Goal: Information Seeking & Learning: Find specific fact

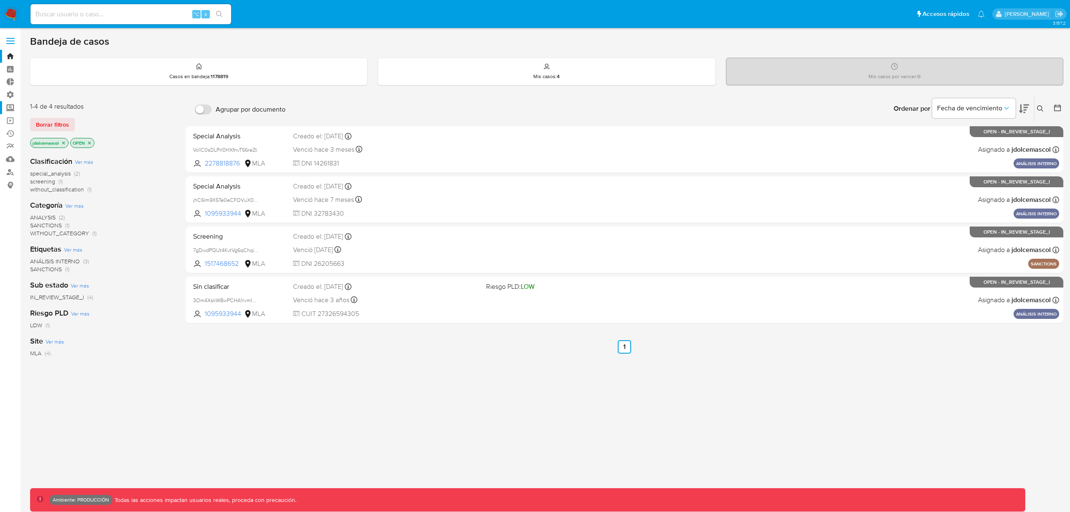
click at [11, 110] on label "Screening" at bounding box center [49, 107] width 99 height 13
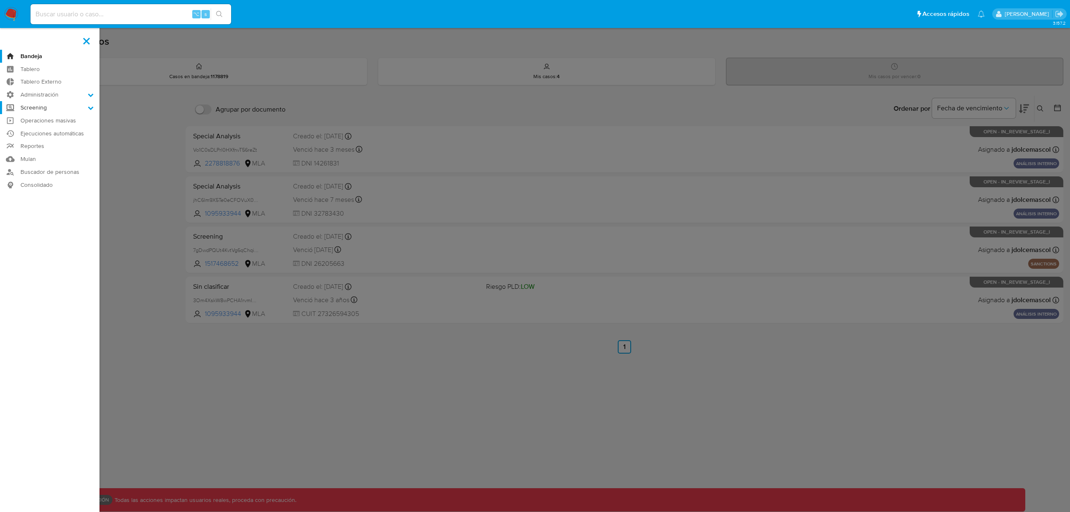
click at [0, 0] on input "Screening" at bounding box center [0, 0] width 0 height 0
click at [41, 149] on link "Watchlist" at bounding box center [49, 151] width 99 height 10
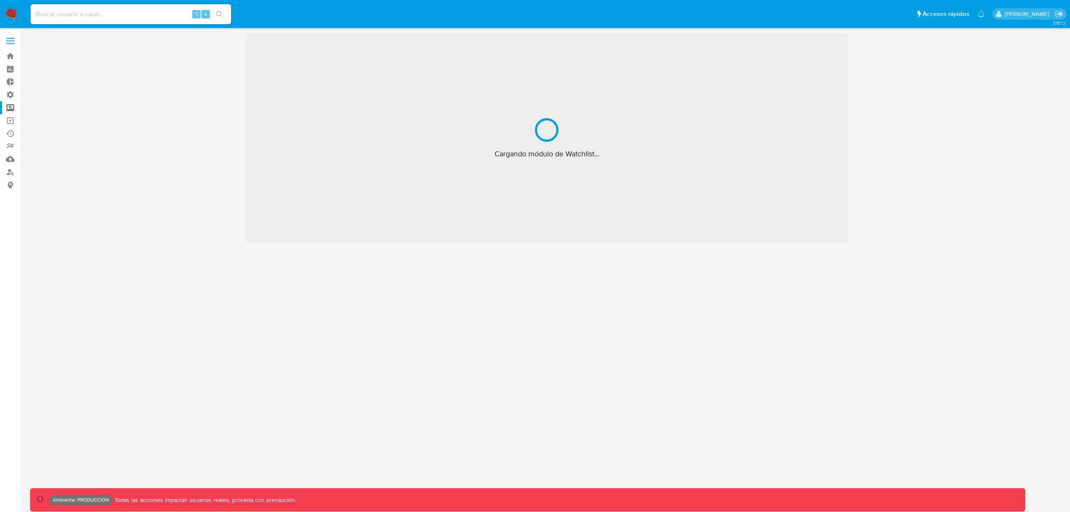
click at [13, 103] on label "Screening" at bounding box center [49, 107] width 99 height 13
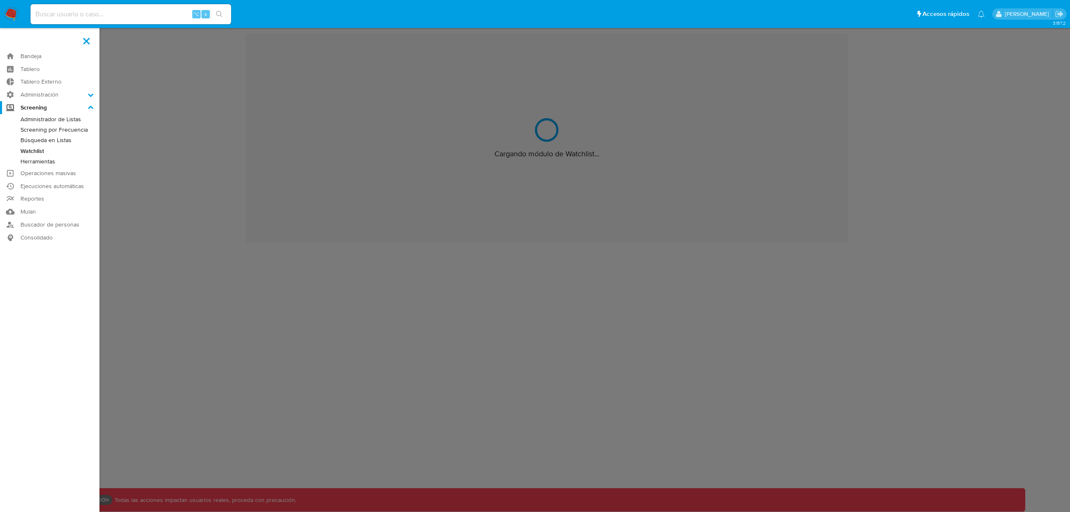
click at [0, 0] on input "Screening" at bounding box center [0, 0] width 0 height 0
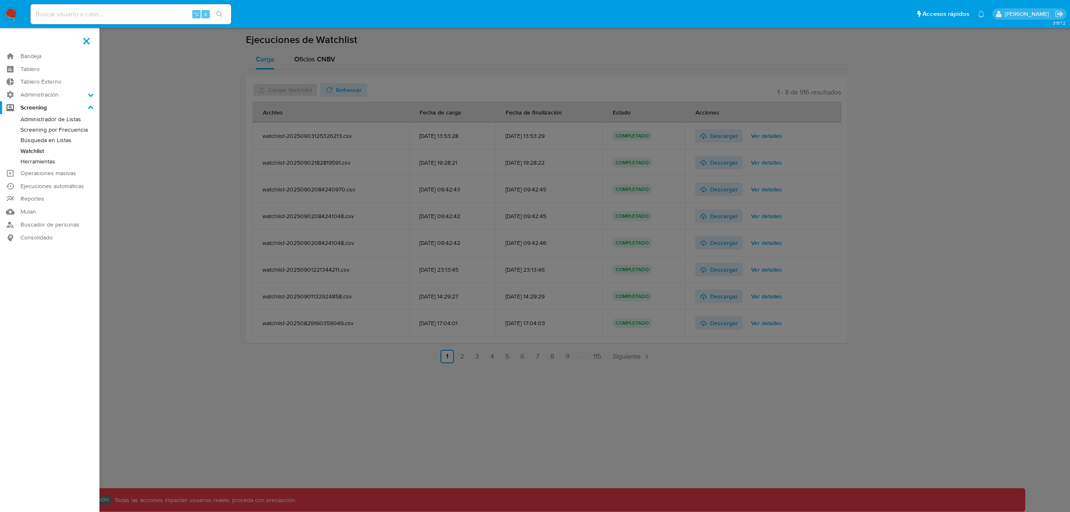
click at [52, 139] on link "Búsqueda en Listas" at bounding box center [49, 140] width 99 height 10
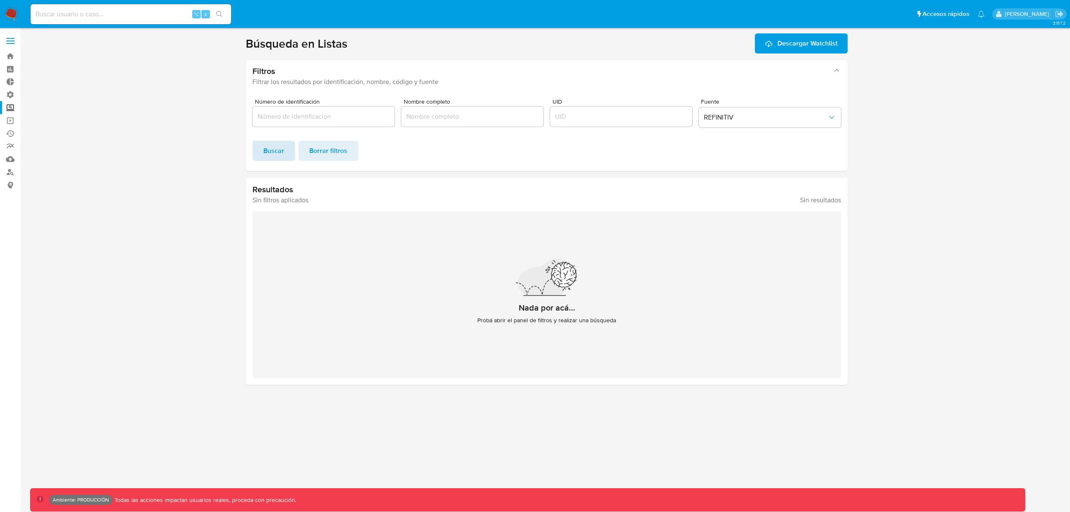
click at [265, 145] on span "Buscar" at bounding box center [273, 151] width 21 height 18
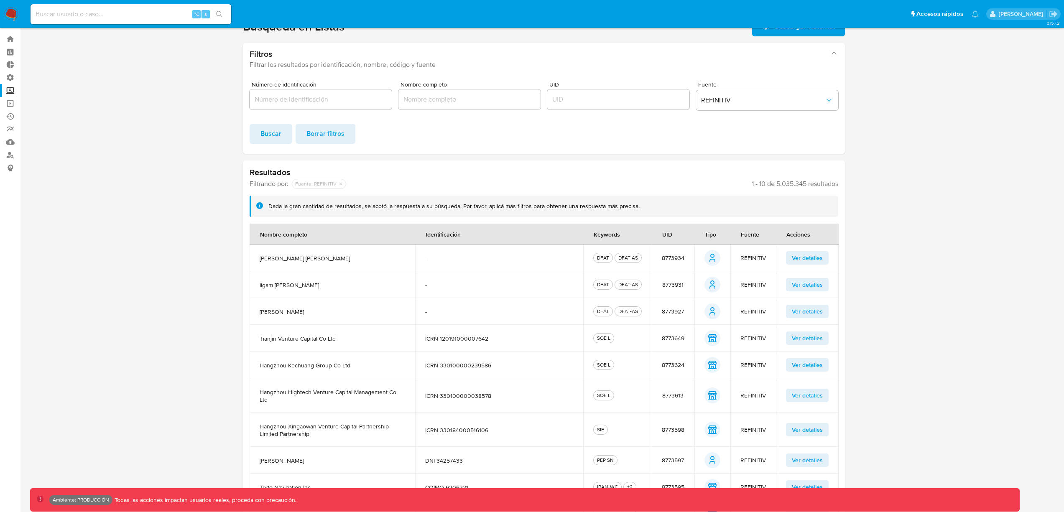
scroll to position [57, 0]
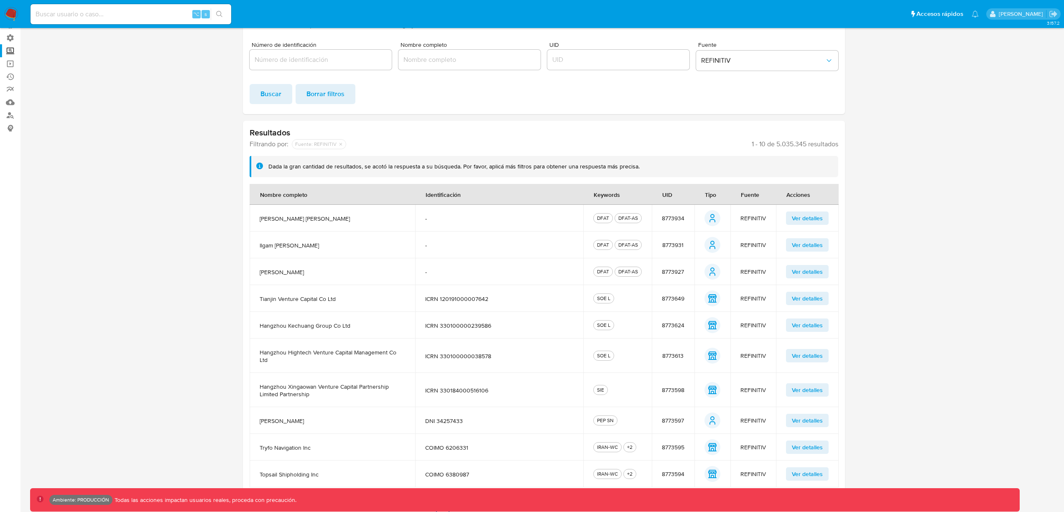
click at [1018, 233] on section at bounding box center [543, 246] width 1027 height 538
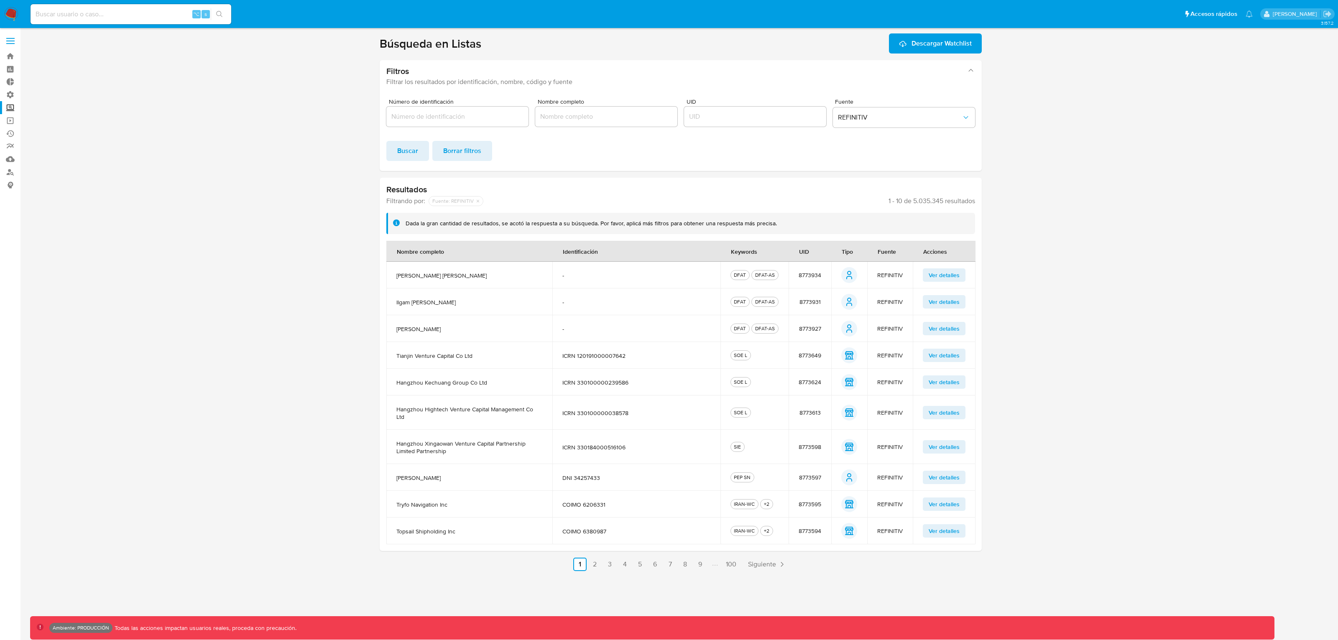
click at [937, 280] on span "Ver detalles" at bounding box center [944, 275] width 31 height 12
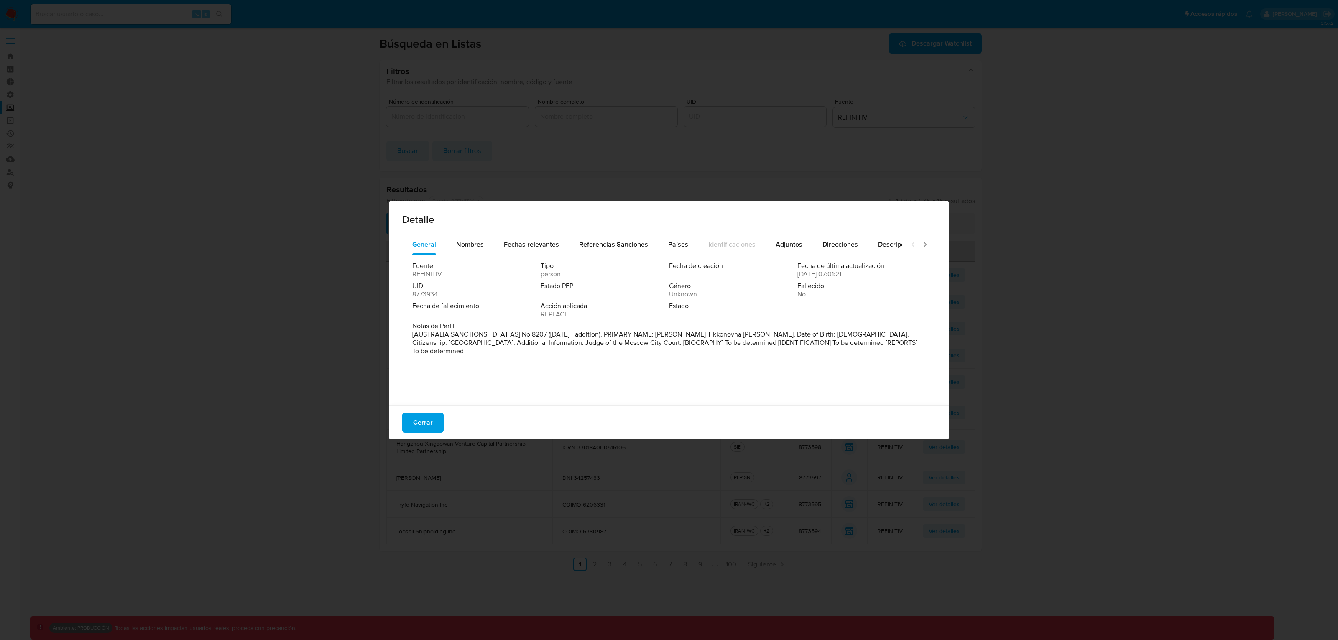
click at [921, 243] on icon at bounding box center [925, 244] width 8 height 8
drag, startPoint x: 422, startPoint y: 413, endPoint x: 447, endPoint y: 420, distance: 26.1
click at [423, 413] on span "Cerrar" at bounding box center [423, 422] width 20 height 18
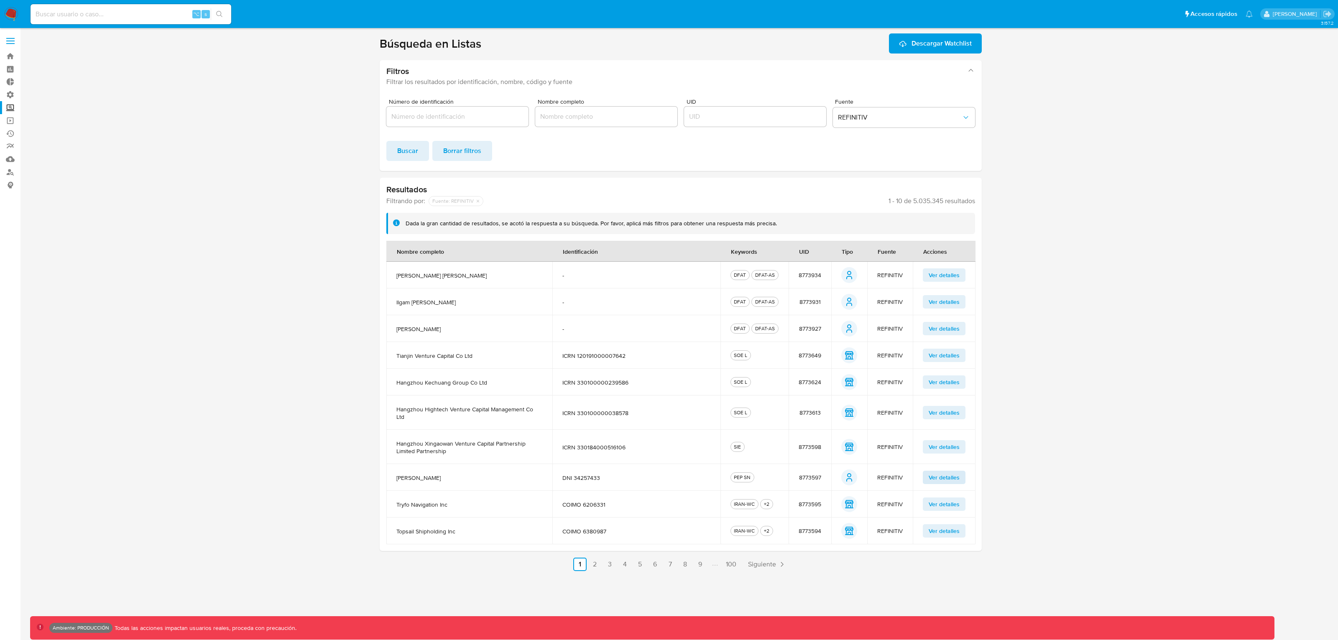
drag, startPoint x: 940, startPoint y: 459, endPoint x: 944, endPoint y: 470, distance: 11.4
click at [940, 464] on td "Ver detalles" at bounding box center [944, 477] width 63 height 27
click at [944, 472] on span "Ver detalles" at bounding box center [944, 478] width 31 height 12
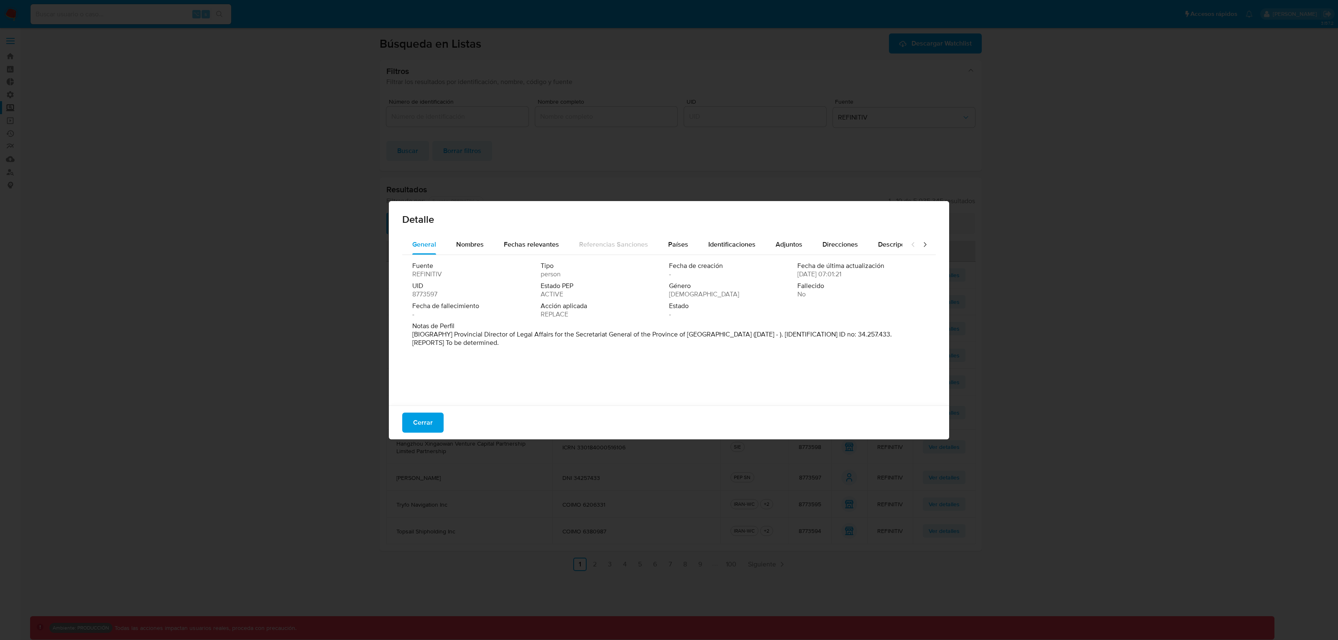
drag, startPoint x: 916, startPoint y: 244, endPoint x: 893, endPoint y: 257, distance: 26.0
click at [921, 244] on icon at bounding box center [925, 244] width 8 height 8
click at [425, 417] on span "Cerrar" at bounding box center [423, 422] width 20 height 18
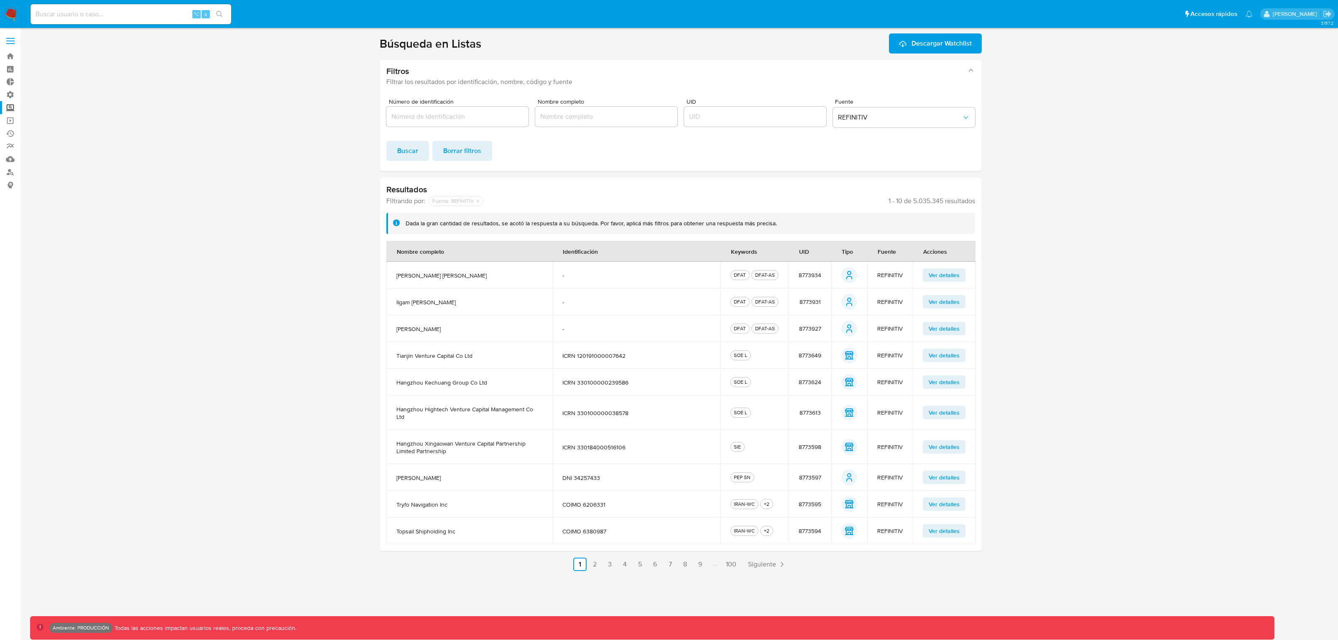
click at [934, 512] on span "Ver detalles" at bounding box center [944, 531] width 31 height 12
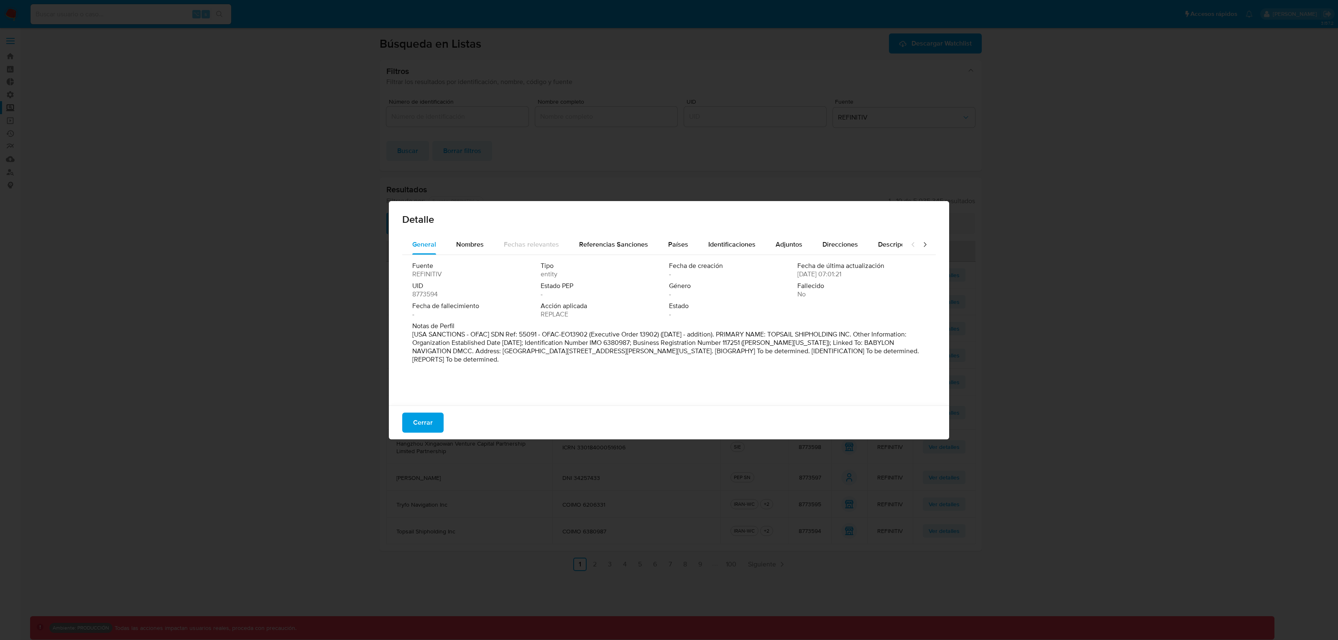
click at [921, 243] on icon at bounding box center [925, 244] width 8 height 8
click at [426, 419] on span "Cerrar" at bounding box center [423, 422] width 20 height 18
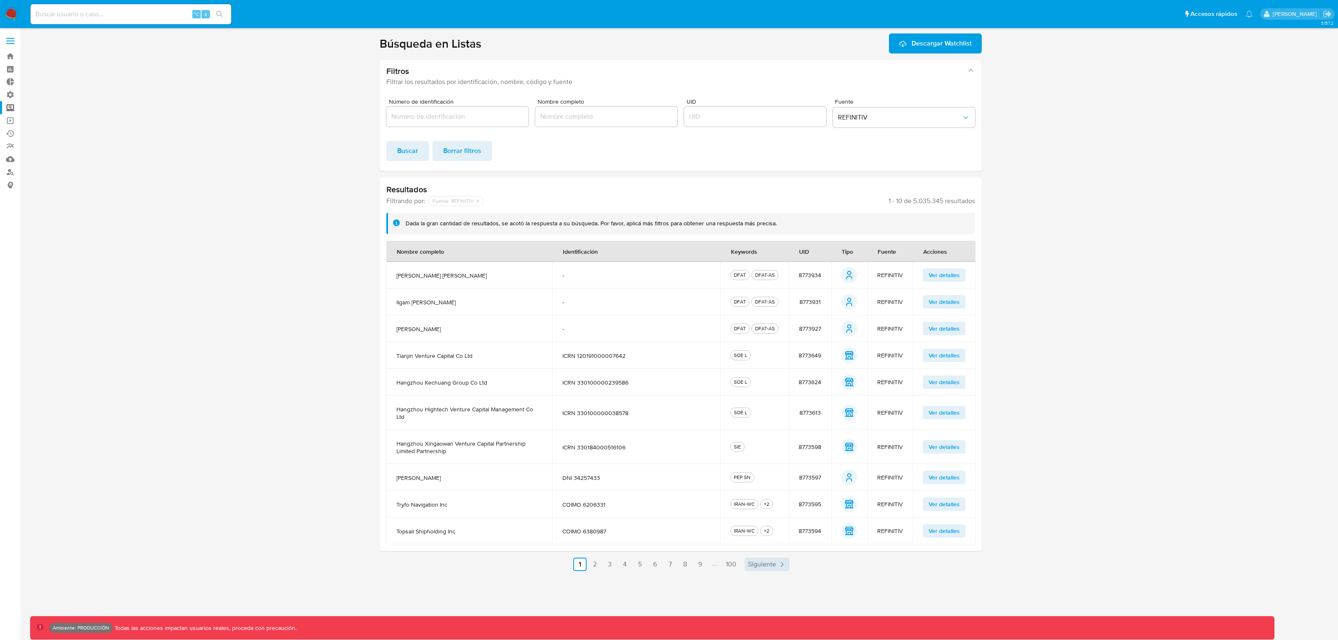
click at [778, 512] on icon "Paginación" at bounding box center [782, 564] width 8 height 8
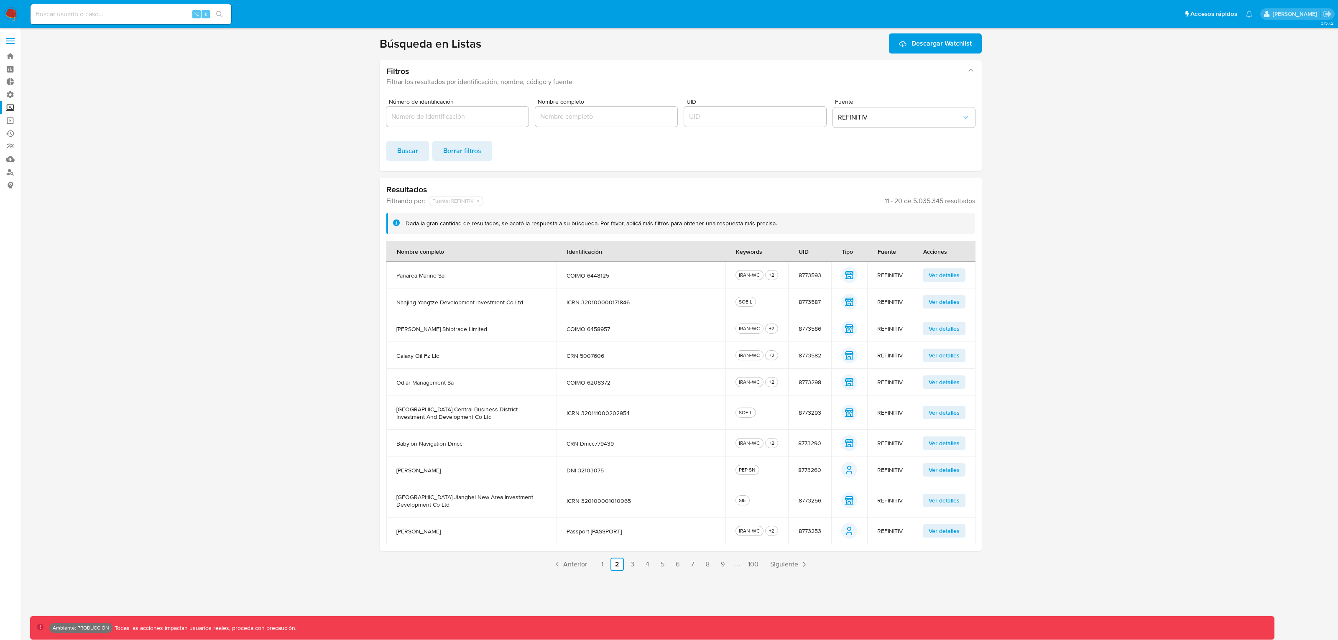
click at [943, 469] on span "Ver detalles" at bounding box center [944, 470] width 31 height 12
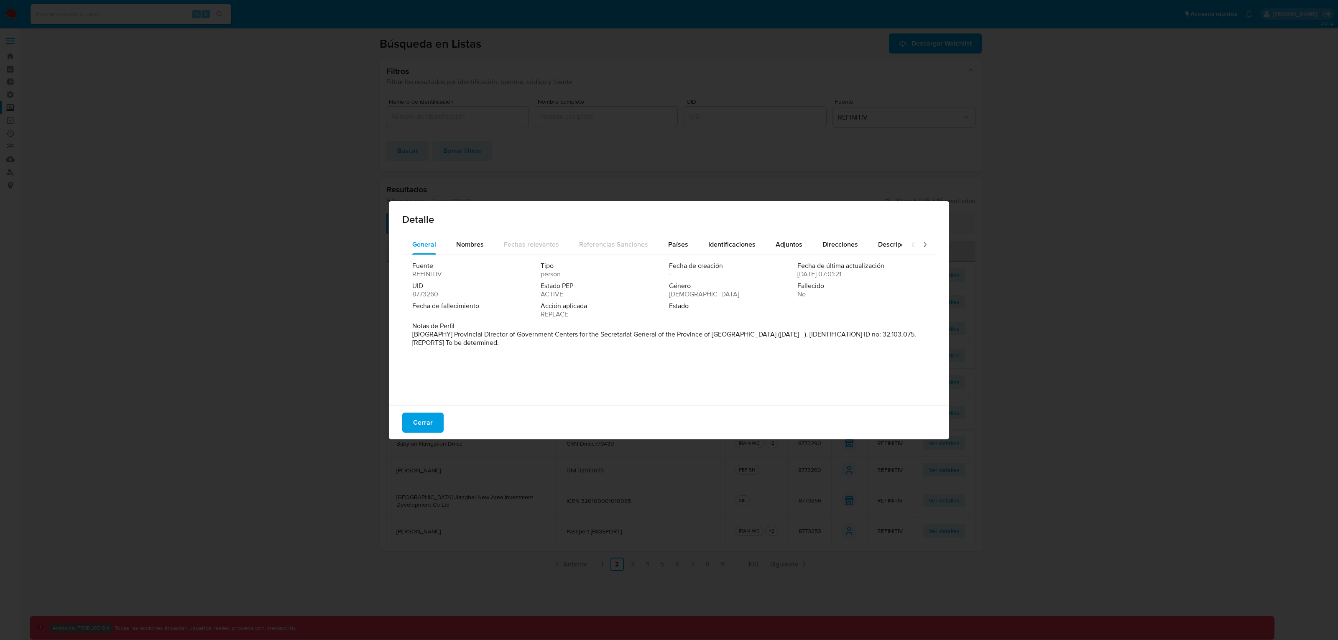
drag, startPoint x: 923, startPoint y: 250, endPoint x: 920, endPoint y: 244, distance: 6.5
click at [922, 249] on div at bounding box center [918, 245] width 33 height 20
click at [921, 244] on icon at bounding box center [925, 244] width 8 height 8
click at [434, 421] on button "Cerrar" at bounding box center [422, 423] width 41 height 20
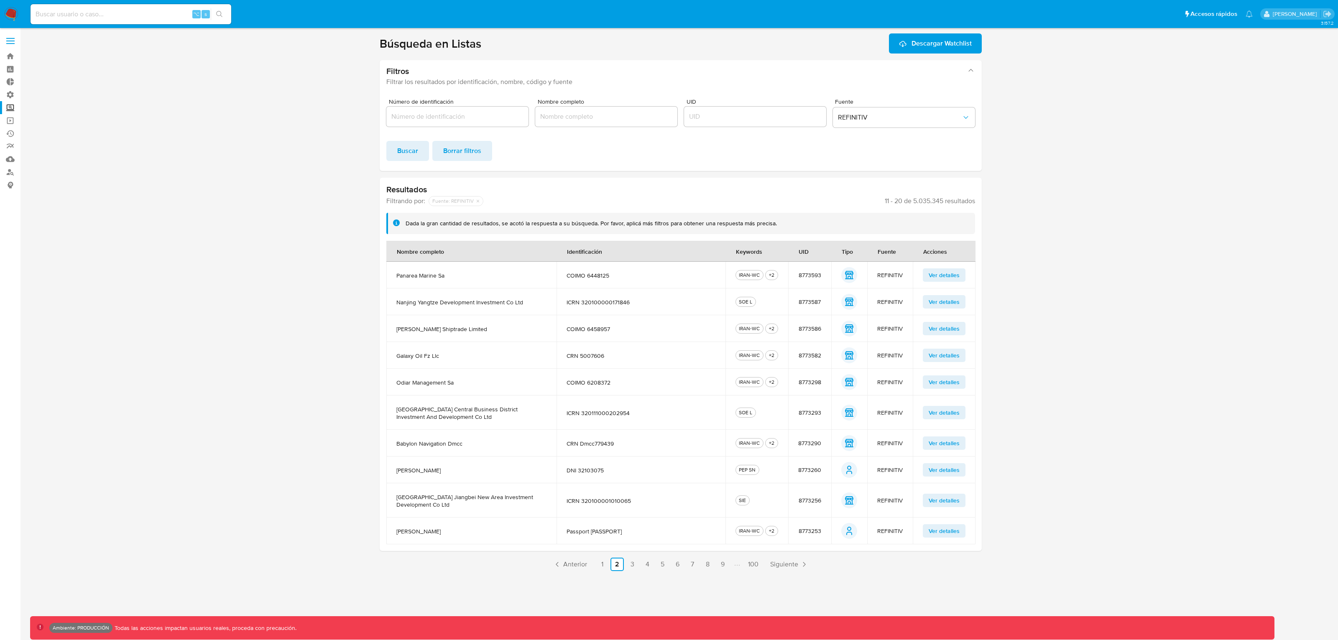
click at [765, 512] on ul "Anterior 1 2 3 4 5 6 7 8 9 100 Siguiente" at bounding box center [681, 564] width 602 height 13
click at [786, 512] on span "Siguiente" at bounding box center [784, 564] width 28 height 7
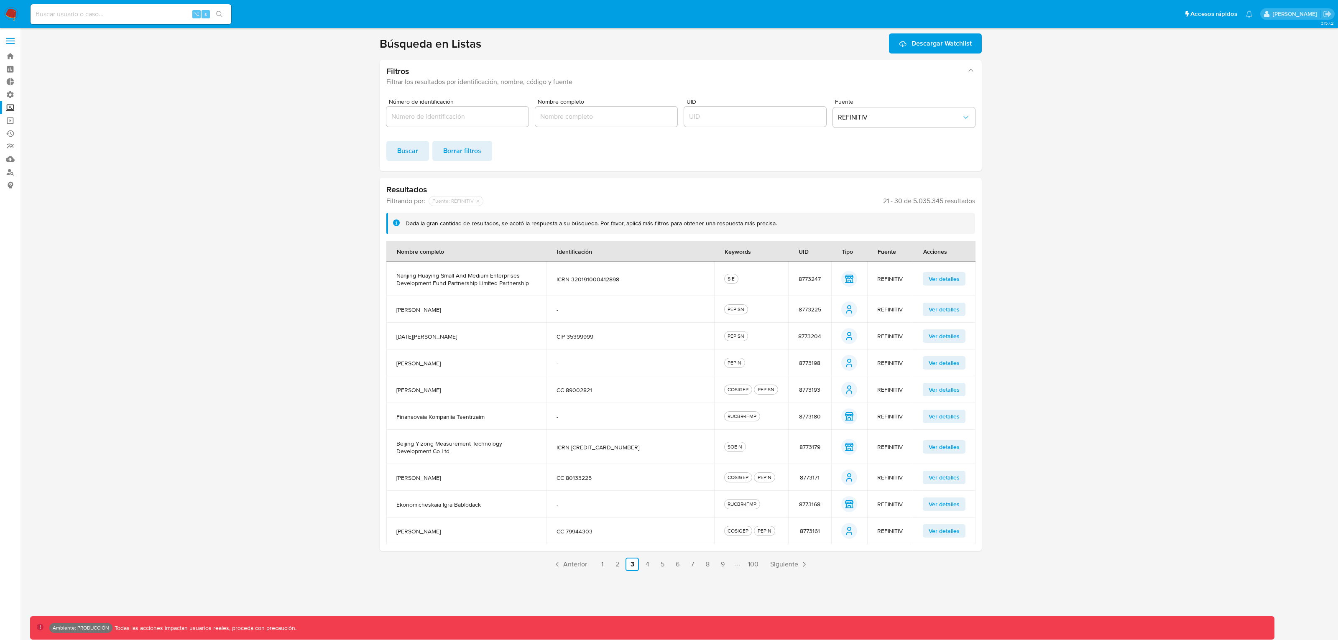
click at [939, 512] on span "Ver detalles" at bounding box center [944, 531] width 31 height 12
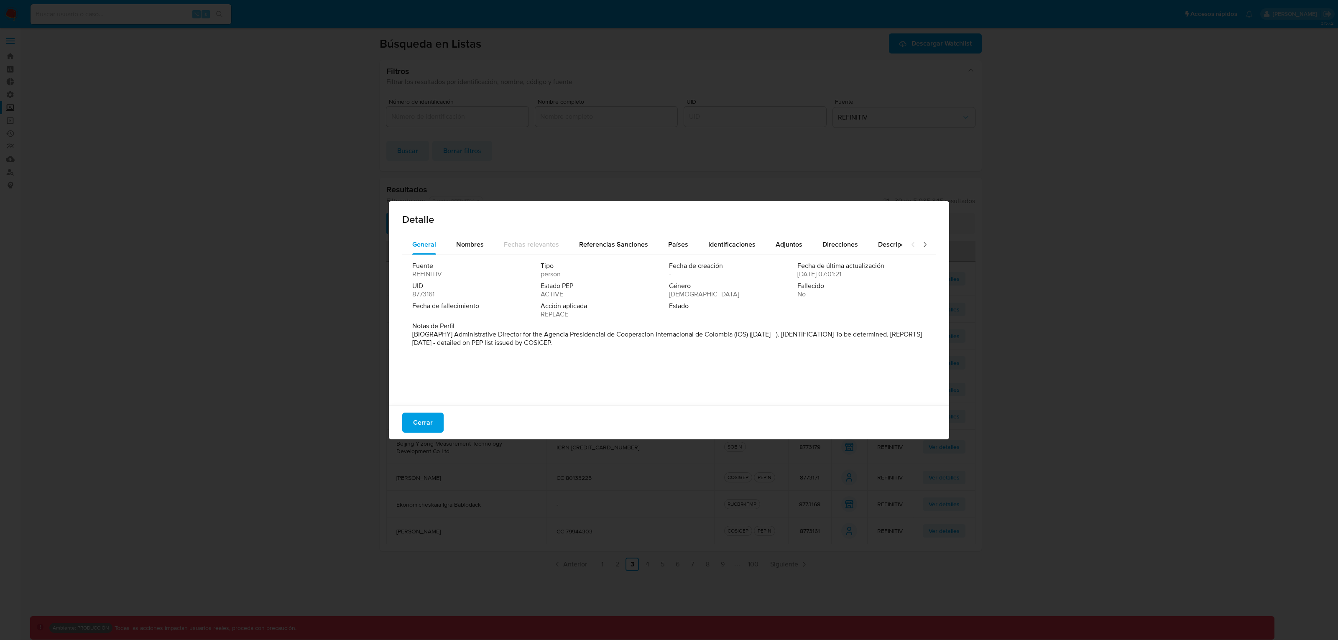
drag, startPoint x: 916, startPoint y: 247, endPoint x: 836, endPoint y: 310, distance: 102.4
click at [921, 247] on icon at bounding box center [925, 244] width 8 height 8
drag, startPoint x: 422, startPoint y: 429, endPoint x: 589, endPoint y: 458, distance: 169.8
click at [423, 429] on span "Cerrar" at bounding box center [423, 422] width 20 height 18
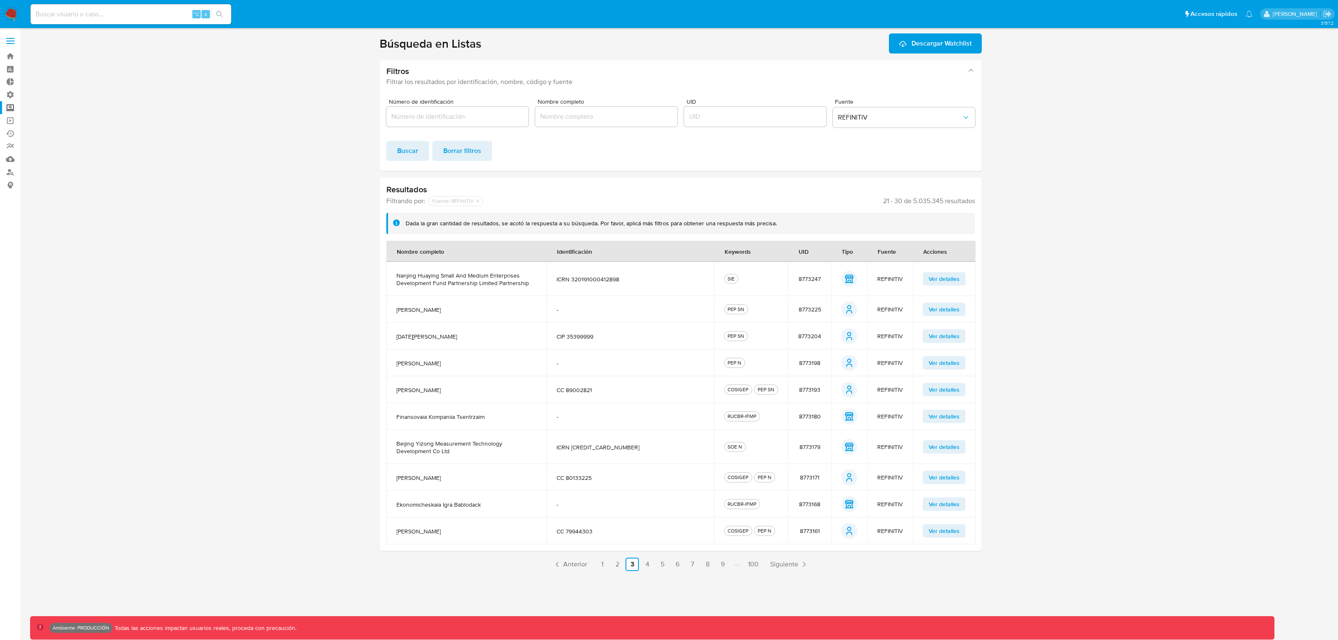
click at [940, 392] on span "Ver detalles" at bounding box center [944, 390] width 31 height 12
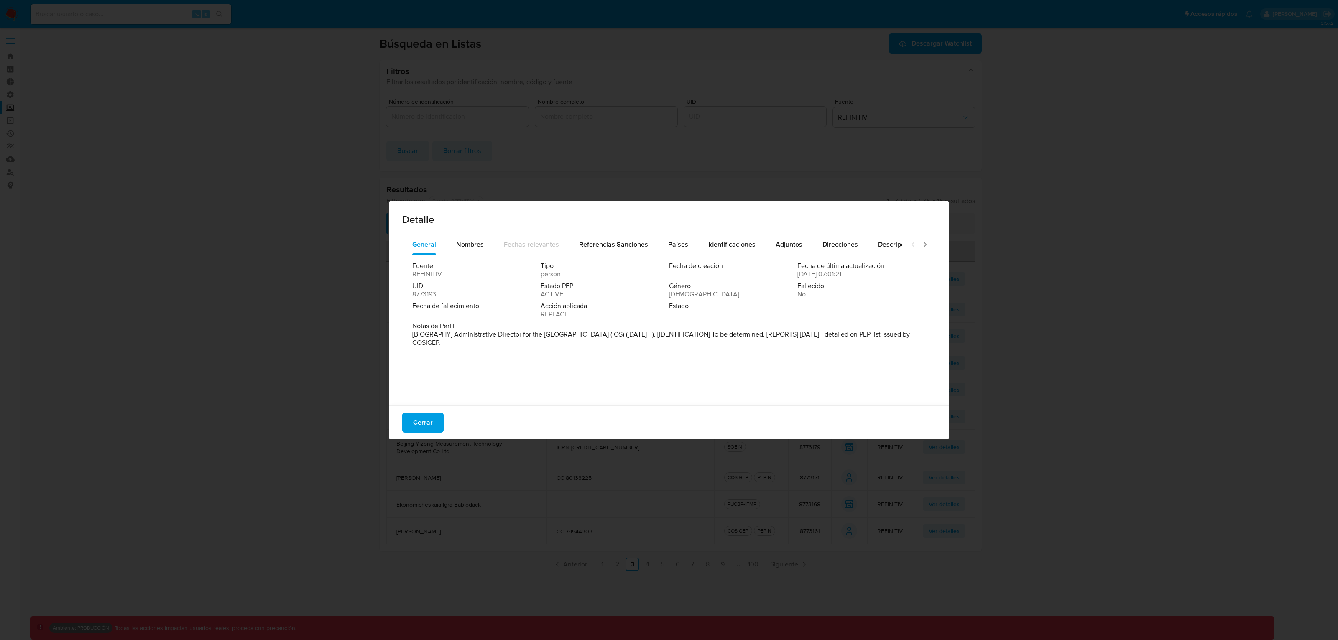
click at [922, 243] on div at bounding box center [918, 245] width 33 height 20
click at [921, 245] on icon at bounding box center [925, 244] width 8 height 8
click at [407, 424] on button "Cerrar" at bounding box center [422, 423] width 41 height 20
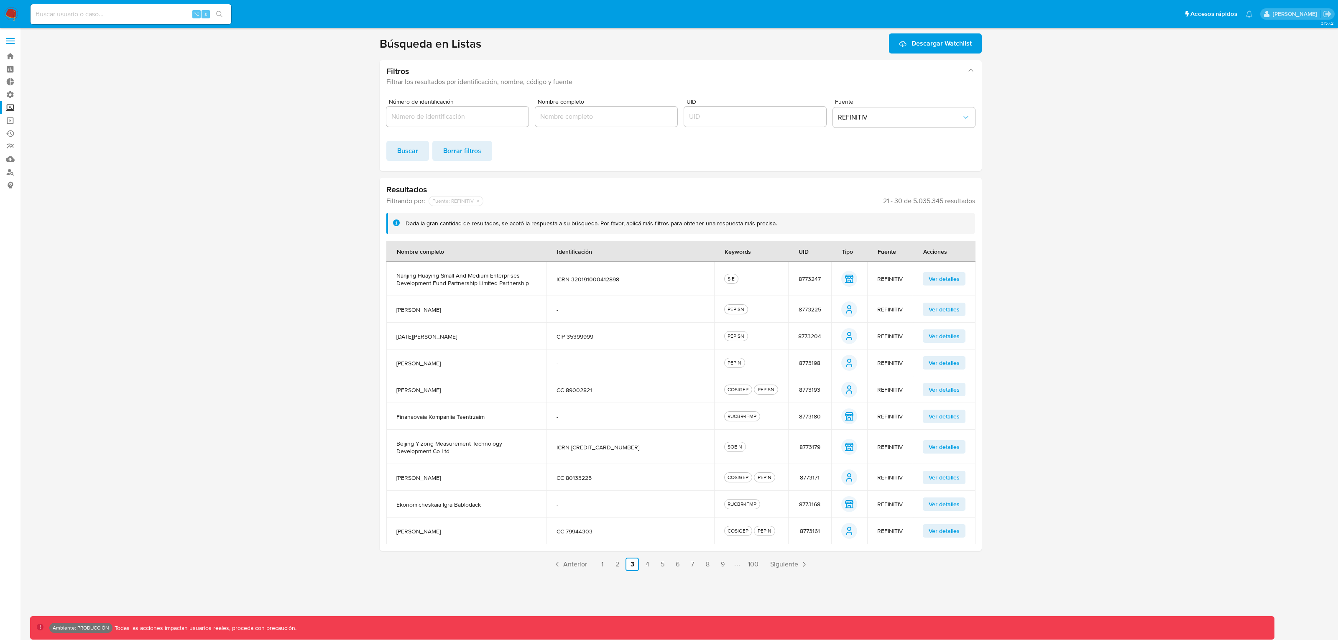
click at [939, 358] on span "Ver detalles" at bounding box center [944, 363] width 31 height 12
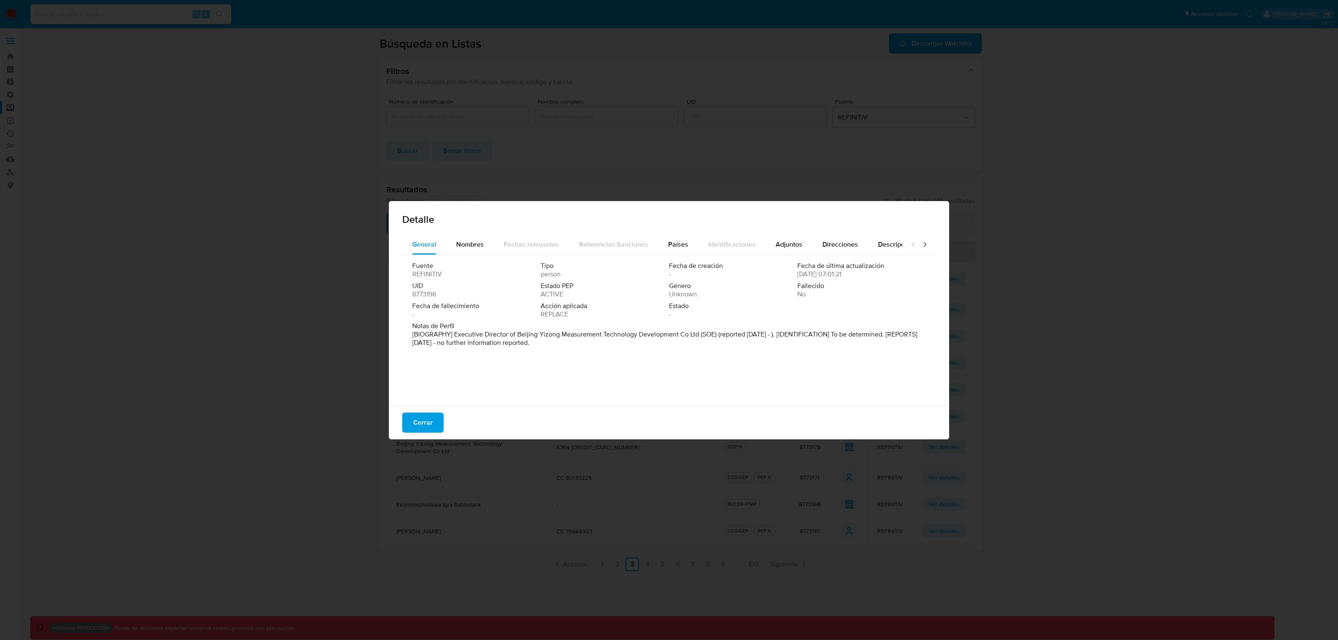
click at [921, 245] on icon at bounding box center [925, 244] width 8 height 8
click at [427, 422] on span "Cerrar" at bounding box center [423, 422] width 20 height 18
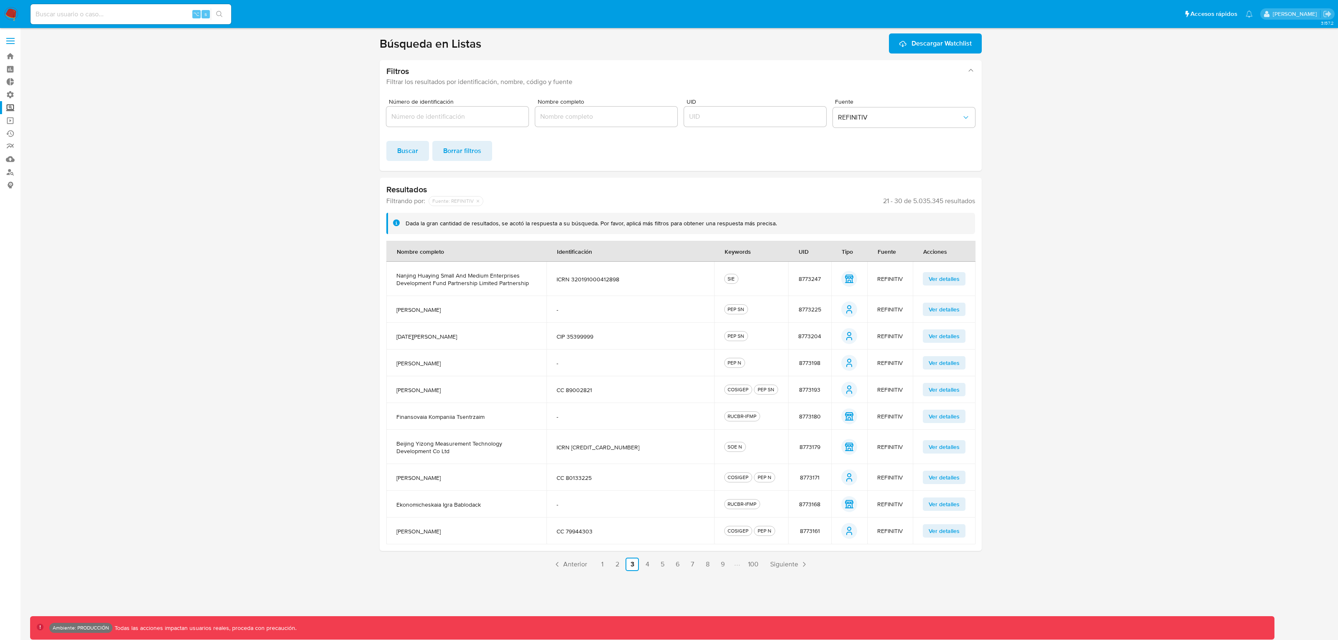
click at [949, 309] on span "Ver detalles" at bounding box center [944, 310] width 31 height 12
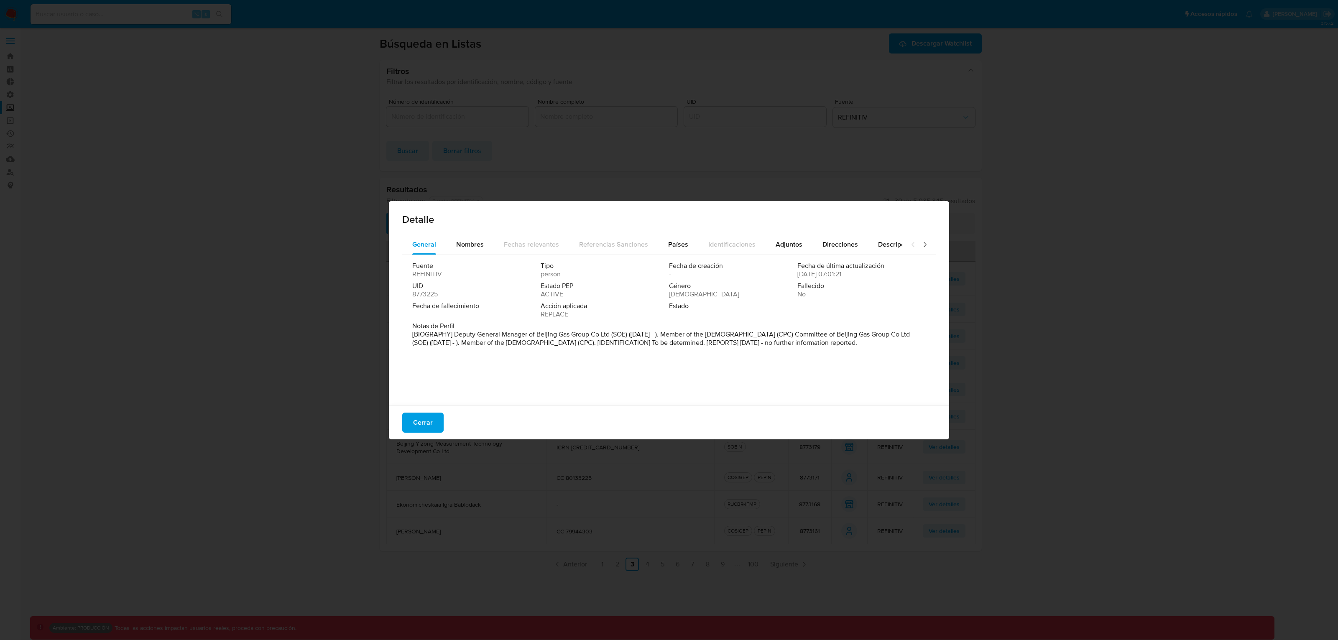
click at [921, 244] on icon at bounding box center [925, 244] width 8 height 8
click at [923, 243] on icon at bounding box center [924, 244] width 3 height 5
click at [440, 428] on button "Cerrar" at bounding box center [422, 423] width 41 height 20
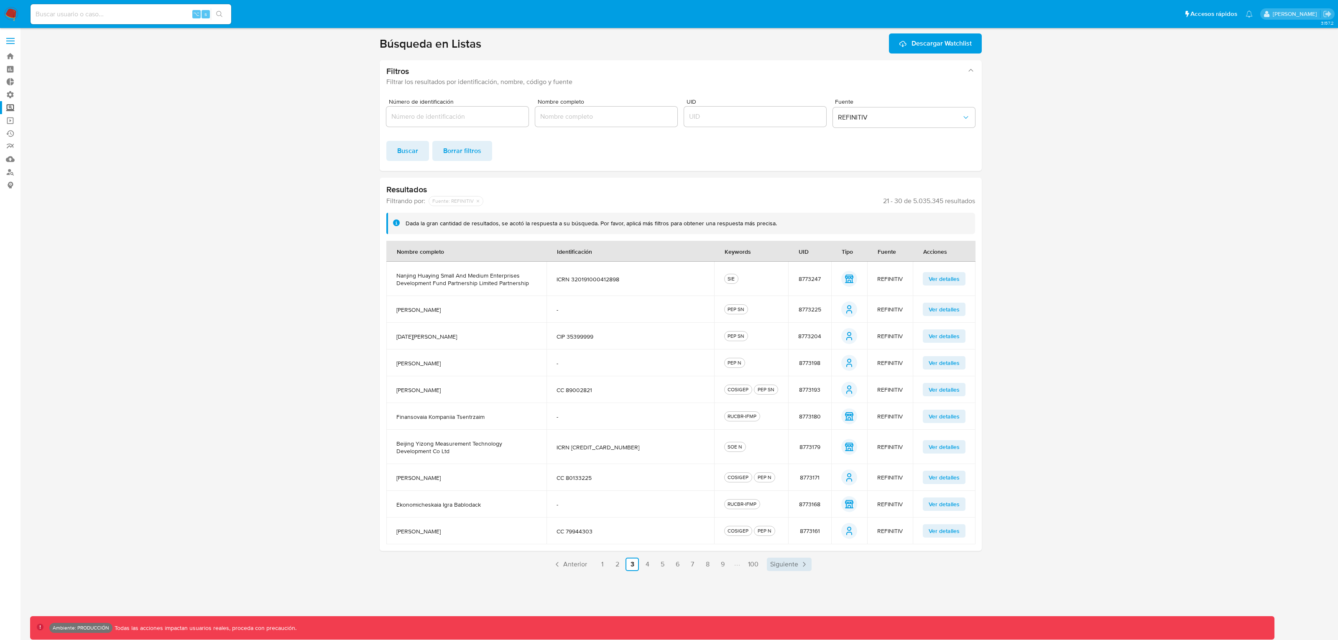
click at [790, 512] on span "Siguiente" at bounding box center [784, 564] width 28 height 7
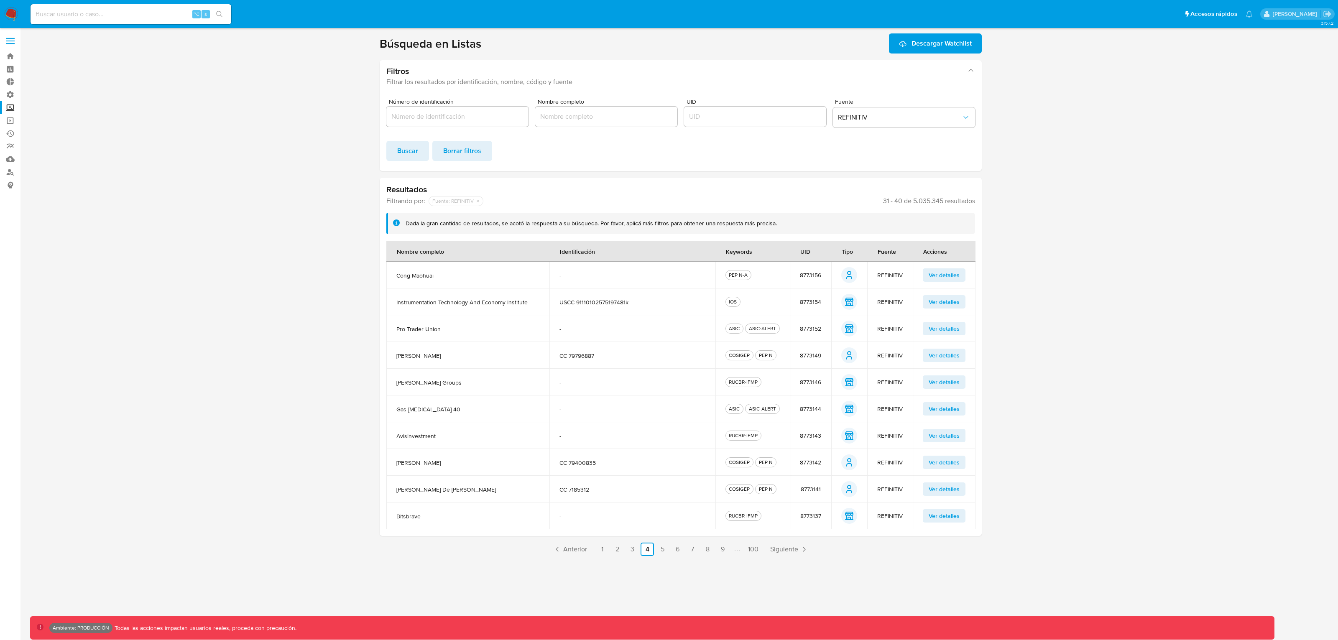
click at [959, 361] on span "Ver detalles" at bounding box center [944, 355] width 31 height 12
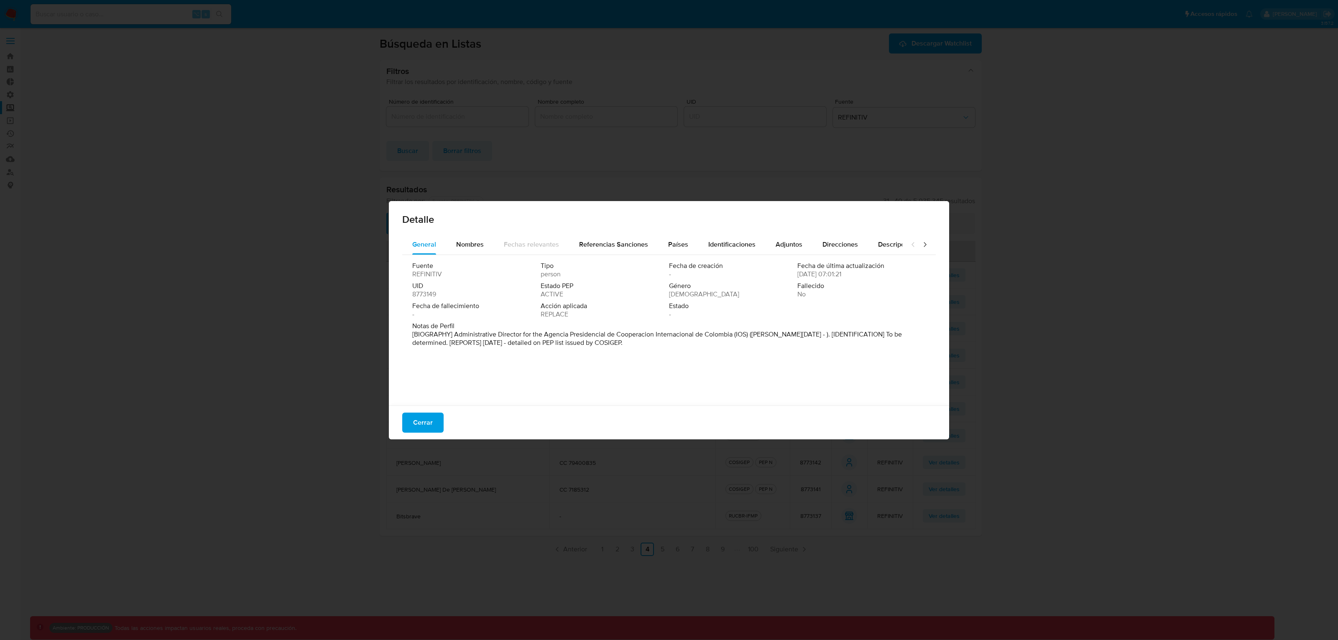
click at [921, 242] on div at bounding box center [918, 245] width 33 height 20
click at [921, 242] on icon at bounding box center [925, 244] width 8 height 8
click at [446, 416] on div "Cerrar" at bounding box center [669, 423] width 560 height 34
drag, startPoint x: 441, startPoint y: 418, endPoint x: 747, endPoint y: 457, distance: 307.6
click at [441, 418] on button "Cerrar" at bounding box center [422, 423] width 41 height 20
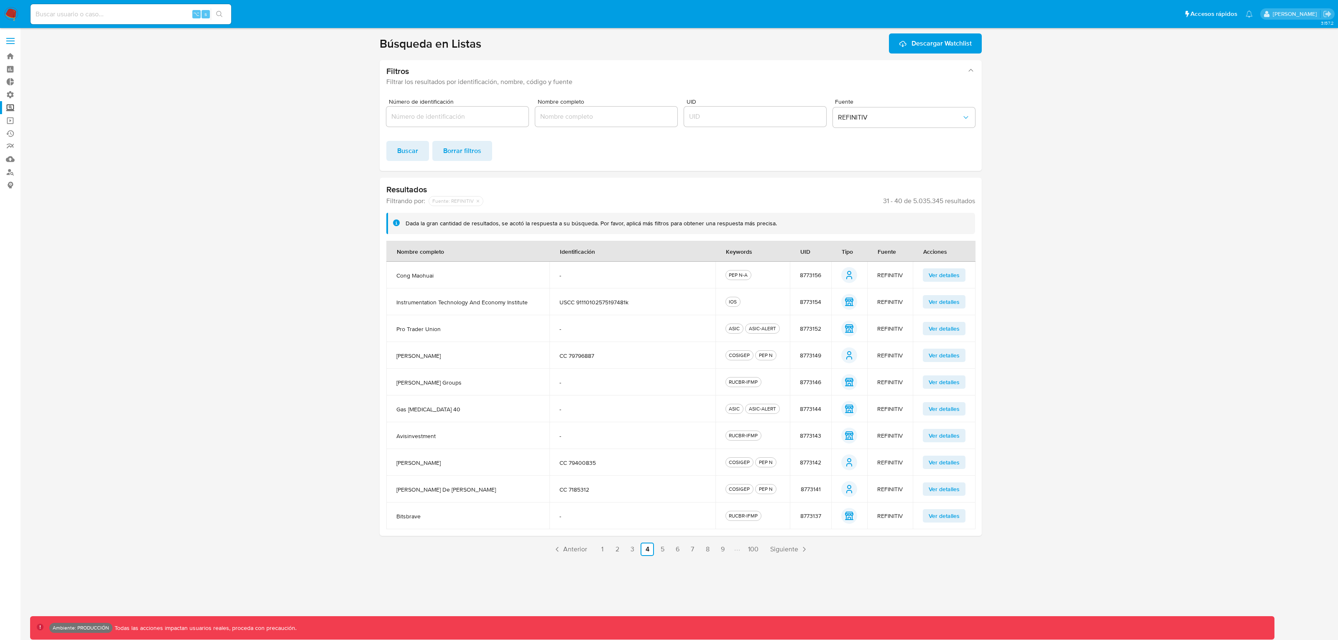
click at [961, 474] on td "Ver detalles" at bounding box center [944, 462] width 63 height 27
click at [952, 461] on span "Ver detalles" at bounding box center [944, 463] width 31 height 12
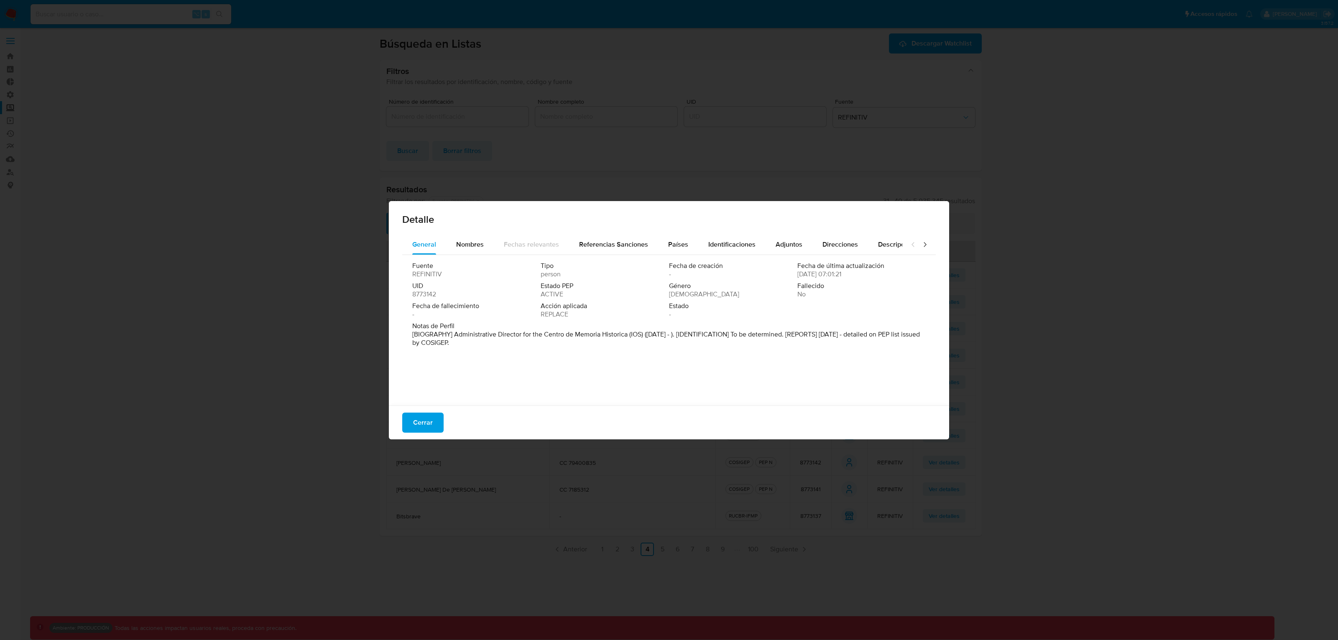
click at [921, 242] on icon at bounding box center [925, 244] width 8 height 8
click at [433, 421] on button "Cerrar" at bounding box center [422, 423] width 41 height 20
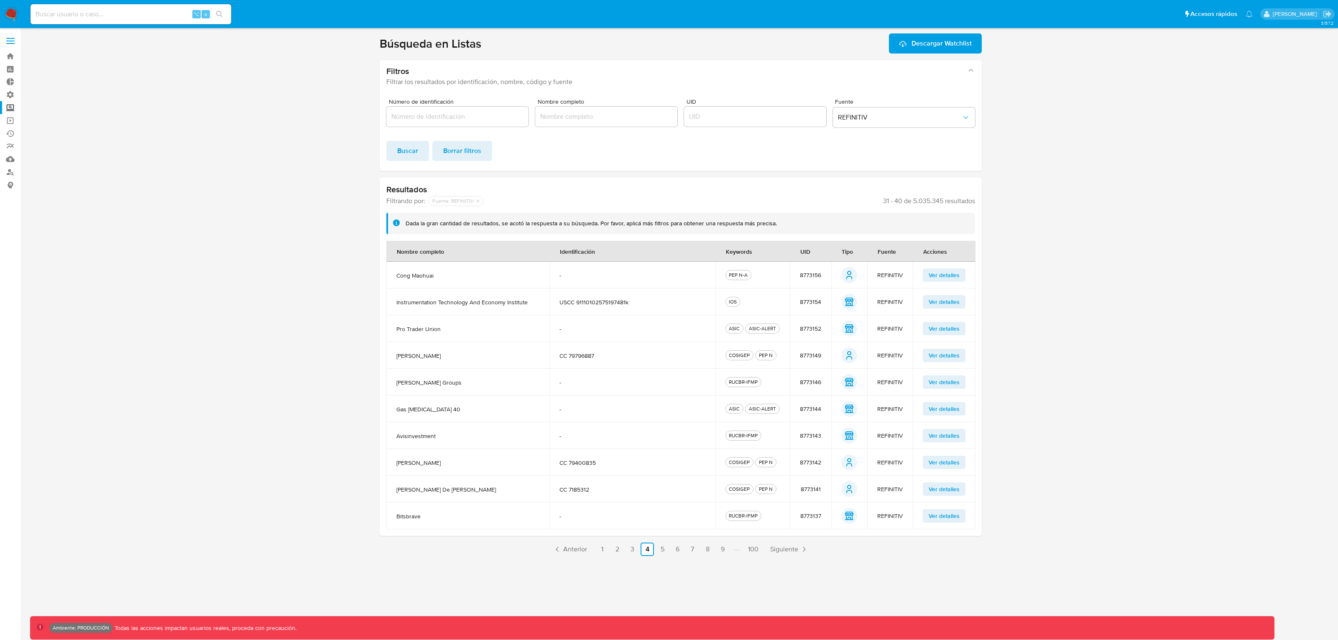
click at [951, 490] on span "Ver detalles" at bounding box center [944, 489] width 31 height 12
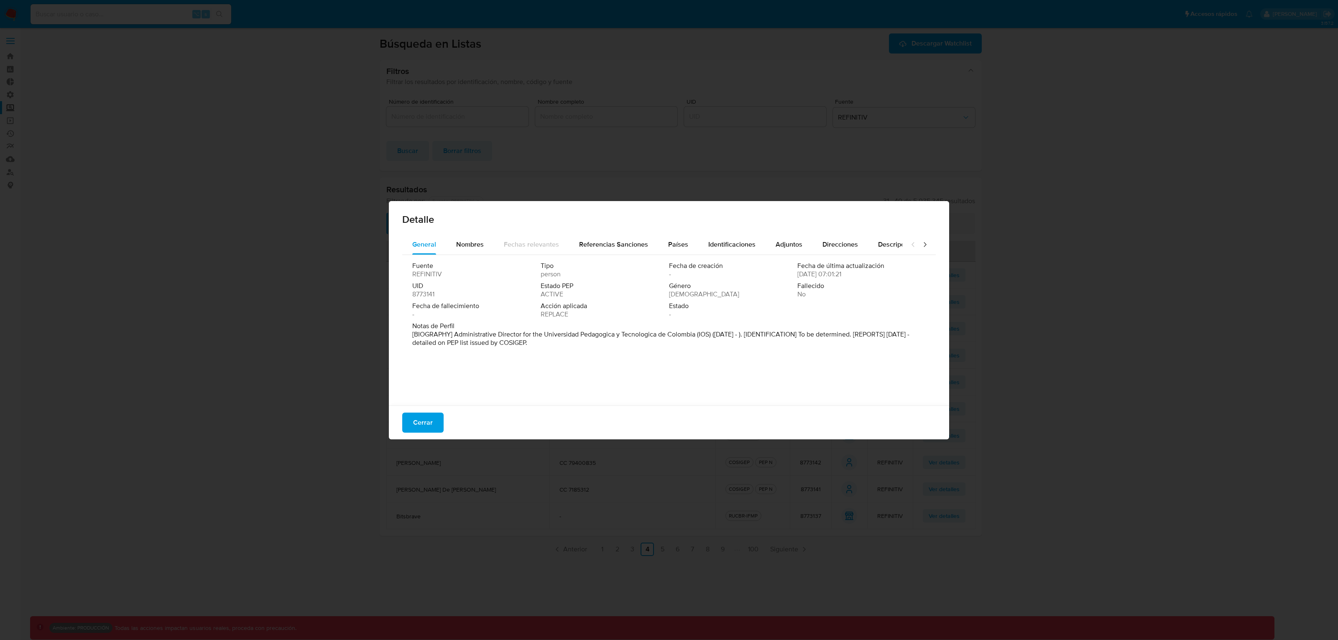
click at [922, 241] on div at bounding box center [918, 245] width 33 height 20
click at [921, 244] on icon at bounding box center [925, 244] width 8 height 8
drag, startPoint x: 434, startPoint y: 433, endPoint x: 431, endPoint y: 427, distance: 6.9
click at [434, 431] on div "Cerrar" at bounding box center [669, 423] width 560 height 34
click at [431, 426] on span "Cerrar" at bounding box center [423, 422] width 20 height 18
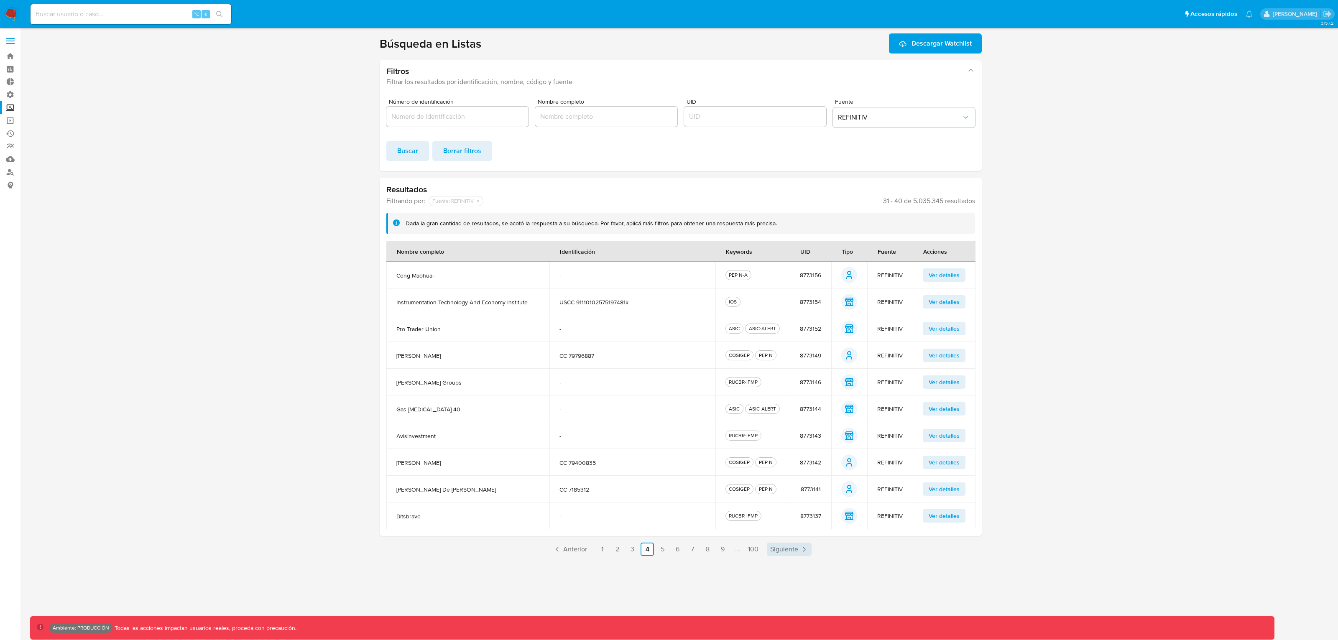
click at [793, 512] on span "Siguiente" at bounding box center [784, 549] width 28 height 7
click at [945, 329] on span "Ver detalles" at bounding box center [944, 329] width 31 height 12
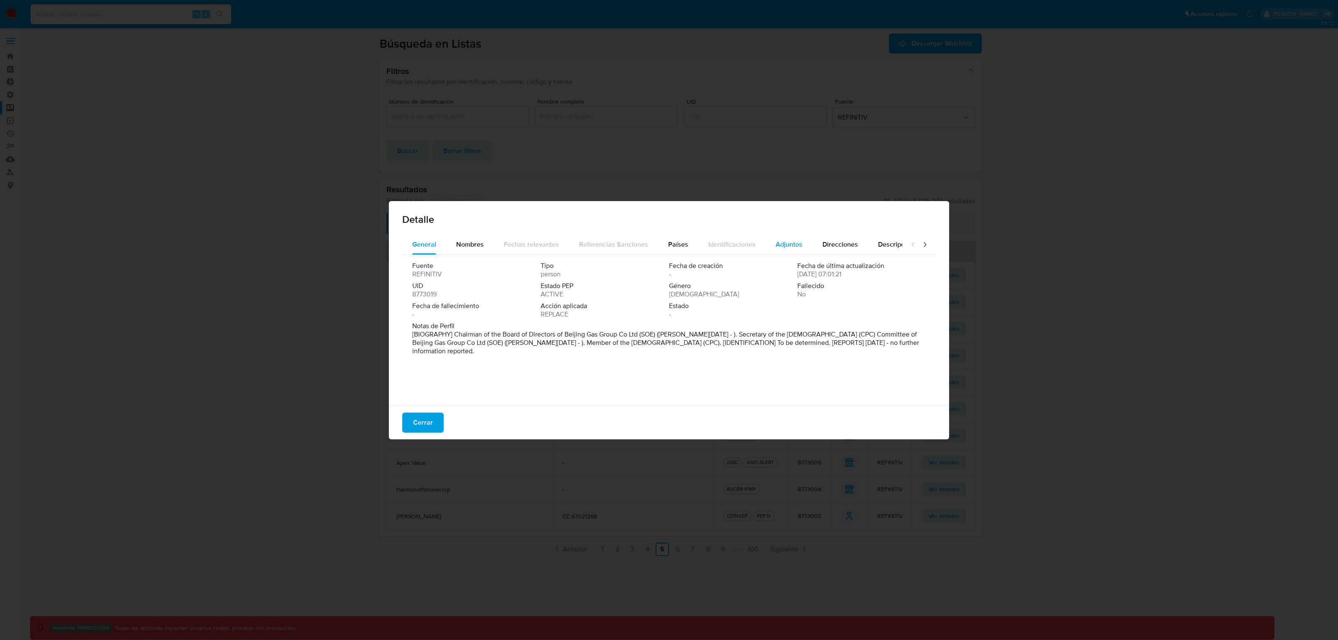
drag, startPoint x: 918, startPoint y: 246, endPoint x: 786, endPoint y: 252, distance: 132.7
click at [921, 246] on icon at bounding box center [925, 244] width 8 height 8
drag, startPoint x: 436, startPoint y: 418, endPoint x: 469, endPoint y: 427, distance: 34.7
click at [436, 418] on button "Cerrar" at bounding box center [422, 423] width 41 height 20
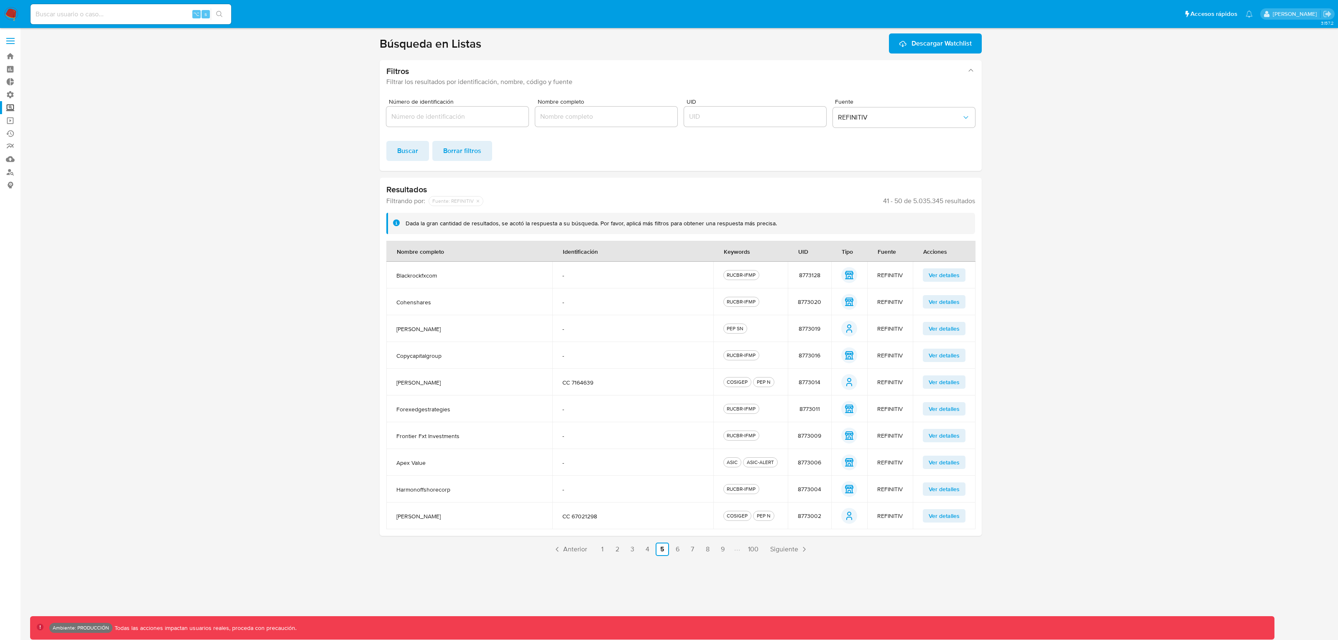
click at [943, 512] on span "Ver detalles" at bounding box center [944, 516] width 31 height 12
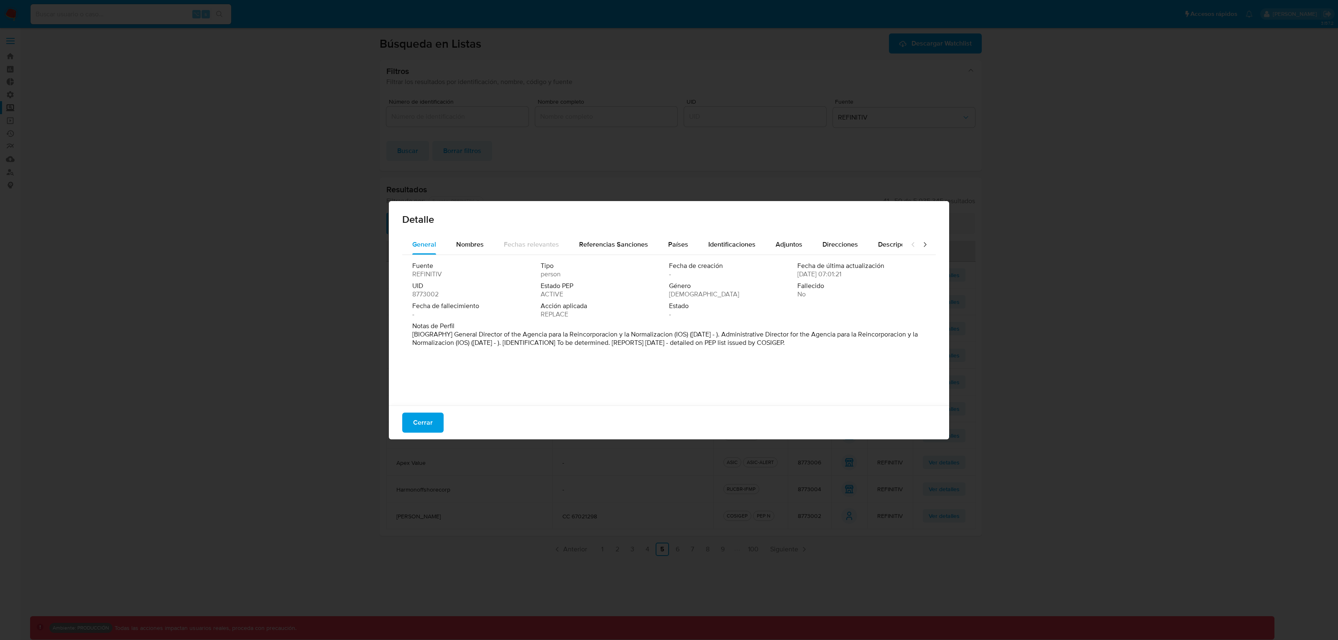
drag, startPoint x: 916, startPoint y: 240, endPoint x: 904, endPoint y: 243, distance: 12.1
click at [921, 240] on icon at bounding box center [925, 244] width 8 height 8
drag, startPoint x: 418, startPoint y: 421, endPoint x: 423, endPoint y: 426, distance: 7.4
click at [420, 423] on span "Cerrar" at bounding box center [423, 422] width 20 height 18
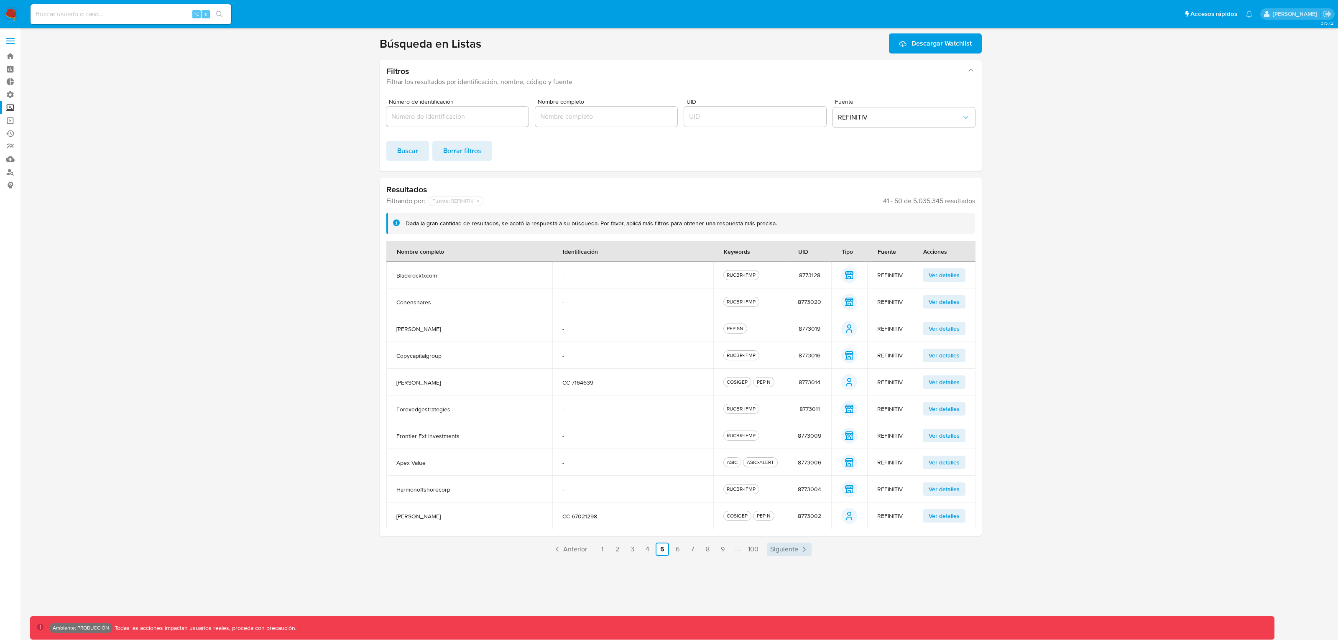
click at [791, 512] on span "Siguiente" at bounding box center [784, 549] width 28 height 7
click at [938, 380] on span "Ver detalles" at bounding box center [944, 382] width 31 height 12
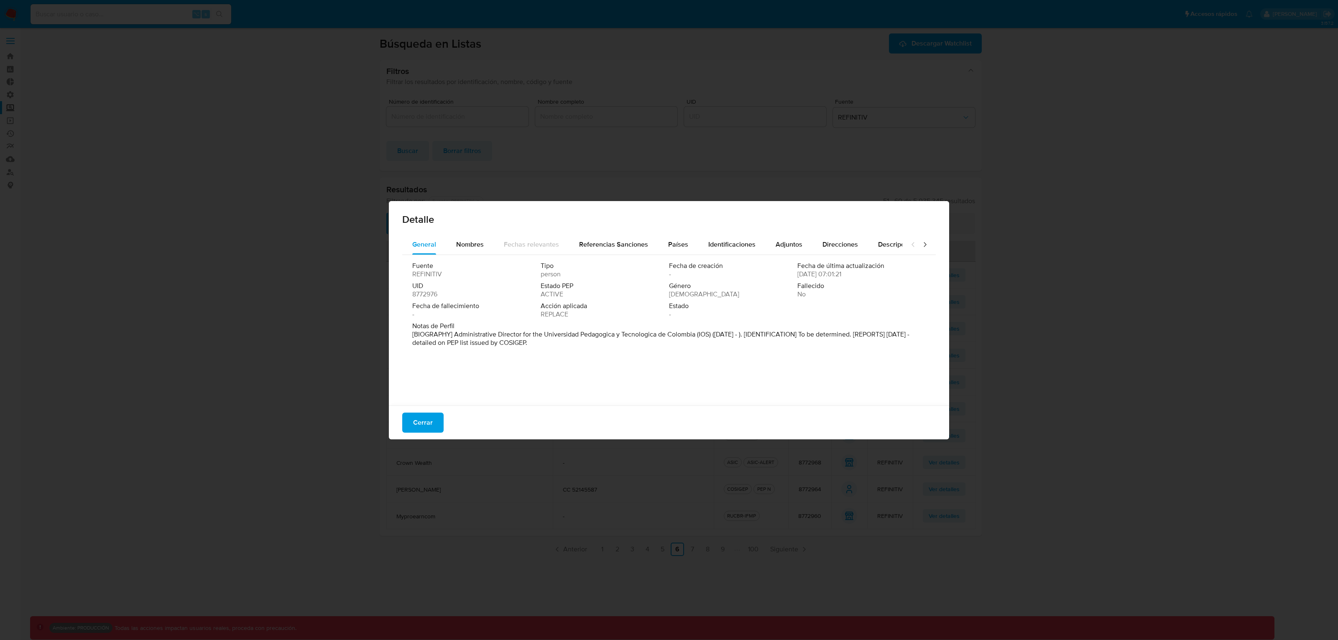
click at [923, 245] on icon at bounding box center [924, 244] width 3 height 5
click at [426, 422] on span "Cerrar" at bounding box center [423, 422] width 20 height 18
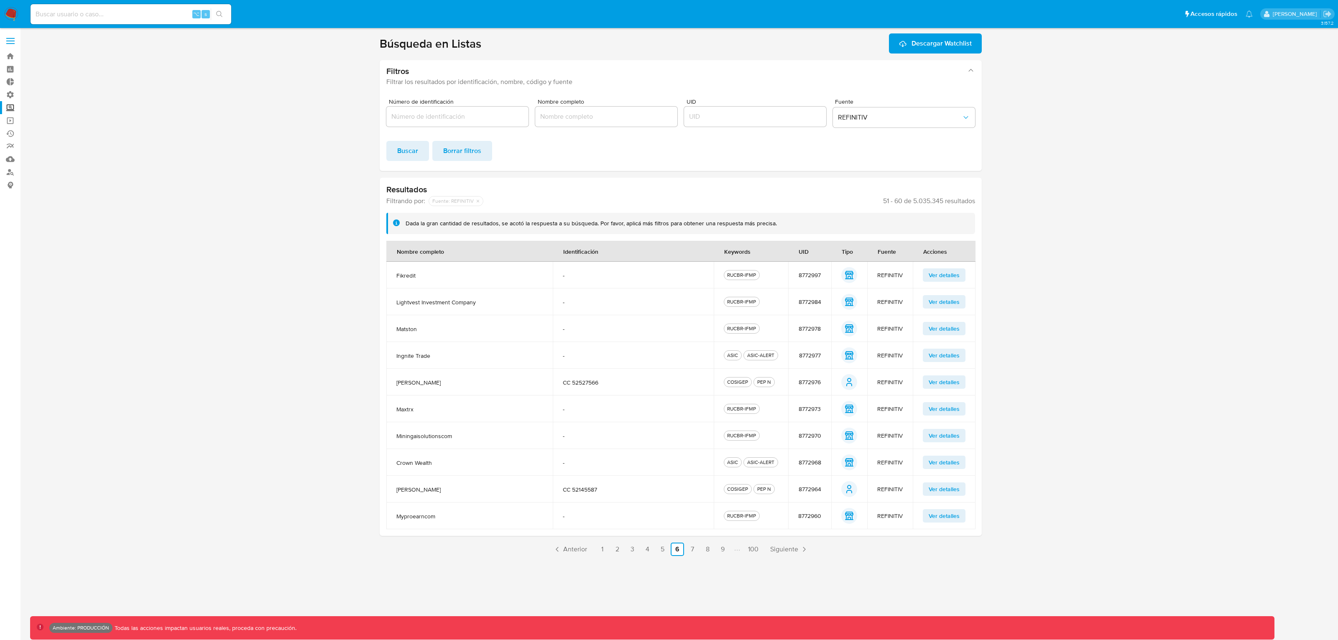
click at [946, 488] on span "Ver detalles" at bounding box center [944, 489] width 31 height 12
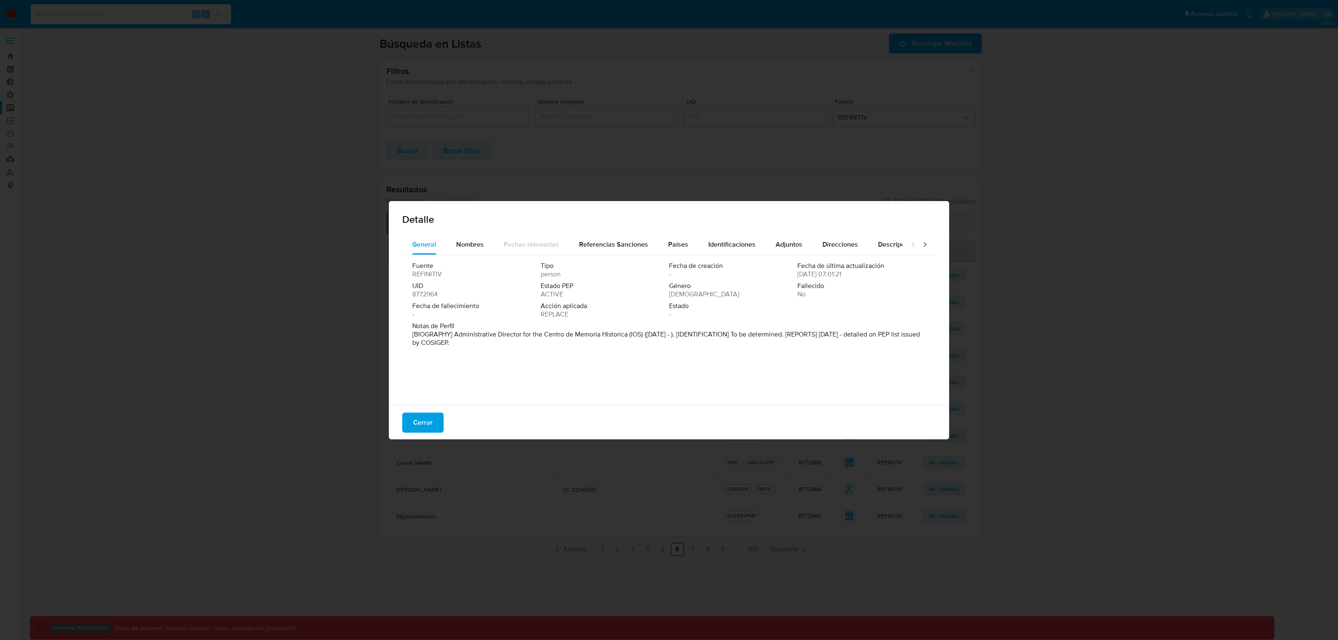
click at [922, 247] on div at bounding box center [918, 245] width 33 height 20
click at [921, 245] on icon at bounding box center [925, 244] width 8 height 8
click at [389, 420] on div "Cerrar" at bounding box center [669, 423] width 560 height 34
click at [413, 426] on button "Cerrar" at bounding box center [422, 423] width 41 height 20
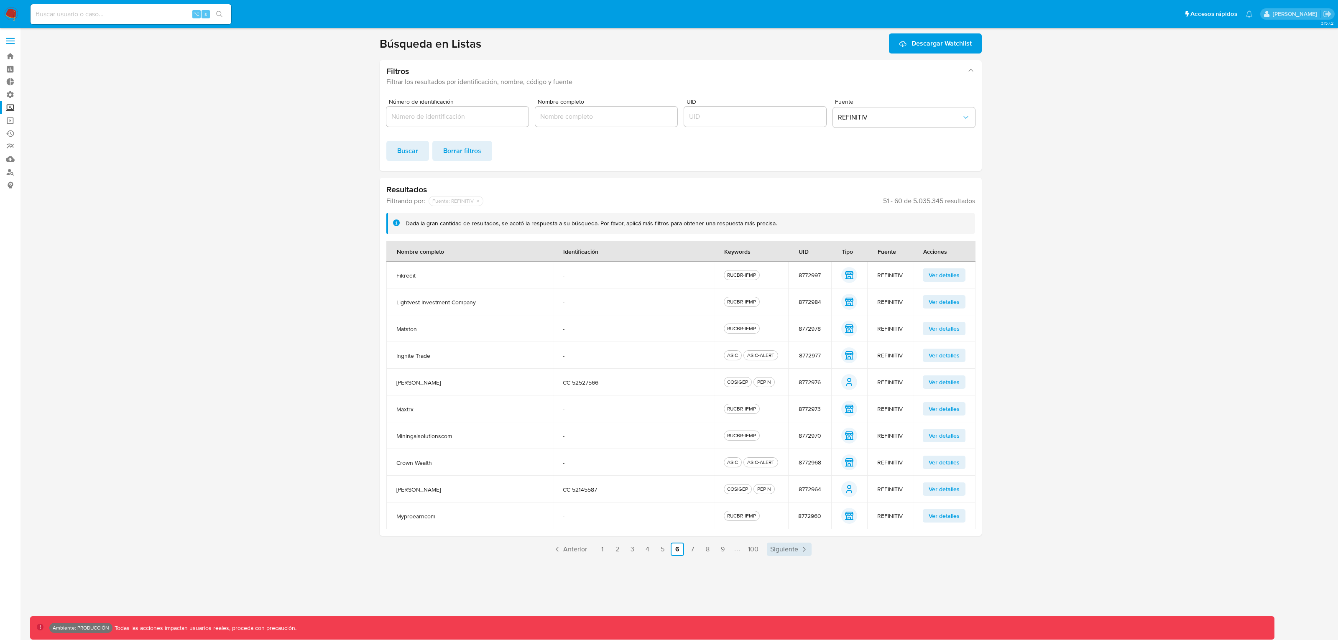
click at [795, 512] on span "Siguiente" at bounding box center [784, 549] width 28 height 7
click at [935, 336] on td "Ver detalles" at bounding box center [944, 328] width 63 height 27
click at [938, 331] on span "Ver detalles" at bounding box center [944, 329] width 31 height 12
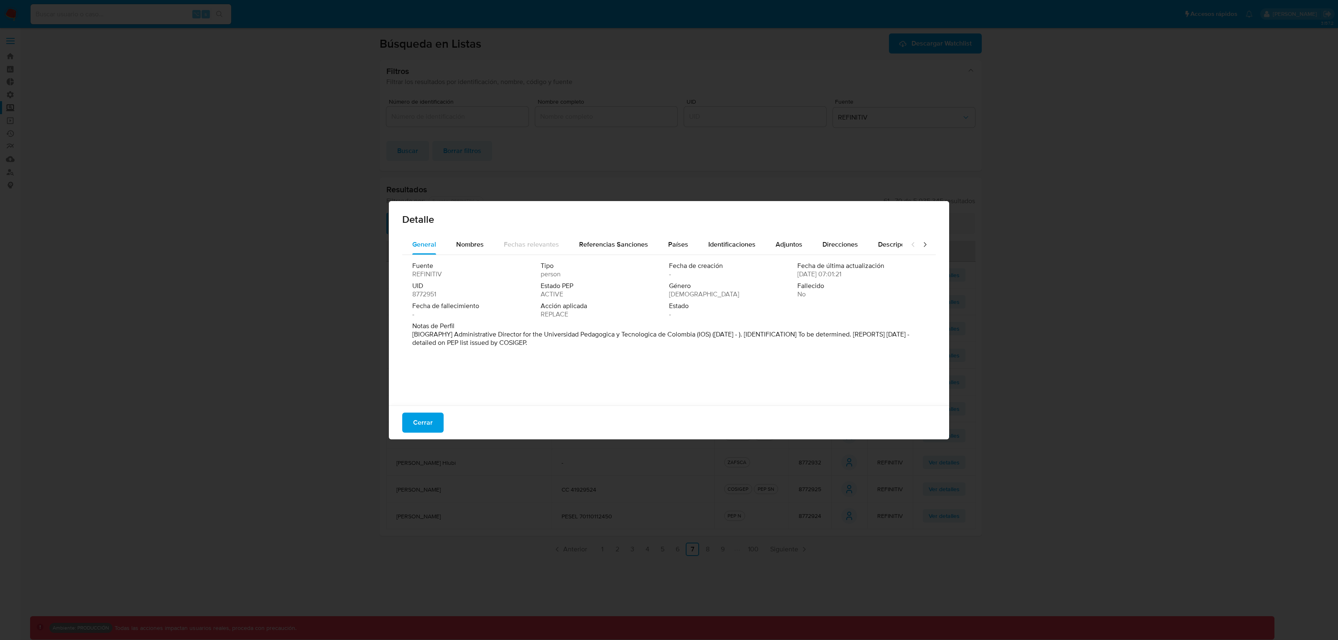
click at [925, 246] on div at bounding box center [918, 245] width 33 height 20
click at [921, 243] on icon at bounding box center [925, 244] width 8 height 8
drag, startPoint x: 431, startPoint y: 429, endPoint x: 436, endPoint y: 428, distance: 5.0
click at [432, 429] on button "Cerrar" at bounding box center [422, 423] width 41 height 20
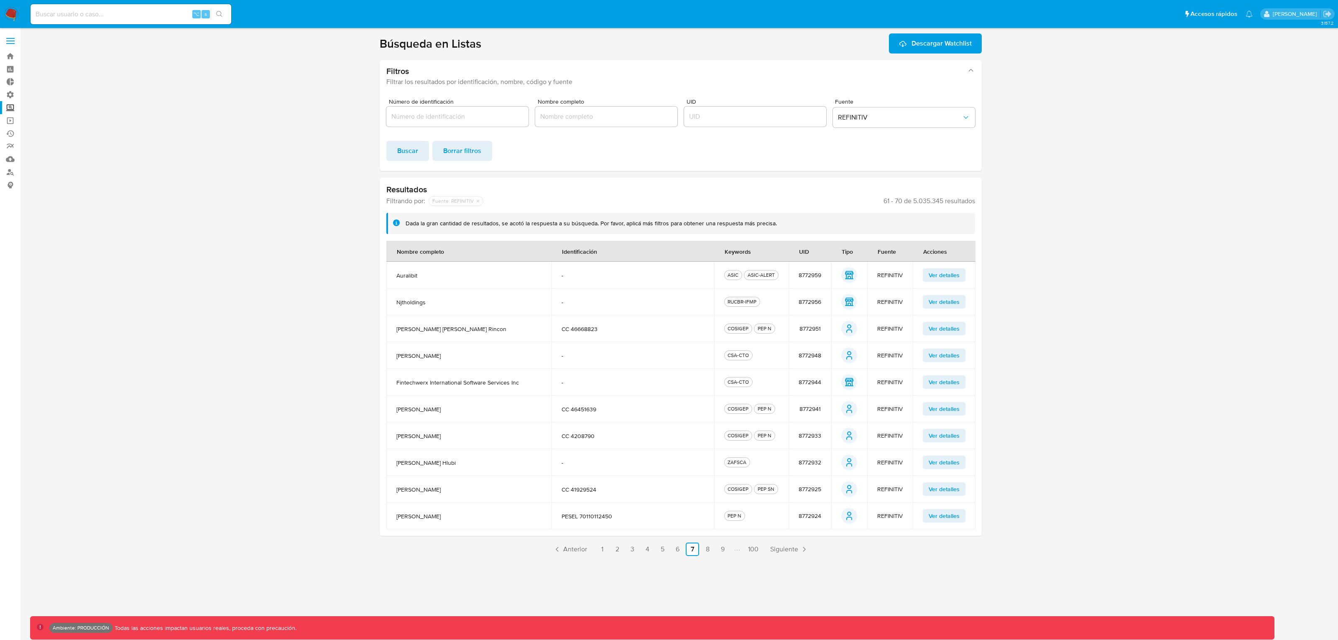
click at [935, 441] on span "Ver detalles" at bounding box center [944, 436] width 31 height 12
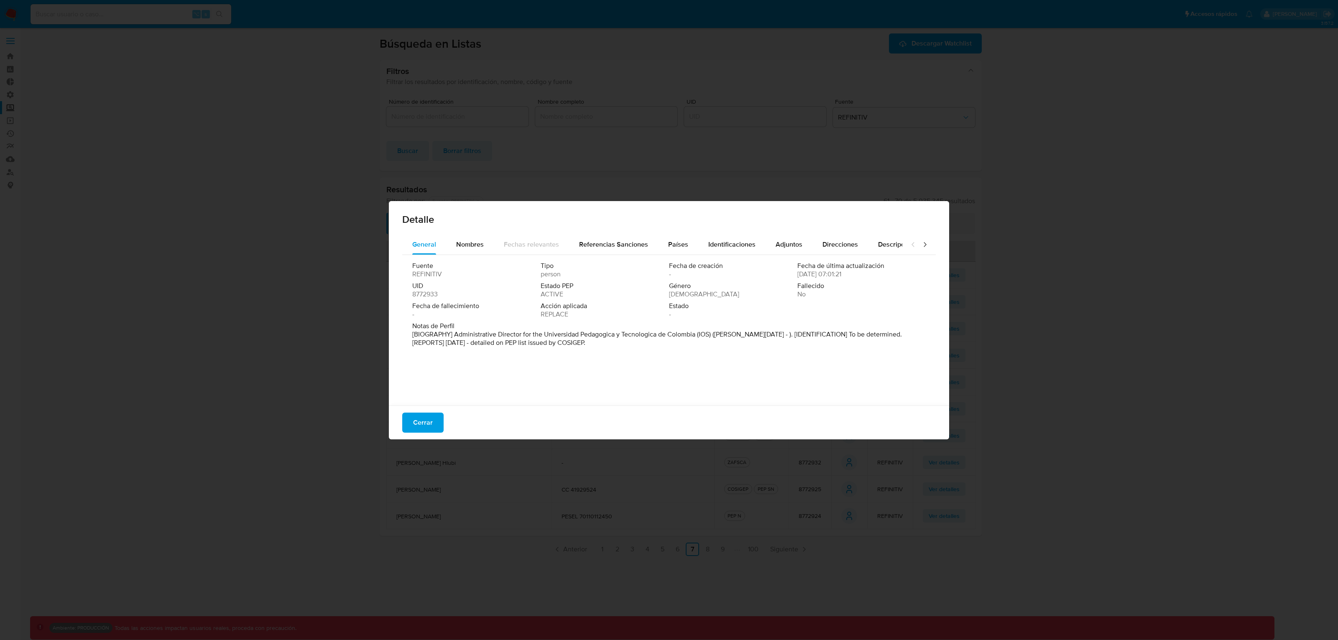
click at [911, 245] on div at bounding box center [918, 245] width 33 height 20
click at [921, 245] on icon at bounding box center [925, 244] width 8 height 8
drag, startPoint x: 397, startPoint y: 427, endPoint x: 416, endPoint y: 421, distance: 20.1
click at [396, 427] on div "Cerrar" at bounding box center [669, 423] width 560 height 34
drag, startPoint x: 417, startPoint y: 421, endPoint x: 438, endPoint y: 423, distance: 21.0
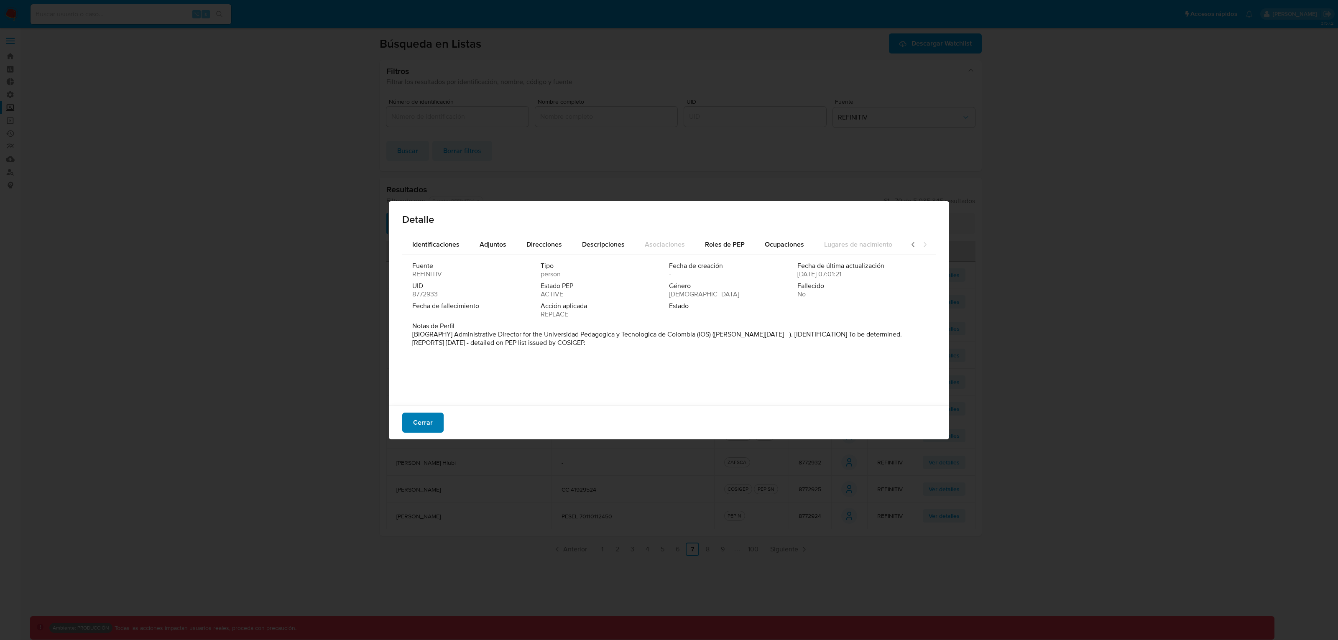
click at [417, 421] on span "Cerrar" at bounding box center [423, 422] width 20 height 18
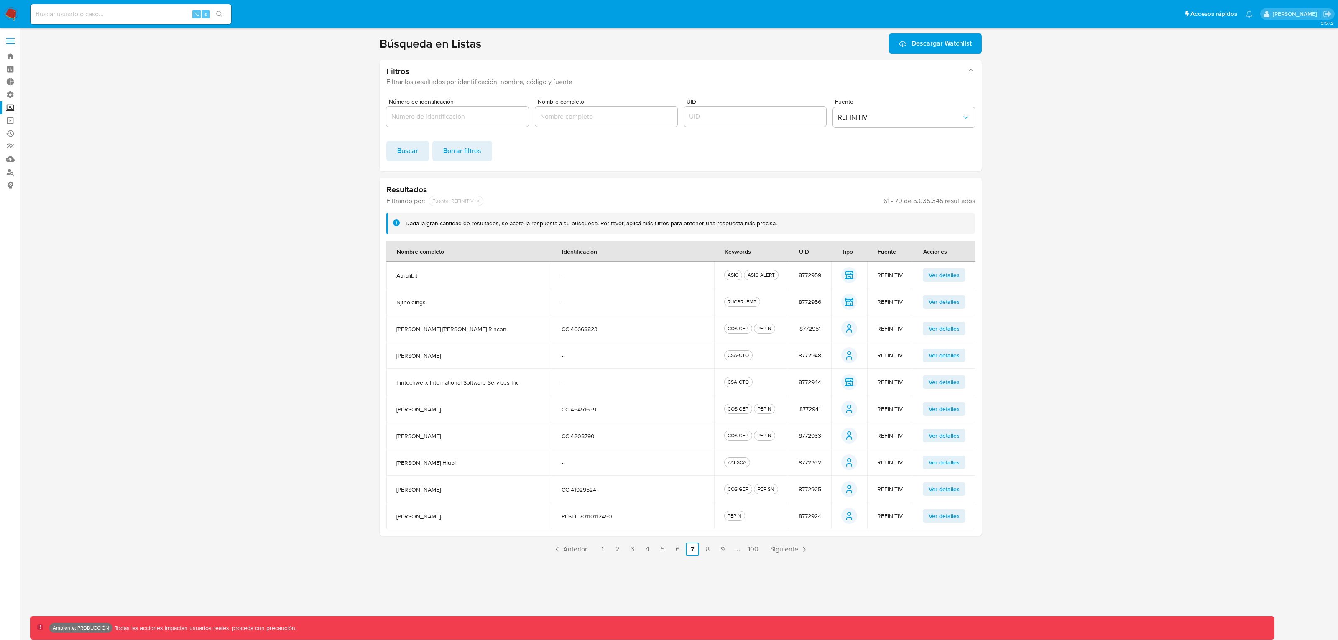
click at [942, 496] on td "Ver detalles" at bounding box center [944, 489] width 63 height 27
click at [943, 491] on span "Ver detalles" at bounding box center [944, 489] width 31 height 12
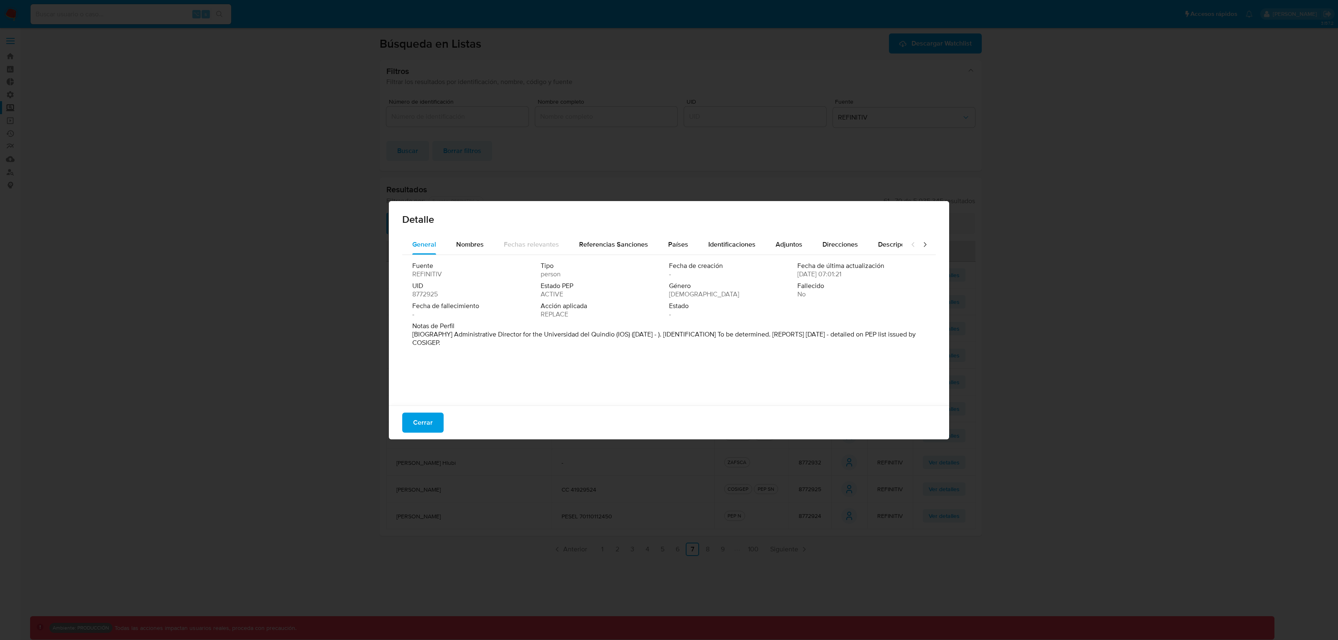
drag, startPoint x: 912, startPoint y: 246, endPoint x: 918, endPoint y: 247, distance: 6.0
click at [916, 247] on div at bounding box center [918, 245] width 33 height 20
click at [921, 247] on icon at bounding box center [925, 244] width 8 height 8
drag, startPoint x: 421, startPoint y: 425, endPoint x: 658, endPoint y: 469, distance: 240.2
click at [421, 426] on span "Cerrar" at bounding box center [423, 422] width 20 height 18
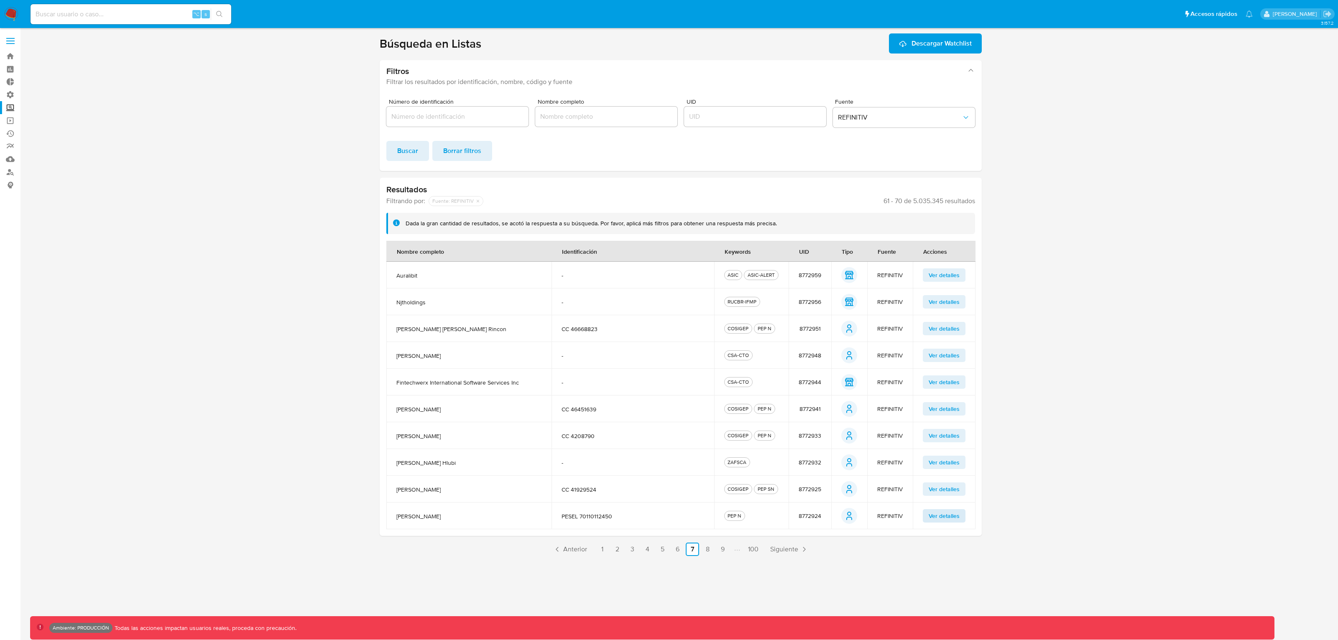
drag, startPoint x: 939, startPoint y: 522, endPoint x: 940, endPoint y: 517, distance: 5.0
click at [939, 512] on td "Ver detalles" at bounding box center [944, 516] width 63 height 27
click at [940, 512] on span "Ver detalles" at bounding box center [944, 516] width 31 height 12
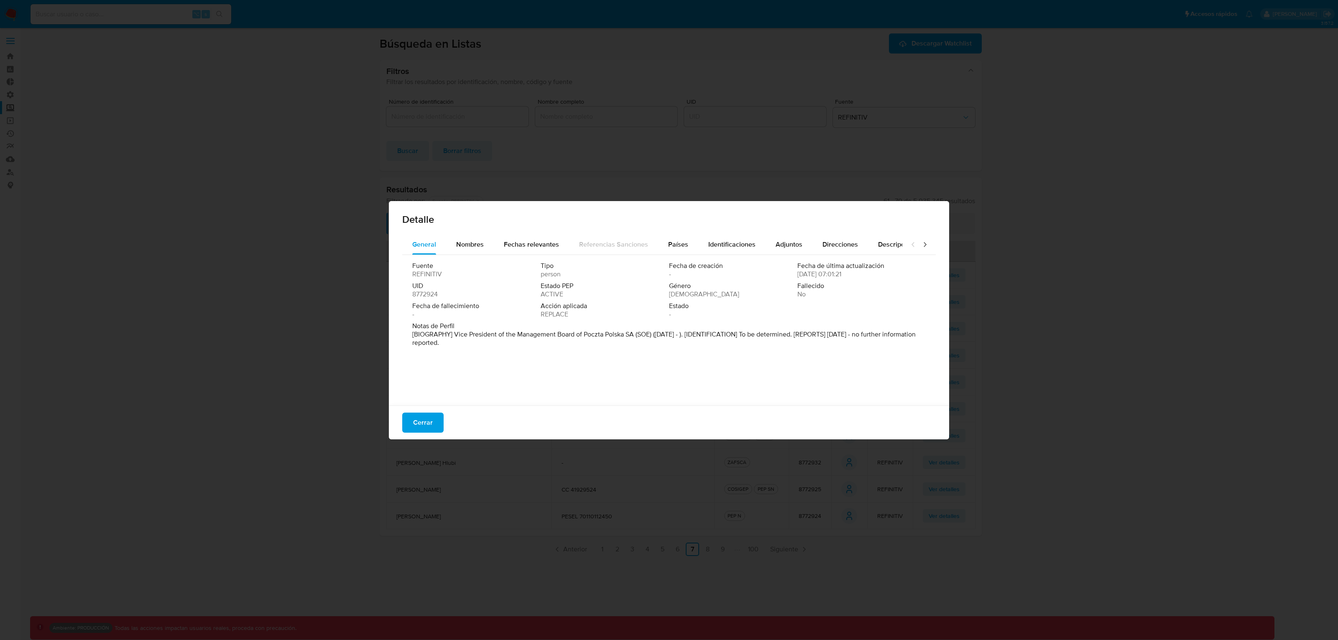
click at [921, 242] on icon at bounding box center [925, 244] width 8 height 8
click at [419, 421] on span "Cerrar" at bounding box center [423, 422] width 20 height 18
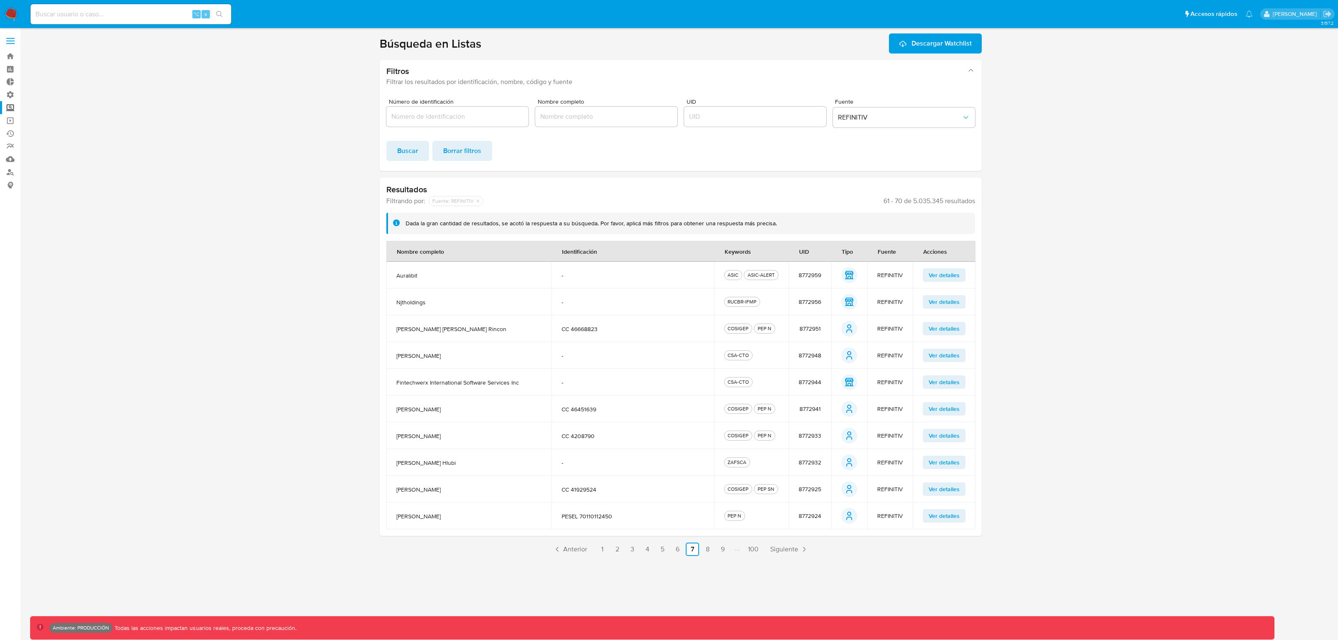
drag, startPoint x: 790, startPoint y: 549, endPoint x: 797, endPoint y: 513, distance: 36.6
click at [790, 512] on span "Siguiente" at bounding box center [784, 549] width 28 height 7
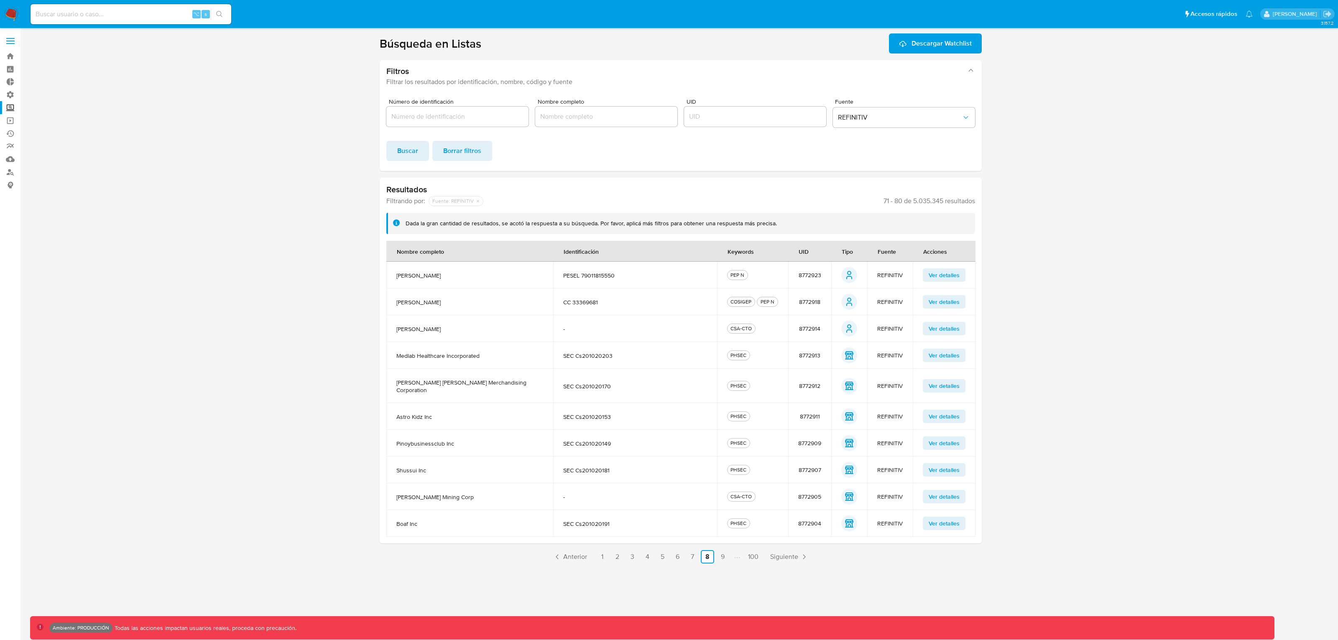
click at [941, 269] on span "Ver detalles" at bounding box center [944, 275] width 31 height 12
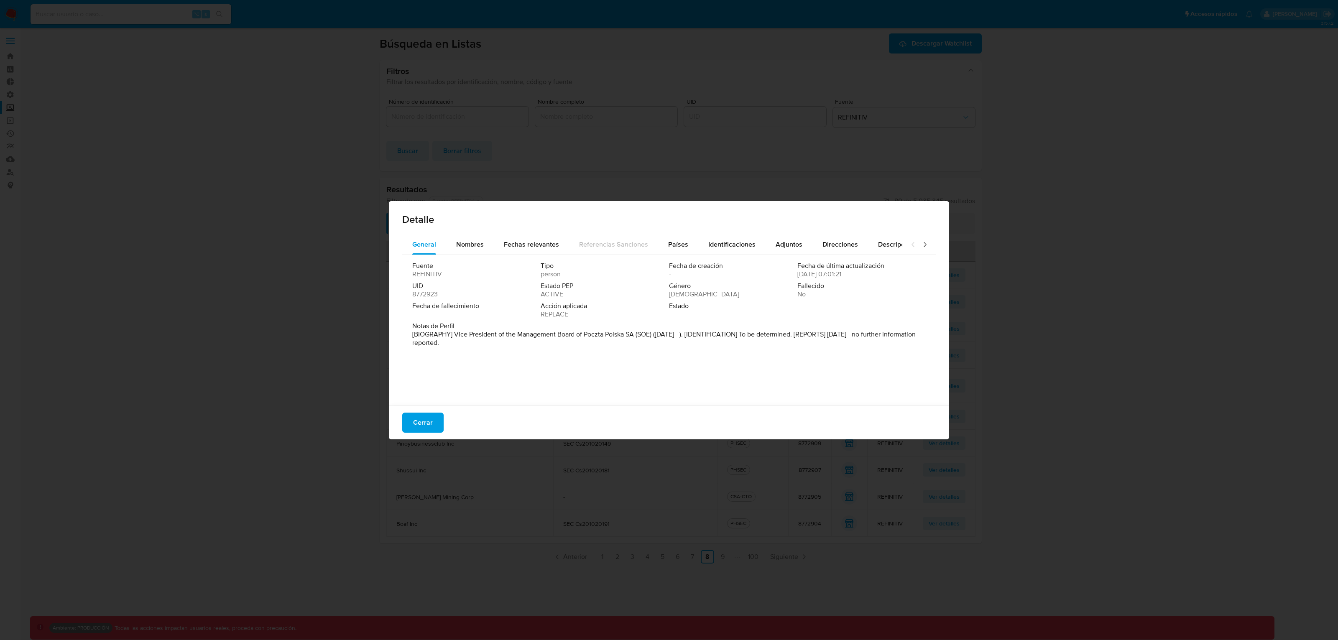
click at [921, 247] on icon at bounding box center [925, 244] width 8 height 8
drag, startPoint x: 434, startPoint y: 417, endPoint x: 438, endPoint y: 415, distance: 4.9
click at [434, 416] on button "Cerrar" at bounding box center [422, 423] width 41 height 20
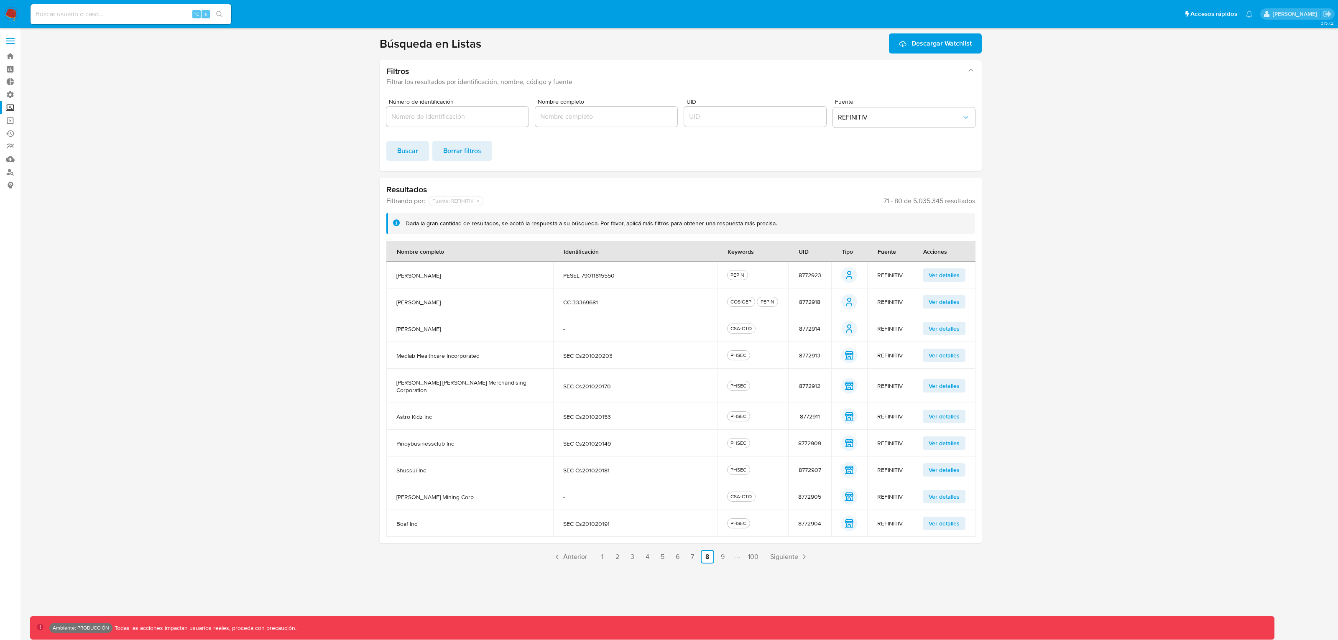
click at [934, 305] on span "Ver detalles" at bounding box center [944, 302] width 31 height 12
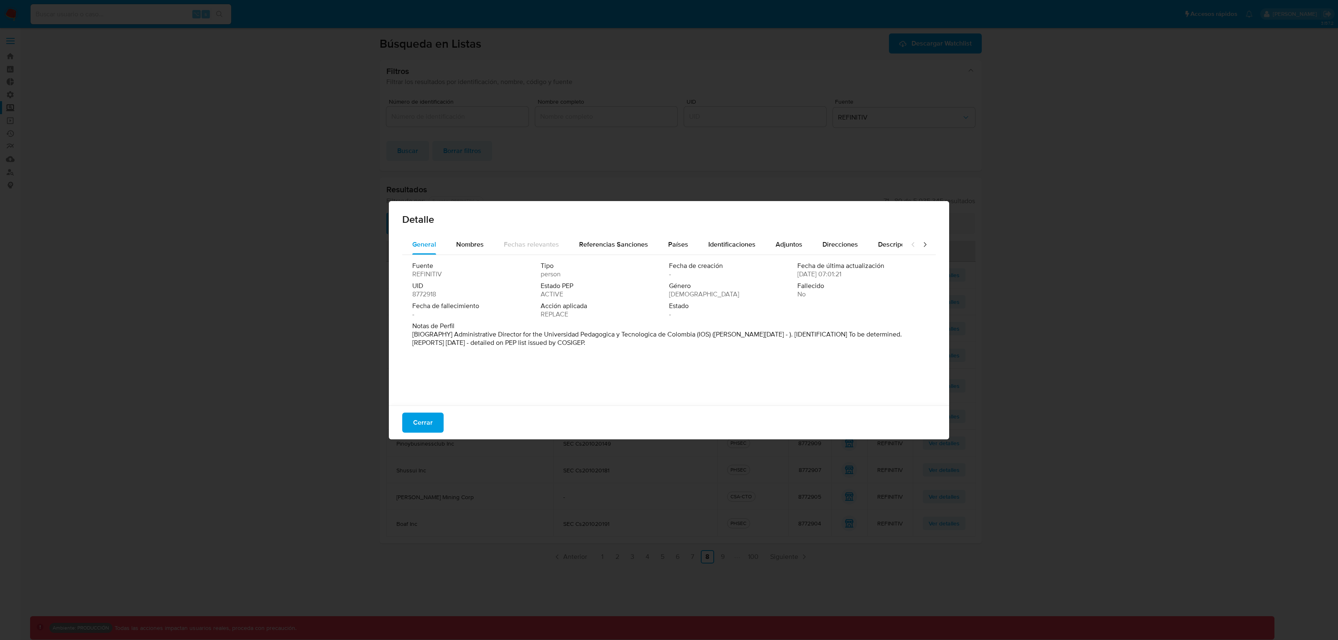
drag, startPoint x: 918, startPoint y: 240, endPoint x: 911, endPoint y: 244, distance: 7.9
click at [921, 240] on icon at bounding box center [925, 244] width 8 height 8
click at [434, 413] on button "Cerrar" at bounding box center [422, 423] width 41 height 20
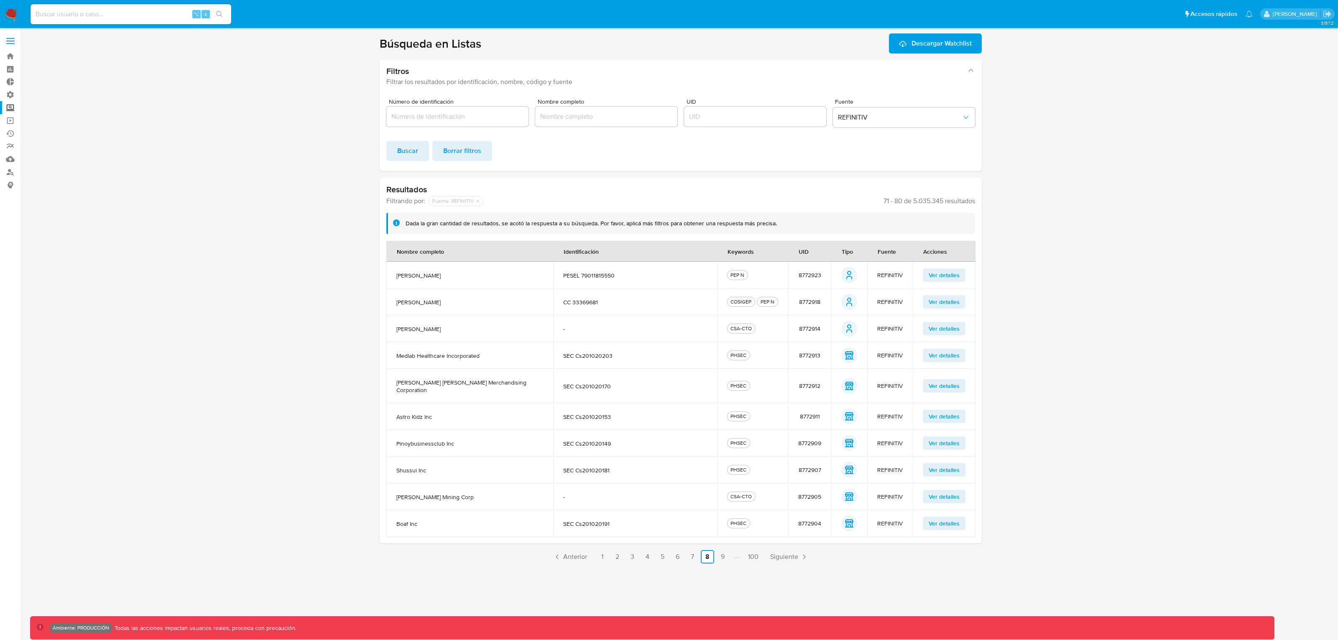
click at [949, 329] on span "Ver detalles" at bounding box center [944, 329] width 31 height 12
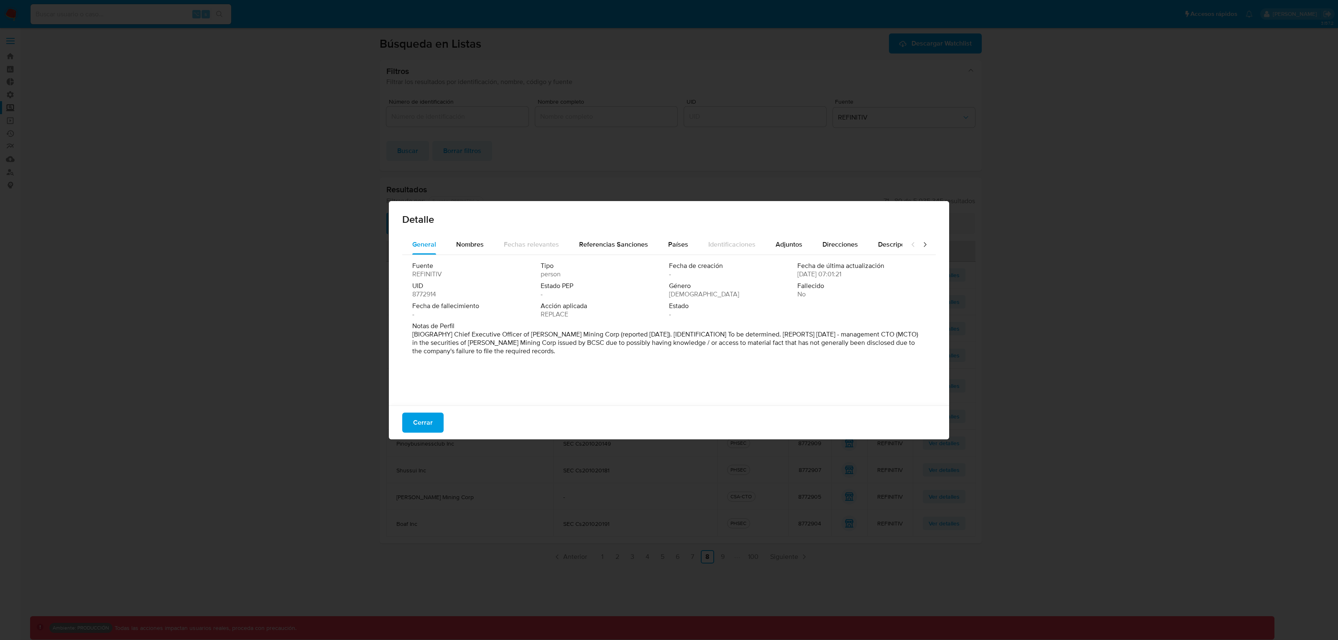
click at [923, 244] on icon at bounding box center [924, 244] width 3 height 5
click at [430, 422] on span "Cerrar" at bounding box center [423, 422] width 20 height 18
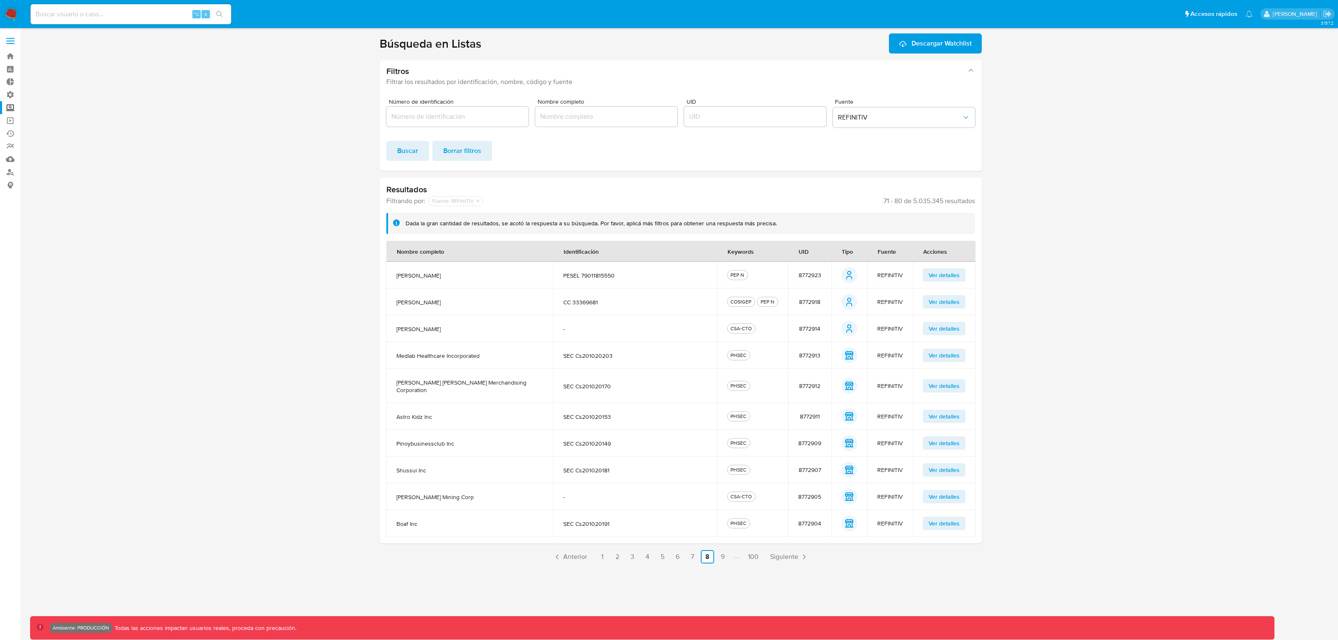
click at [784, 512] on span "Siguiente" at bounding box center [784, 557] width 28 height 7
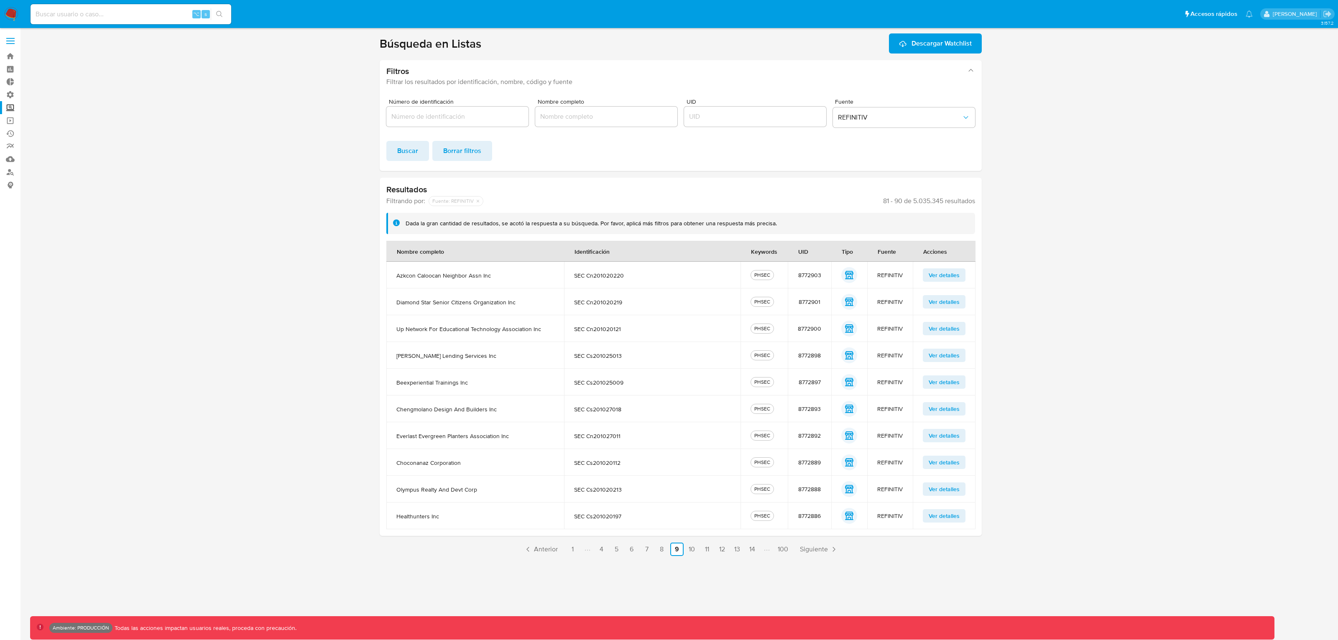
click at [814, 512] on span "Siguiente" at bounding box center [814, 549] width 28 height 7
click at [944, 433] on span "Ver detalles" at bounding box center [944, 436] width 31 height 12
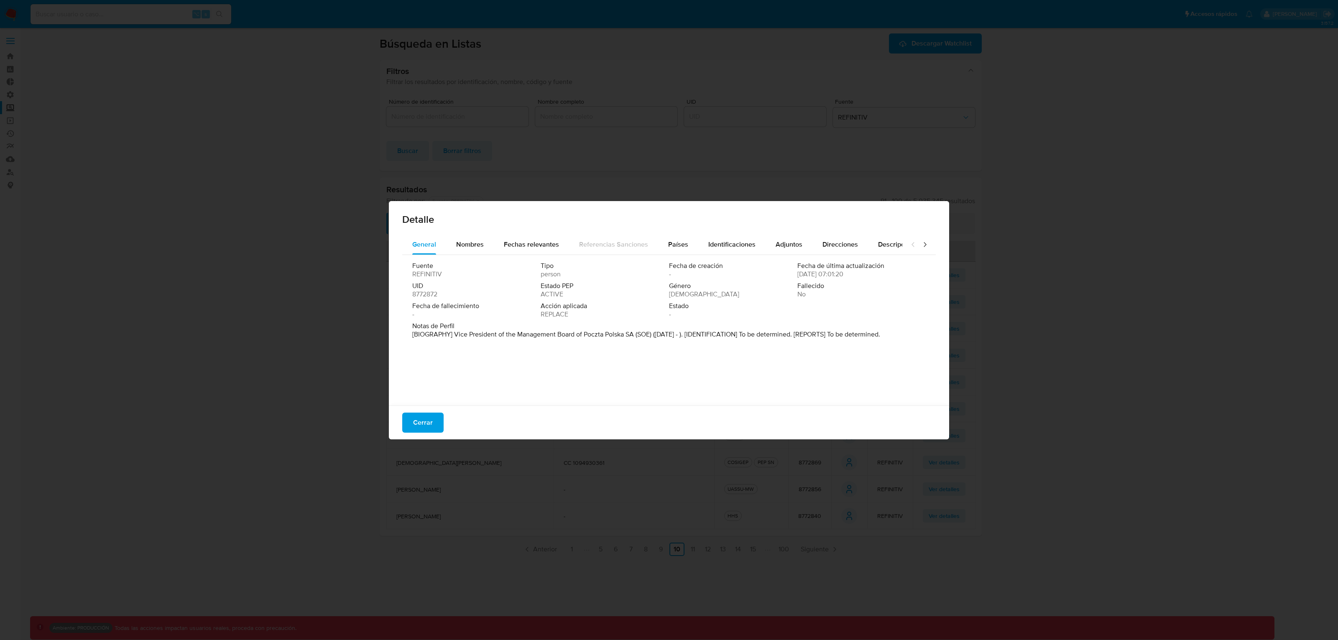
drag, startPoint x: 920, startPoint y: 246, endPoint x: 632, endPoint y: 331, distance: 299.9
click at [921, 246] on icon at bounding box center [925, 244] width 8 height 8
click at [439, 421] on button "Cerrar" at bounding box center [422, 423] width 41 height 20
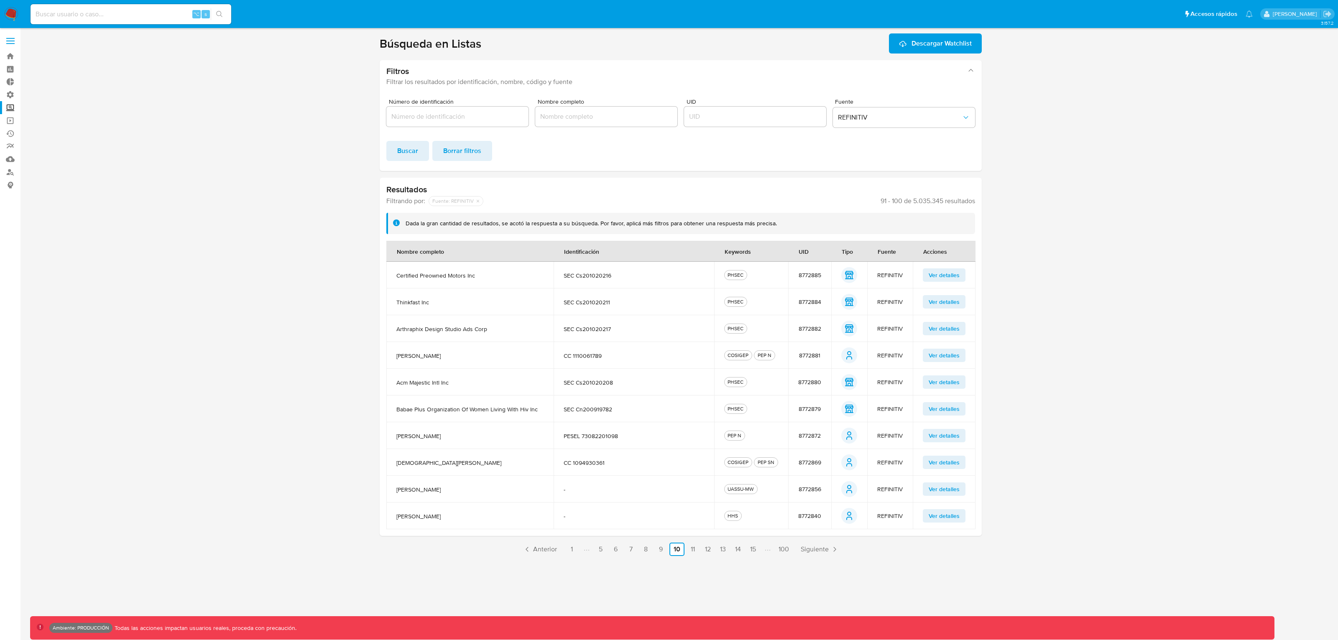
click at [946, 494] on span "Ver detalles" at bounding box center [944, 489] width 31 height 12
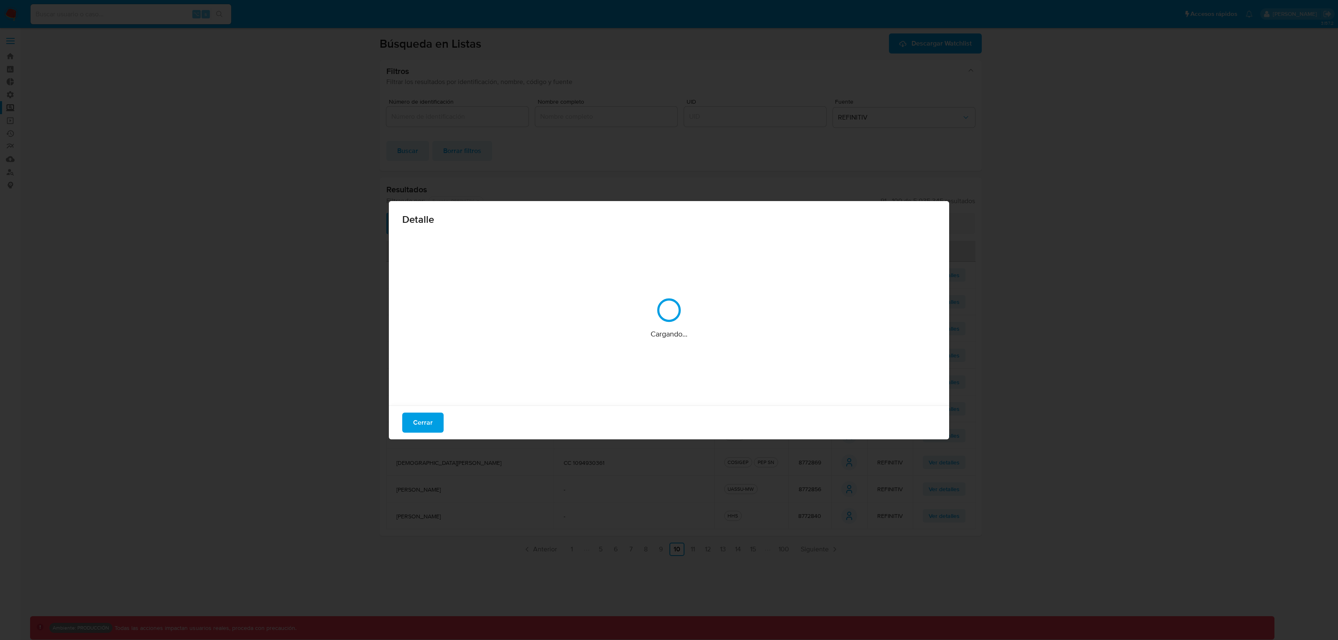
click at [946, 490] on div "Detalle Cargando... Cerrar" at bounding box center [669, 320] width 1338 height 640
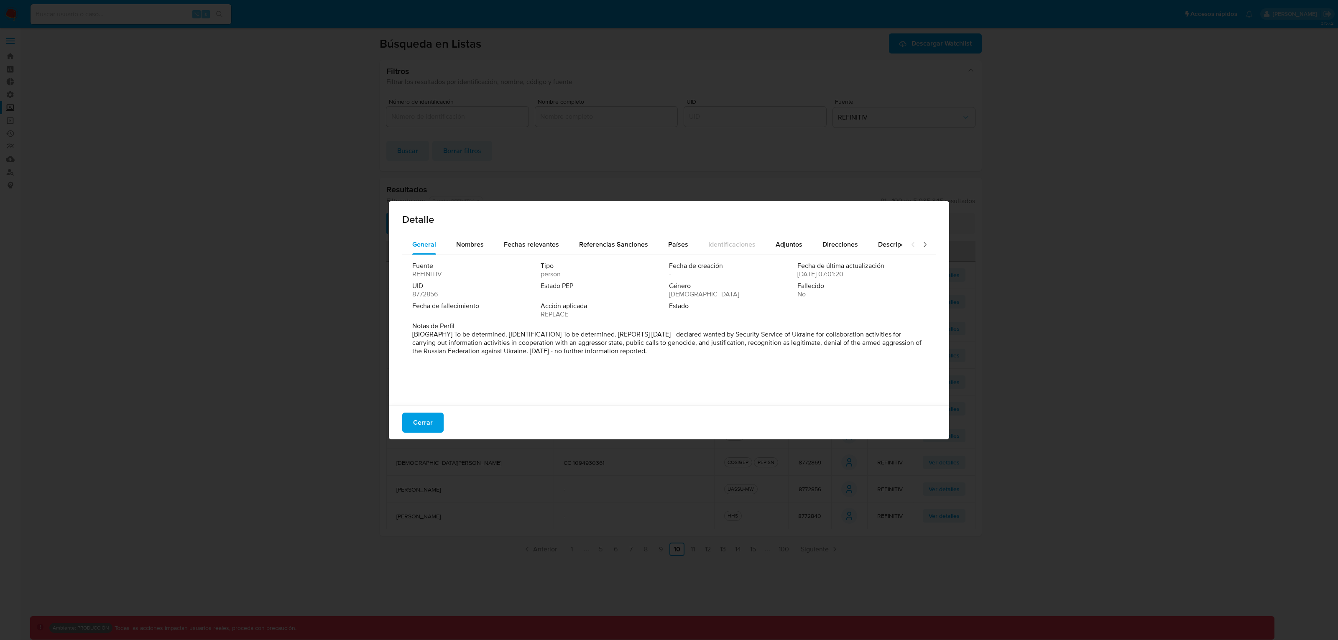
click at [922, 239] on div at bounding box center [918, 245] width 33 height 20
click at [921, 241] on icon at bounding box center [925, 244] width 8 height 8
drag, startPoint x: 401, startPoint y: 427, endPoint x: 408, endPoint y: 423, distance: 7.5
click at [408, 423] on div "Cerrar" at bounding box center [669, 423] width 560 height 34
drag, startPoint x: 444, startPoint y: 421, endPoint x: 681, endPoint y: 470, distance: 242.9
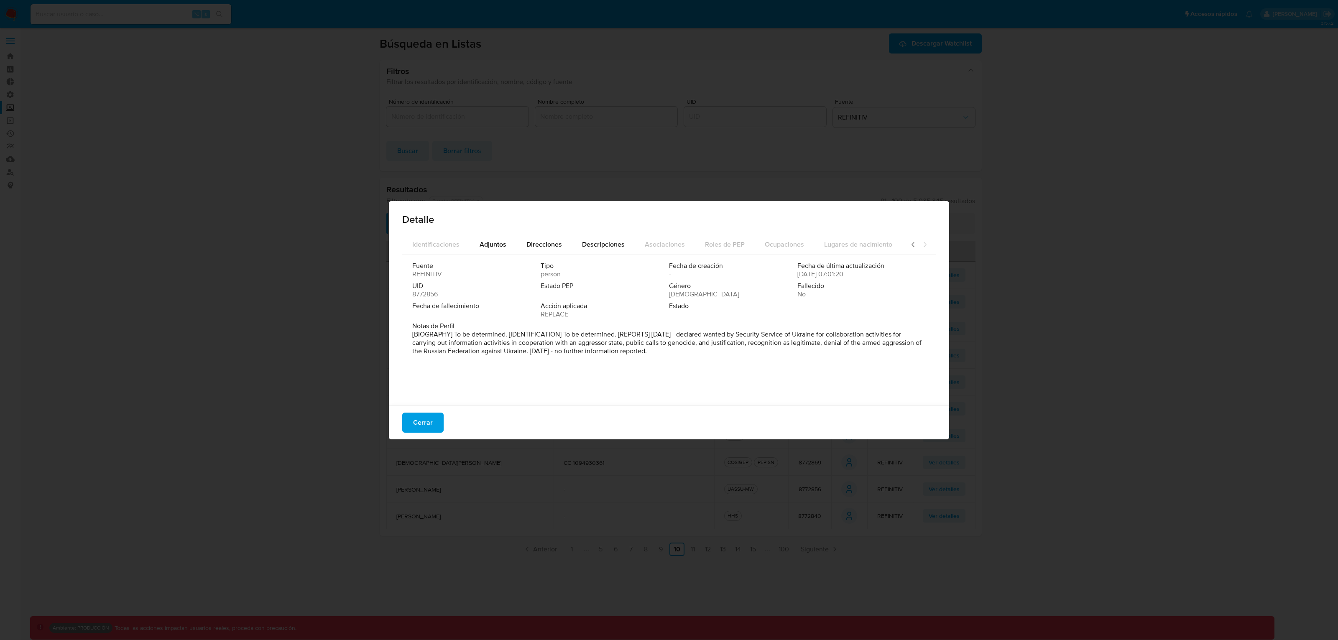
click at [444, 421] on div "Cerrar" at bounding box center [669, 423] width 560 height 34
click at [400, 426] on div "Cerrar" at bounding box center [669, 423] width 560 height 34
click at [411, 426] on button "Cerrar" at bounding box center [422, 423] width 41 height 20
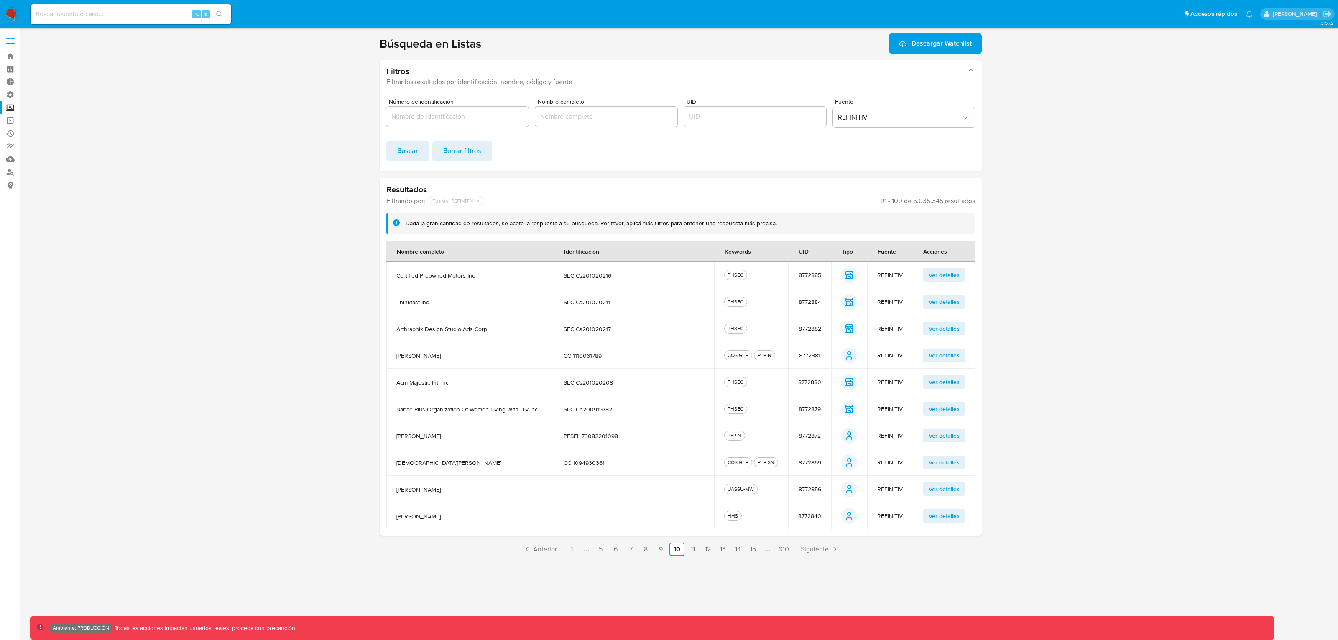
click at [931, 512] on span "Ver detalles" at bounding box center [944, 516] width 31 height 12
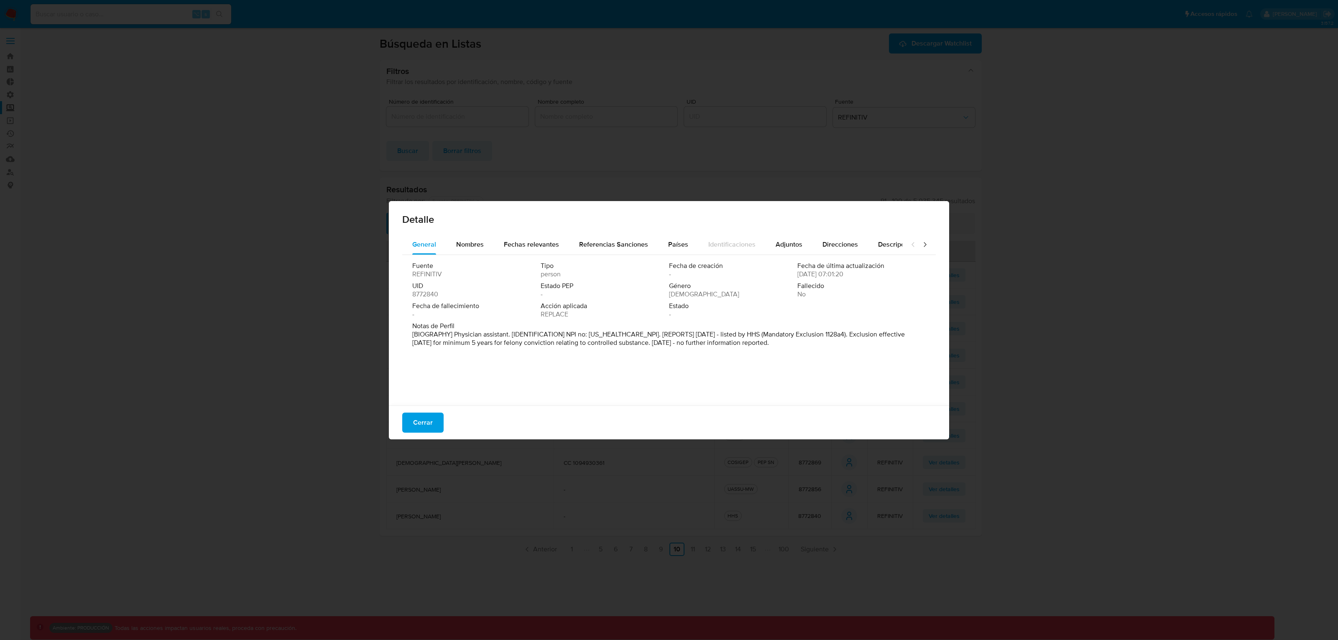
click at [921, 241] on div at bounding box center [918, 245] width 33 height 20
click at [921, 244] on icon at bounding box center [925, 244] width 8 height 8
drag, startPoint x: 405, startPoint y: 425, endPoint x: 411, endPoint y: 432, distance: 9.8
click at [406, 425] on button "Cerrar" at bounding box center [422, 423] width 41 height 20
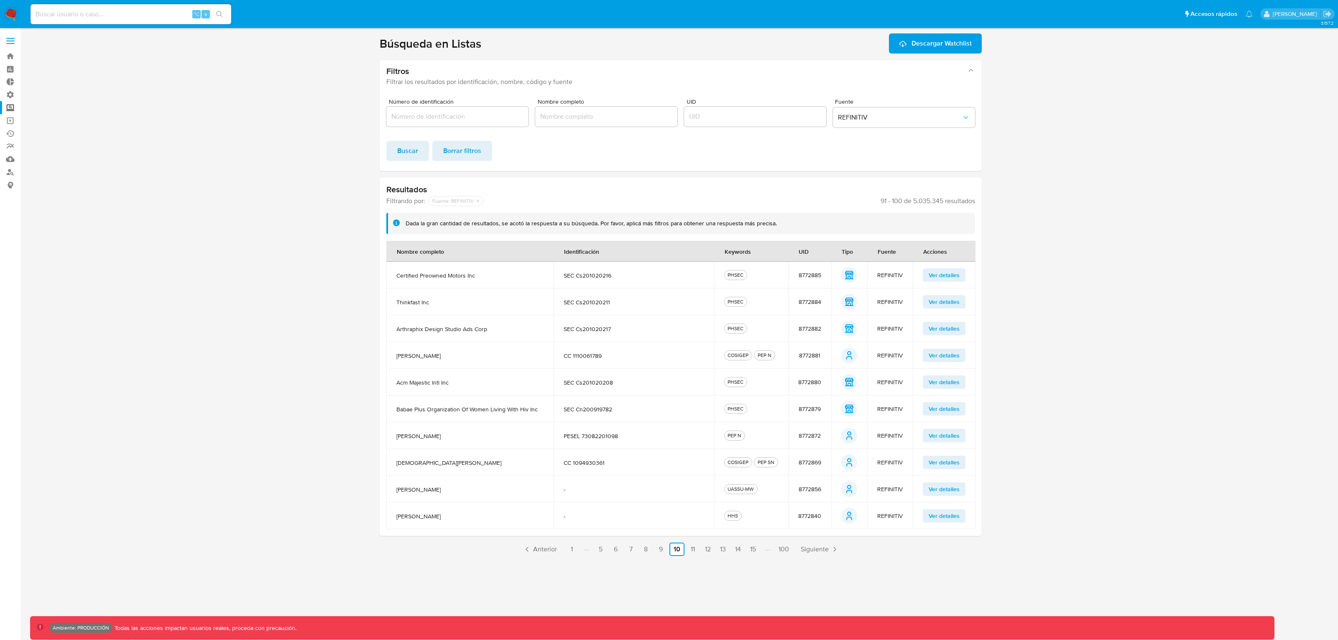
click at [937, 346] on td "Ver detalles" at bounding box center [944, 355] width 63 height 27
click at [939, 352] on span "Ver detalles" at bounding box center [944, 355] width 31 height 12
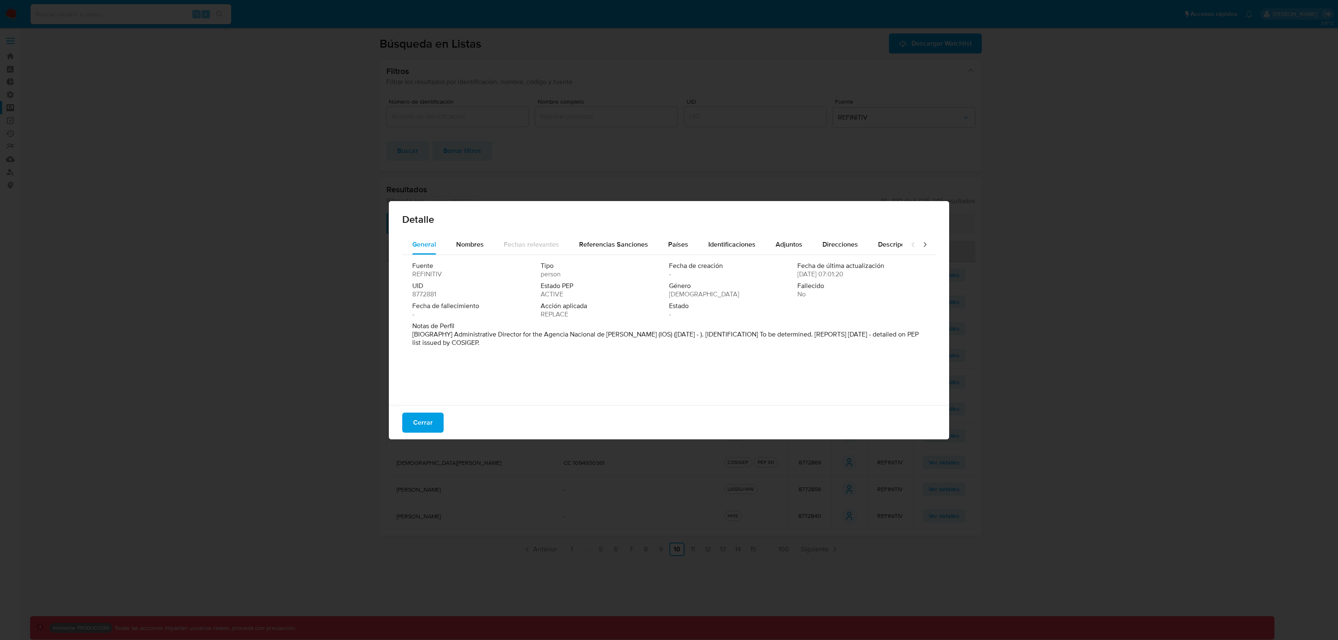
click at [921, 246] on div at bounding box center [918, 245] width 33 height 20
drag, startPoint x: 918, startPoint y: 245, endPoint x: 837, endPoint y: 288, distance: 91.1
click at [921, 245] on icon at bounding box center [925, 244] width 8 height 8
click at [410, 425] on button "Cerrar" at bounding box center [422, 423] width 41 height 20
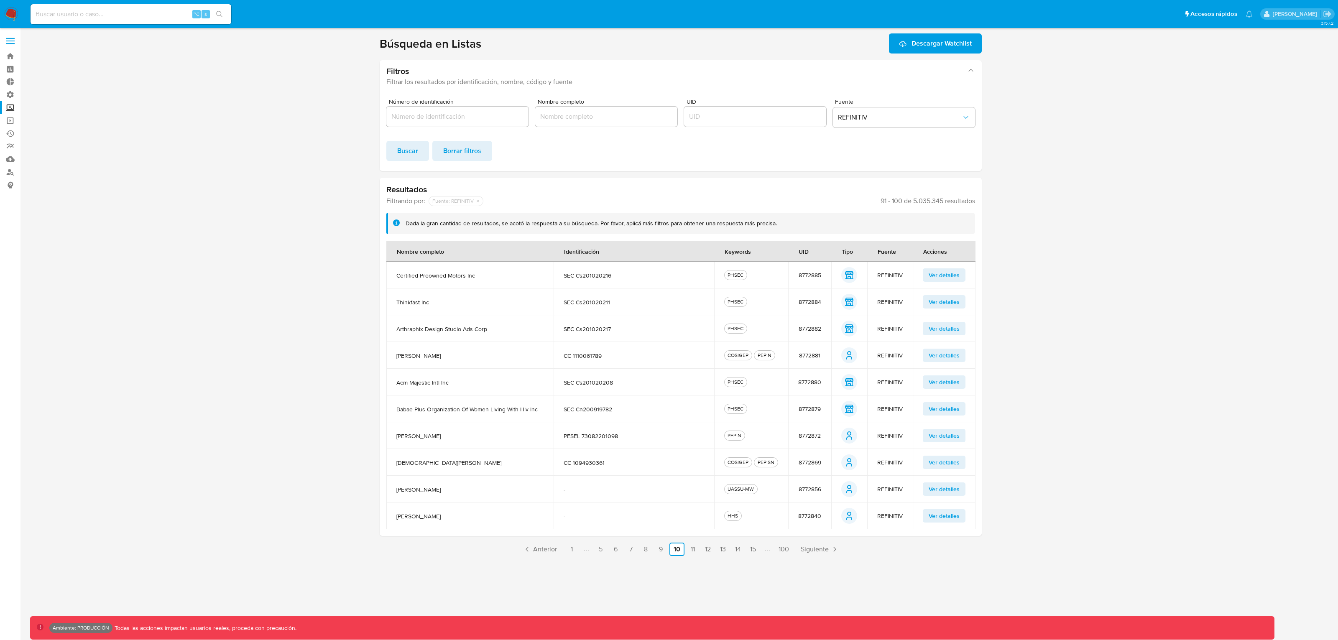
click at [814, 512] on div "3.157.2 Ambiente: PRODUCCIÓN Todas las acciones impactan usuarios reales, proce…" at bounding box center [680, 333] width 1301 height 601
click at [811, 512] on span "Siguiente" at bounding box center [815, 549] width 28 height 7
drag, startPoint x: 951, startPoint y: 294, endPoint x: 953, endPoint y: 298, distance: 4.9
click at [951, 294] on td "Ver detalles" at bounding box center [944, 301] width 63 height 27
click at [958, 305] on span "Ver detalles" at bounding box center [944, 302] width 31 height 12
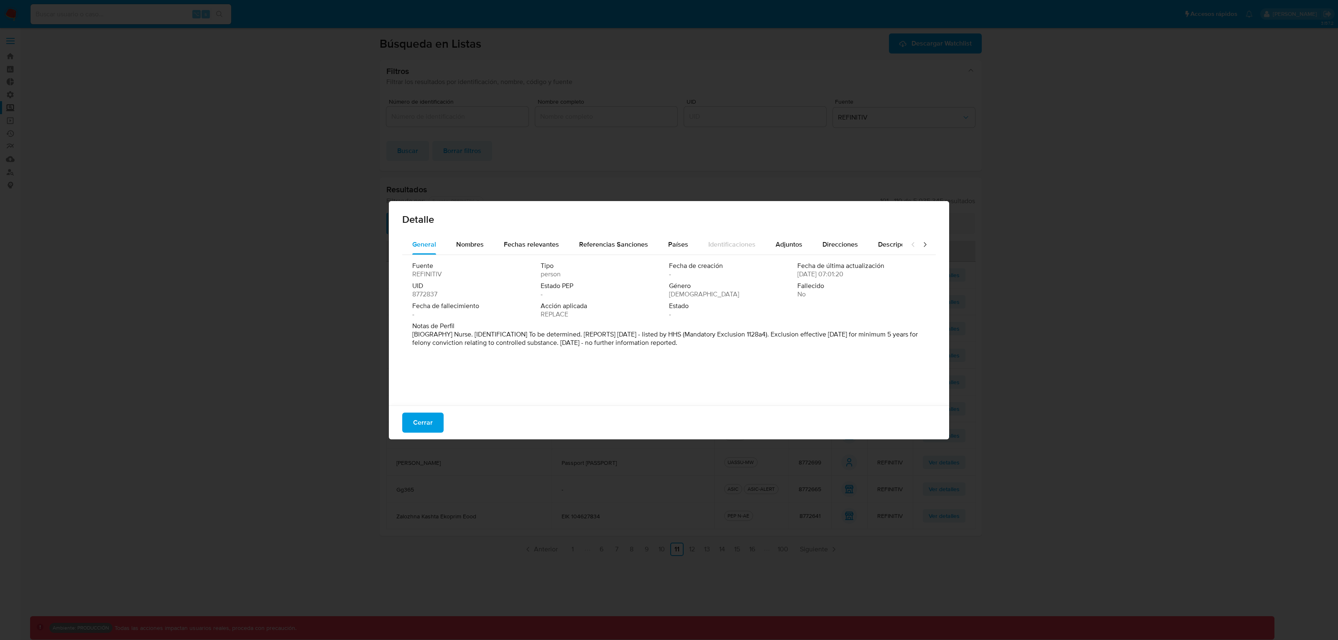
click at [925, 245] on div at bounding box center [918, 245] width 33 height 20
click at [921, 244] on div at bounding box center [918, 245] width 33 height 20
drag, startPoint x: 920, startPoint y: 244, endPoint x: 839, endPoint y: 285, distance: 90.7
click at [921, 244] on icon at bounding box center [925, 244] width 8 height 8
drag, startPoint x: 439, startPoint y: 416, endPoint x: 696, endPoint y: 352, distance: 264.8
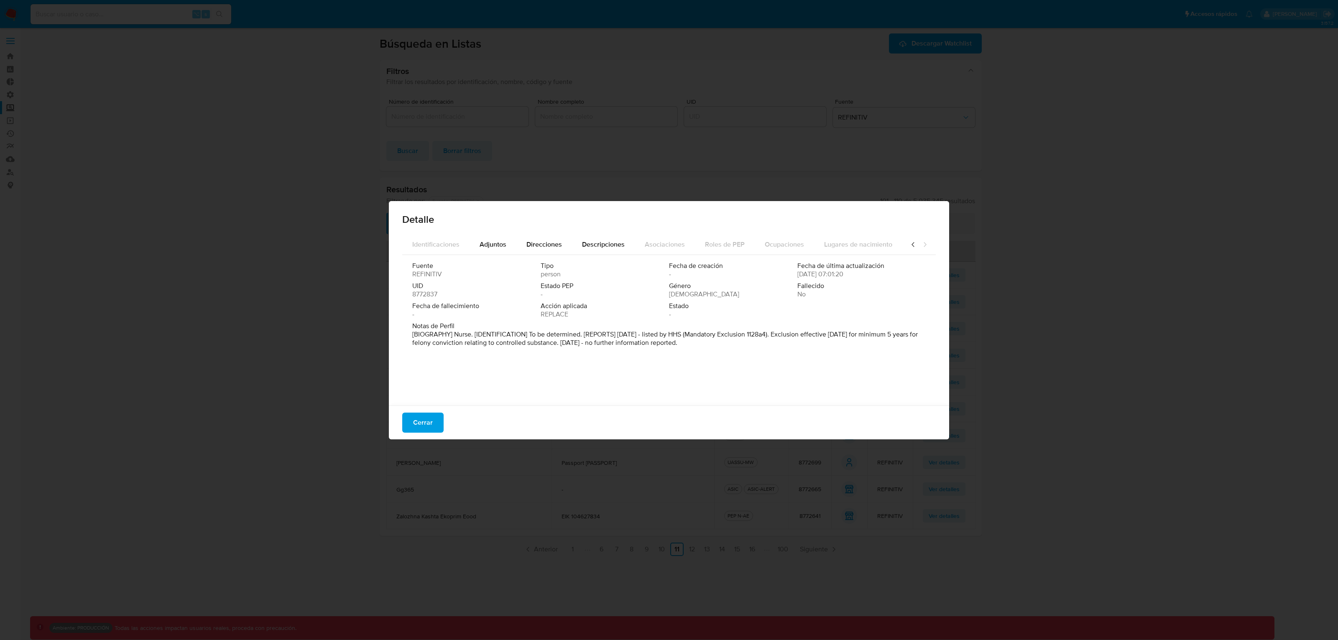
click at [439, 416] on button "Cerrar" at bounding box center [422, 423] width 41 height 20
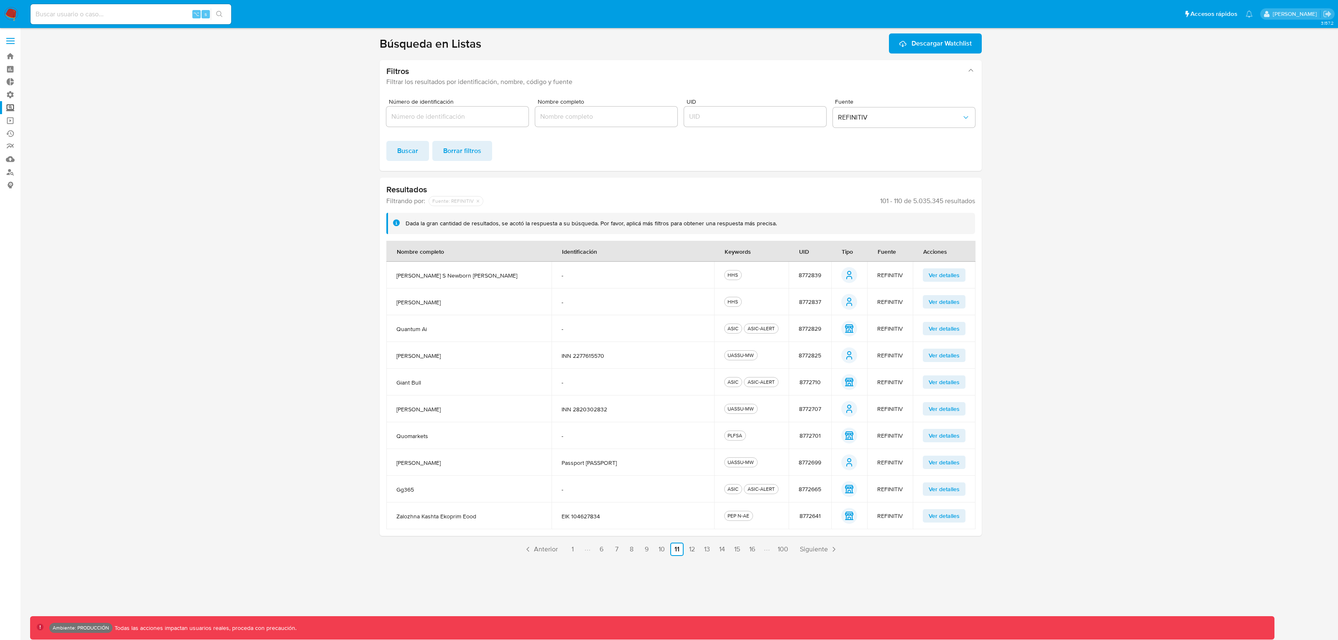
click at [947, 281] on span "Ver detalles" at bounding box center [944, 275] width 31 height 12
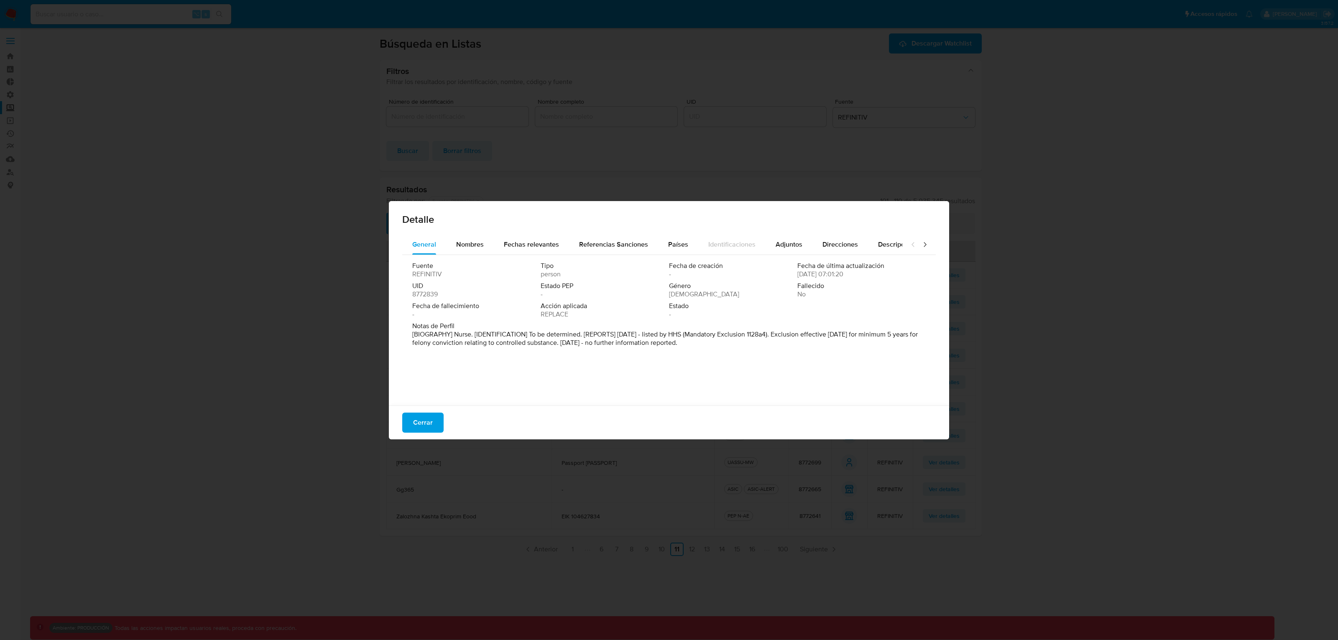
click at [921, 246] on icon at bounding box center [925, 244] width 8 height 8
drag, startPoint x: 434, startPoint y: 419, endPoint x: 487, endPoint y: 414, distance: 54.1
click at [434, 419] on button "Cerrar" at bounding box center [422, 423] width 41 height 20
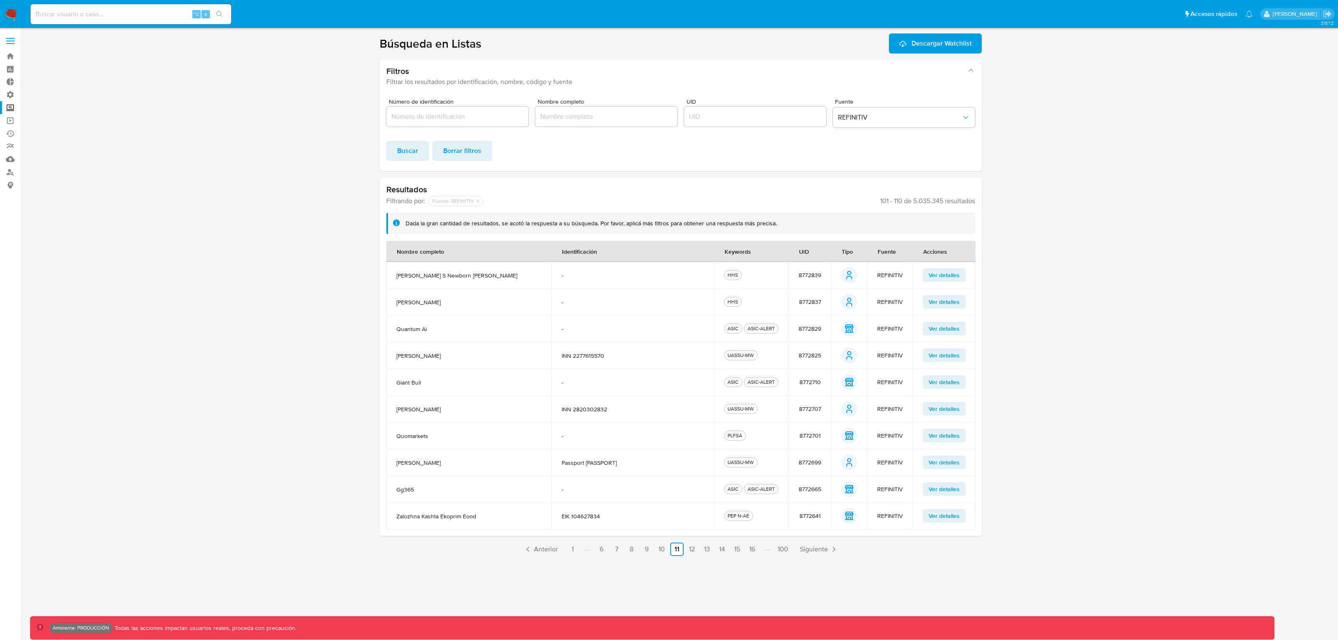
click at [952, 407] on span "Ver detalles" at bounding box center [944, 409] width 31 height 12
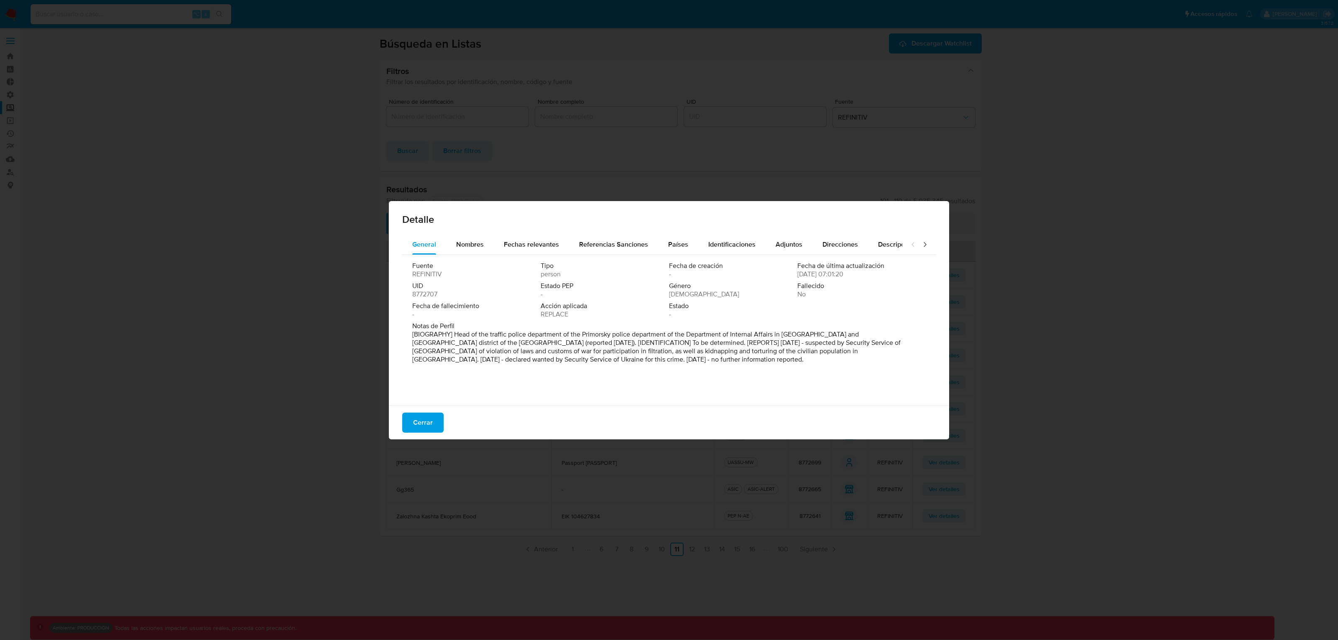
click at [922, 247] on div at bounding box center [918, 245] width 33 height 20
click at [921, 245] on icon at bounding box center [925, 244] width 8 height 8
drag, startPoint x: 872, startPoint y: 244, endPoint x: 865, endPoint y: 252, distance: 10.7
click at [872, 244] on span "Lugares de nacimiento" at bounding box center [858, 245] width 68 height 10
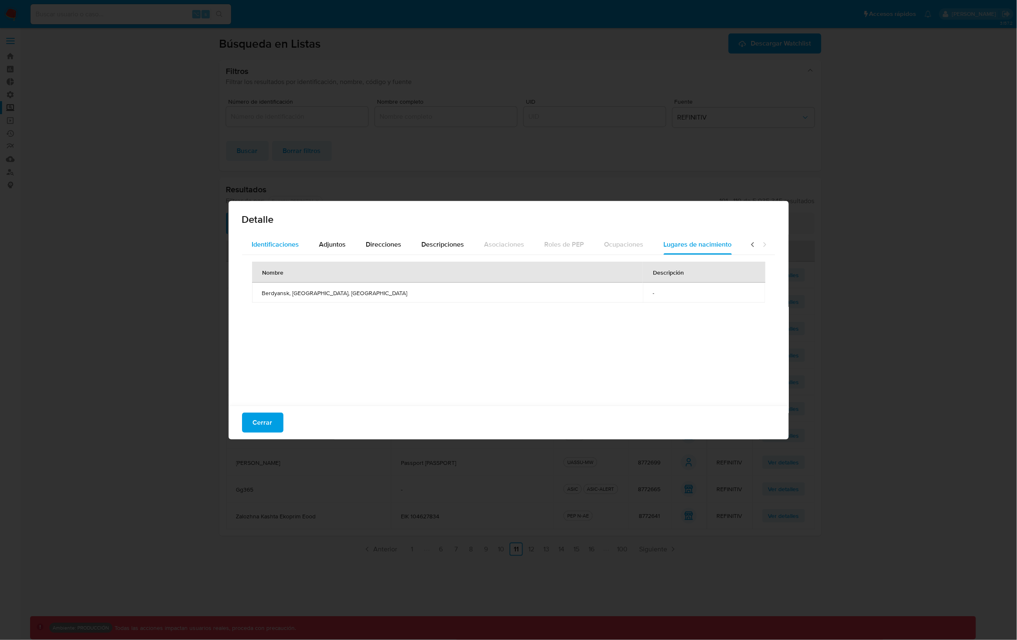
drag, startPoint x: 281, startPoint y: 241, endPoint x: 281, endPoint y: 250, distance: 9.2
click at [281, 242] on span "Identificaciones" at bounding box center [275, 245] width 47 height 10
drag, startPoint x: 749, startPoint y: 244, endPoint x: 741, endPoint y: 242, distance: 8.1
click at [749, 244] on icon at bounding box center [753, 244] width 8 height 8
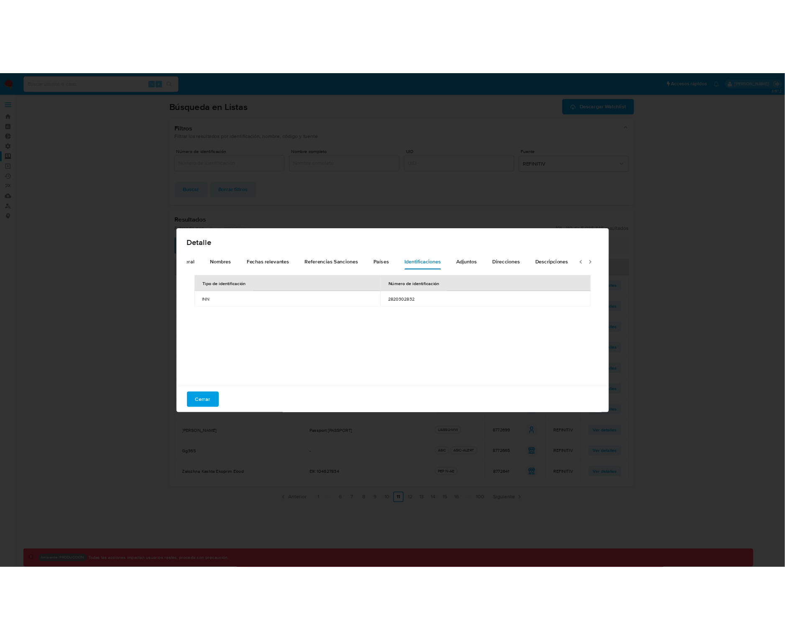
scroll to position [0, 0]
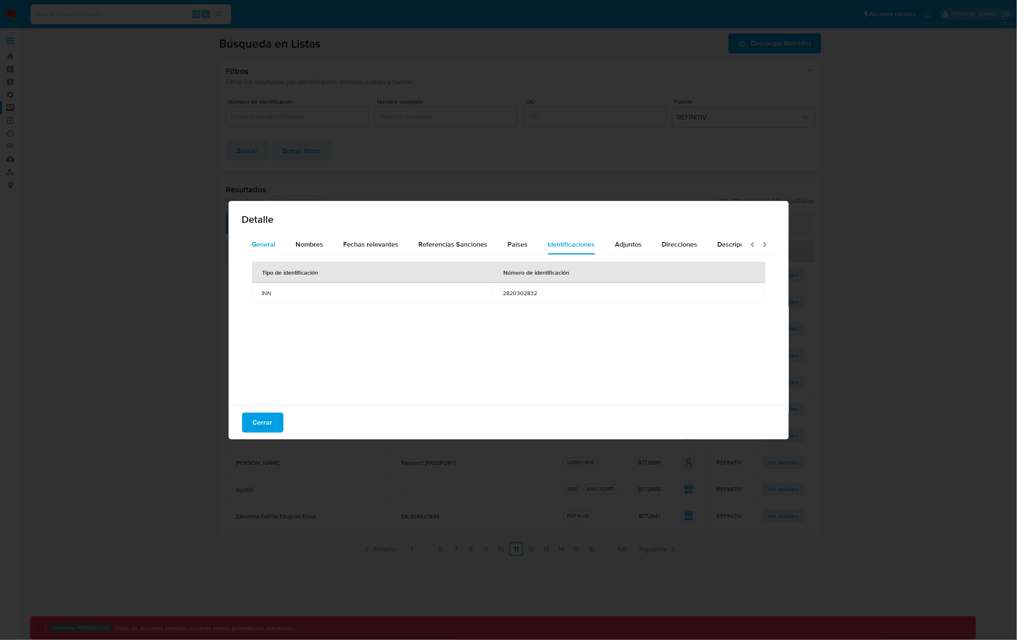
drag, startPoint x: 312, startPoint y: 249, endPoint x: 267, endPoint y: 246, distance: 44.8
click at [304, 249] on div "Nombres" at bounding box center [310, 245] width 28 height 20
click at [265, 246] on span "General" at bounding box center [264, 245] width 24 height 10
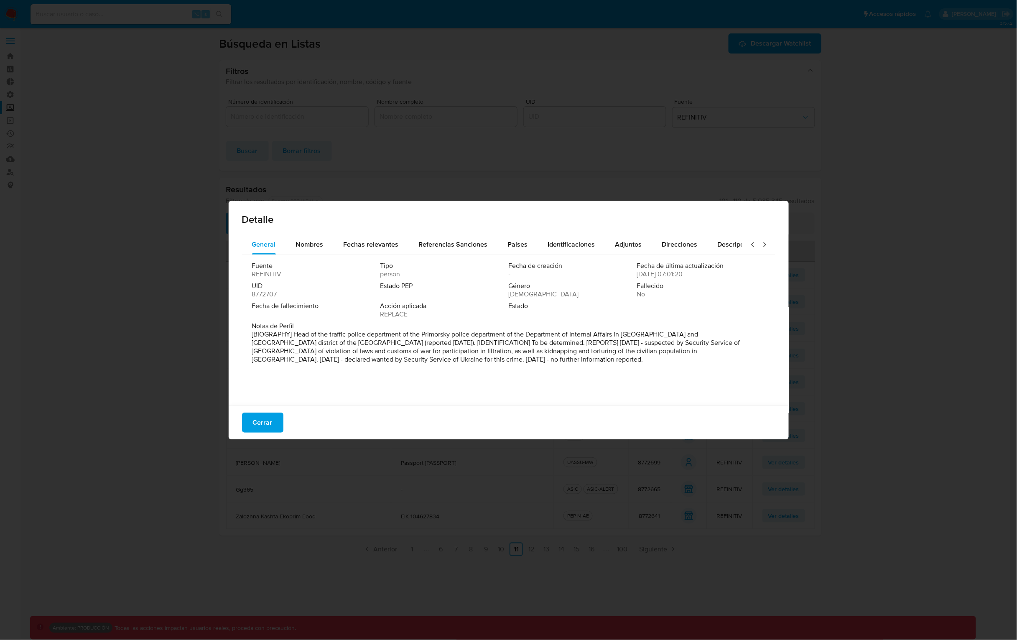
click at [265, 296] on span "8772707" at bounding box center [264, 294] width 25 height 8
click at [270, 416] on span "Cerrar" at bounding box center [263, 422] width 20 height 18
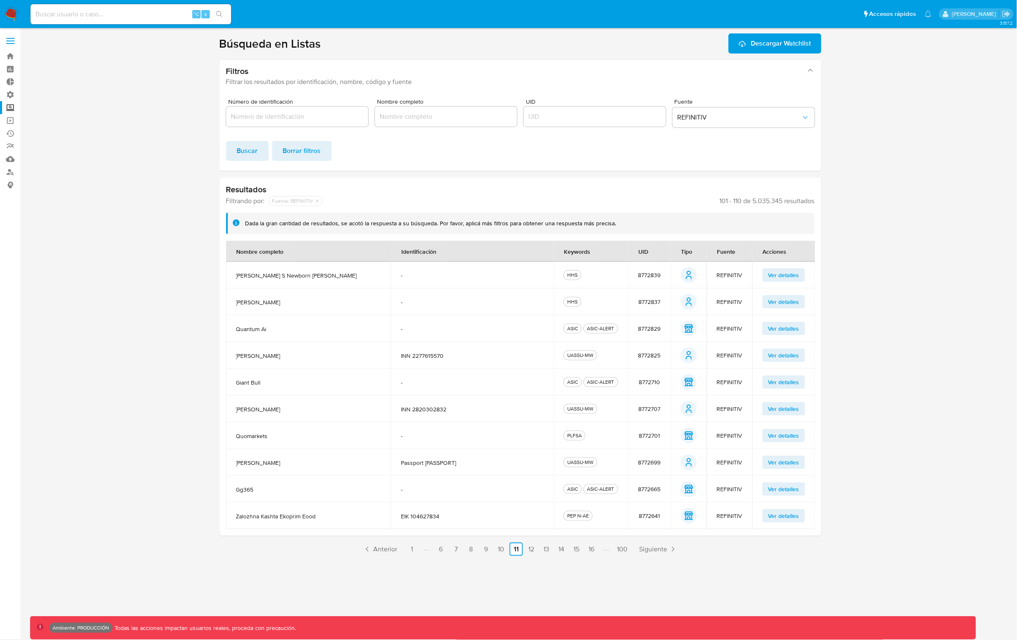
click at [784, 411] on span "Ver detalles" at bounding box center [783, 409] width 31 height 12
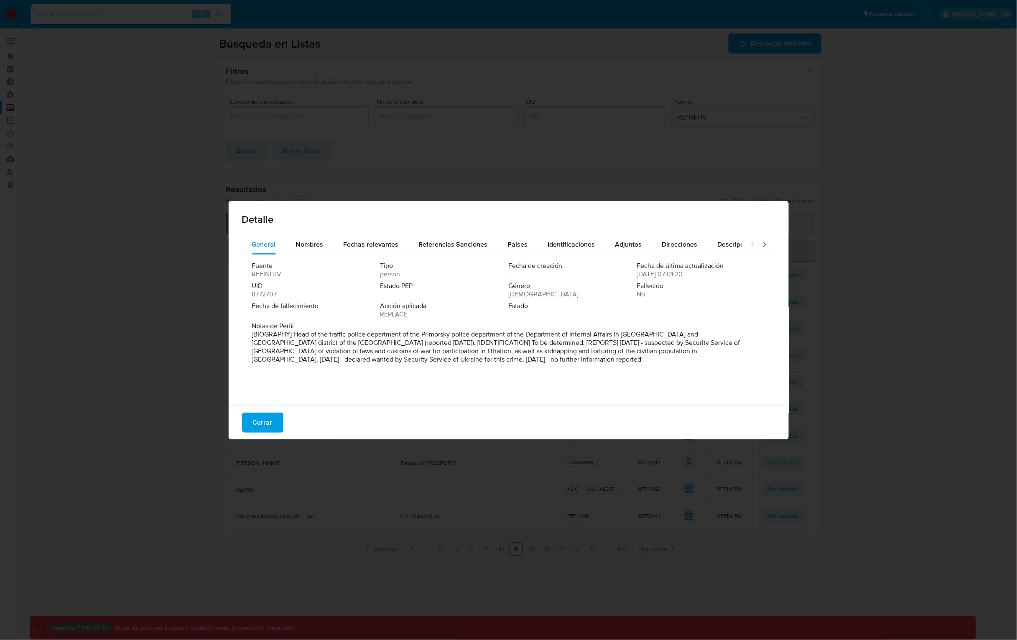
click at [1017, 224] on html "Pausado Ver notificaciones ⌥ s Accesos rápidos Presiona las siguientes teclas p…" at bounding box center [508, 320] width 1017 height 640
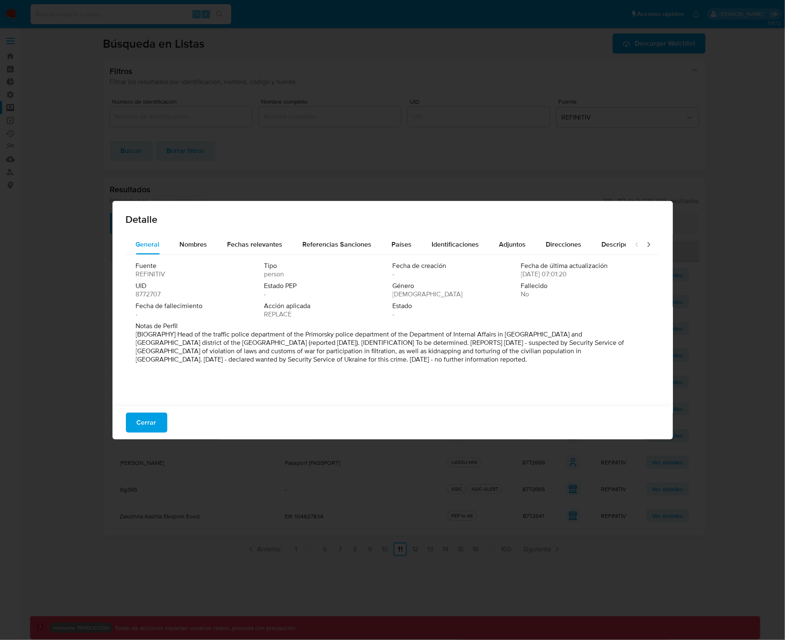
click at [644, 247] on icon at bounding box center [648, 244] width 8 height 8
drag, startPoint x: 571, startPoint y: 243, endPoint x: 555, endPoint y: 235, distance: 18.7
click at [571, 243] on span "Lugares de nacimiento" at bounding box center [582, 245] width 68 height 10
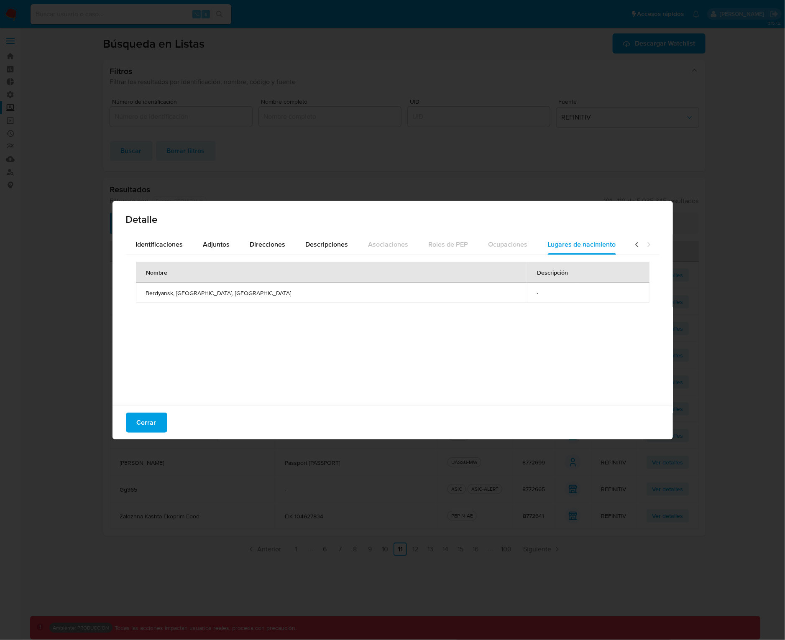
click at [503, 326] on div "Nombre Descripción [GEOGRAPHIC_DATA], [GEOGRAPHIC_DATA], [GEOGRAPHIC_DATA] -" at bounding box center [392, 328] width 533 height 146
click at [157, 417] on button "Cerrar" at bounding box center [146, 423] width 41 height 20
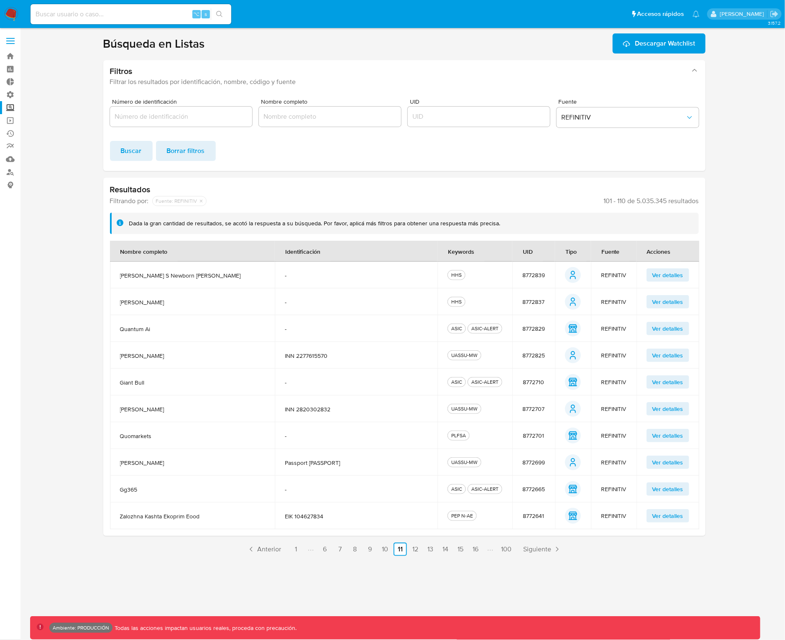
click at [657, 460] on span "Ver detalles" at bounding box center [667, 463] width 31 height 12
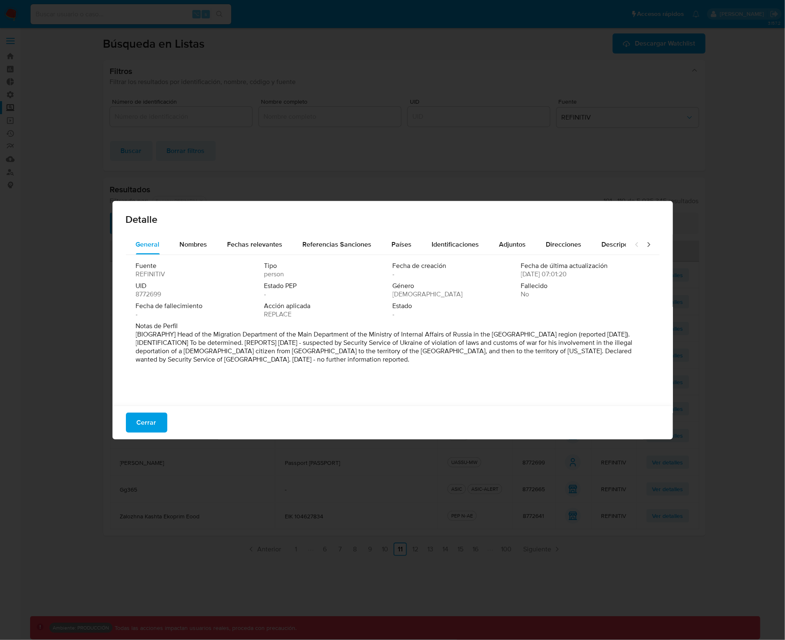
click at [647, 246] on icon at bounding box center [648, 244] width 3 height 5
click at [569, 238] on div "Lugares de nacimiento" at bounding box center [582, 245] width 68 height 20
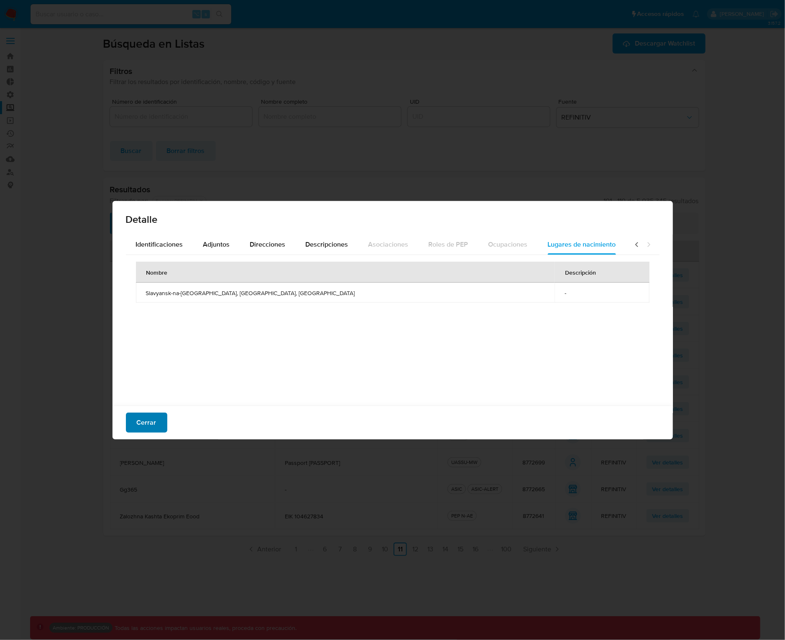
click at [150, 418] on span "Cerrar" at bounding box center [147, 422] width 20 height 18
